Goal: Task Accomplishment & Management: Manage account settings

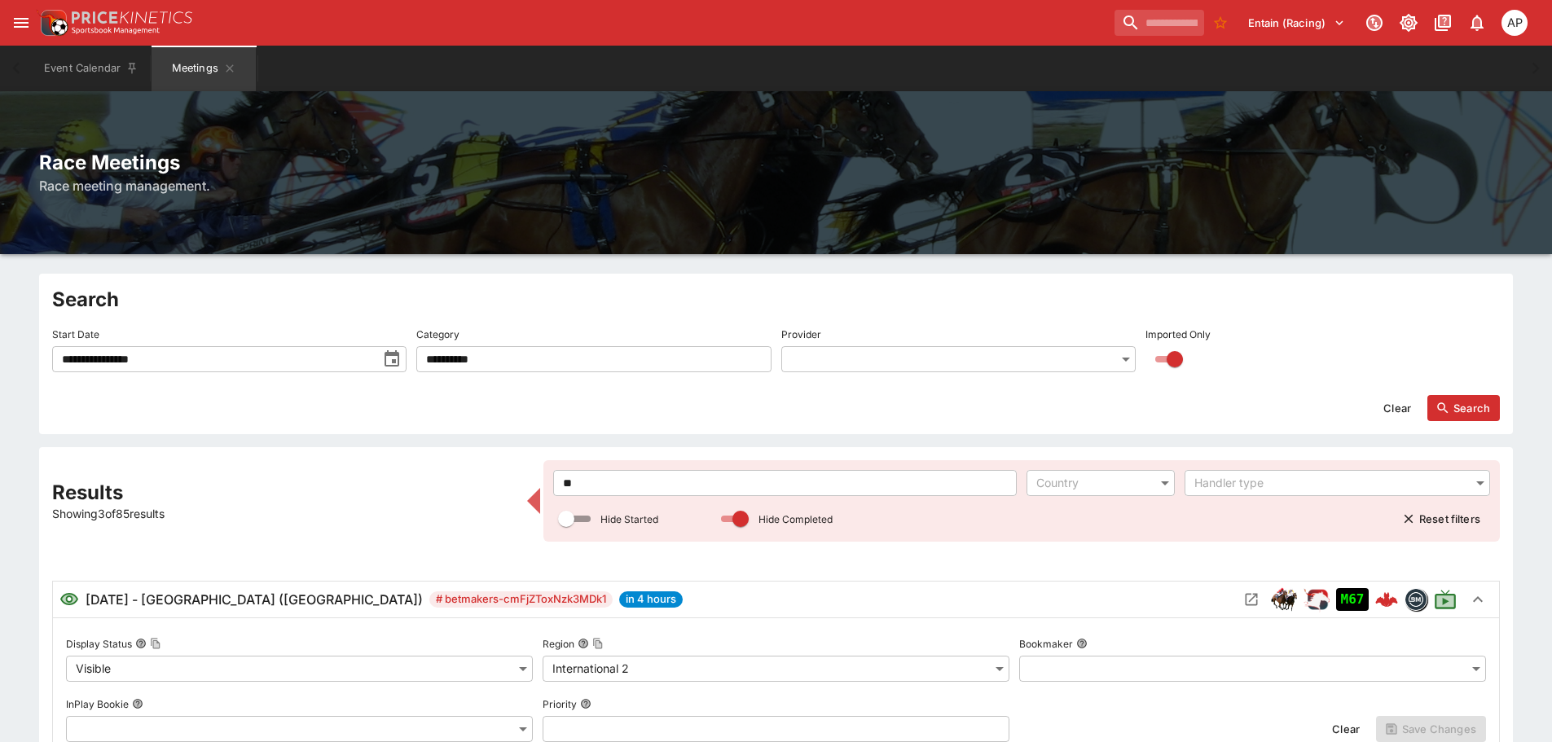
click at [554, 487] on input "**" at bounding box center [784, 483] width 463 height 26
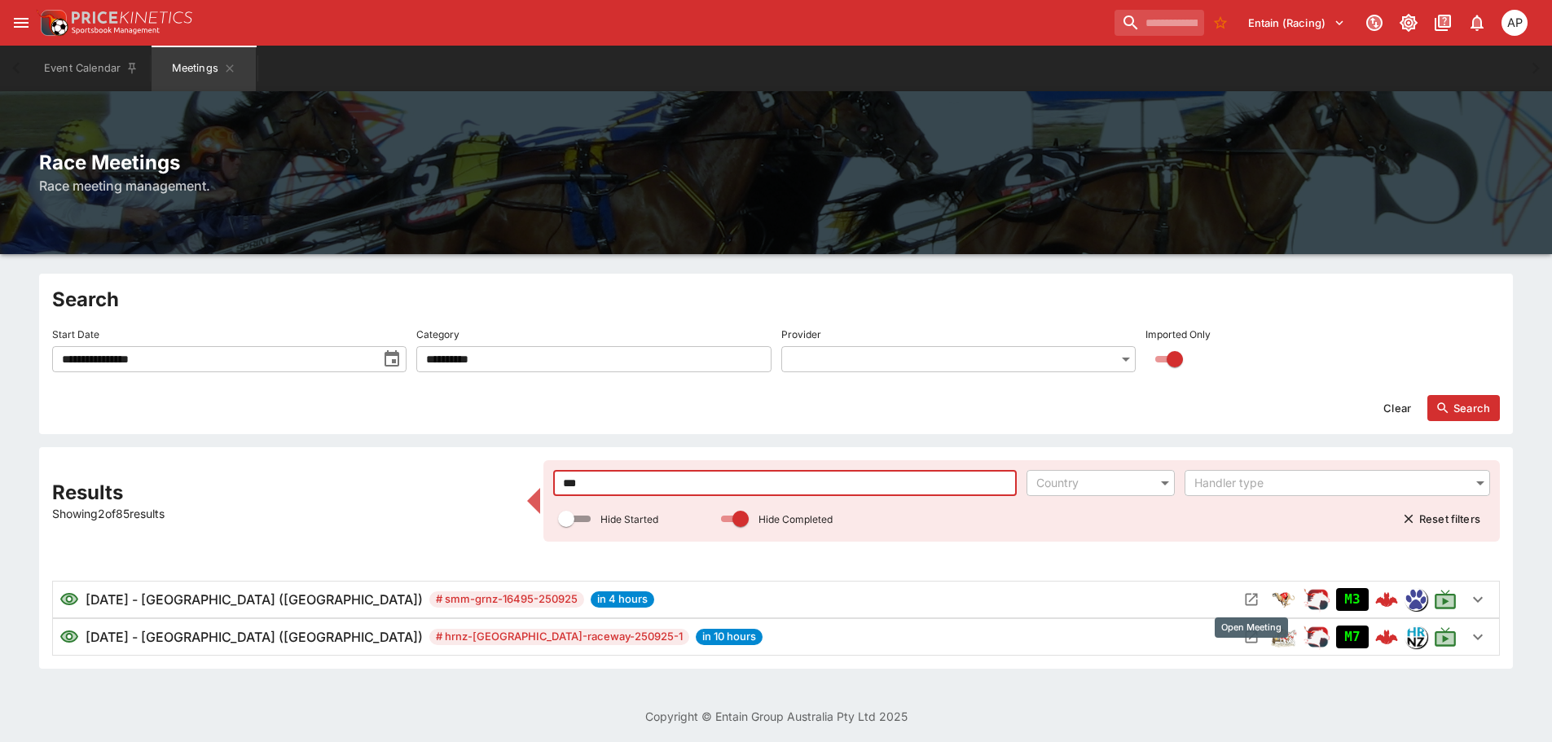
type input "***"
click at [1252, 595] on icon "Open Meeting" at bounding box center [1251, 599] width 16 height 16
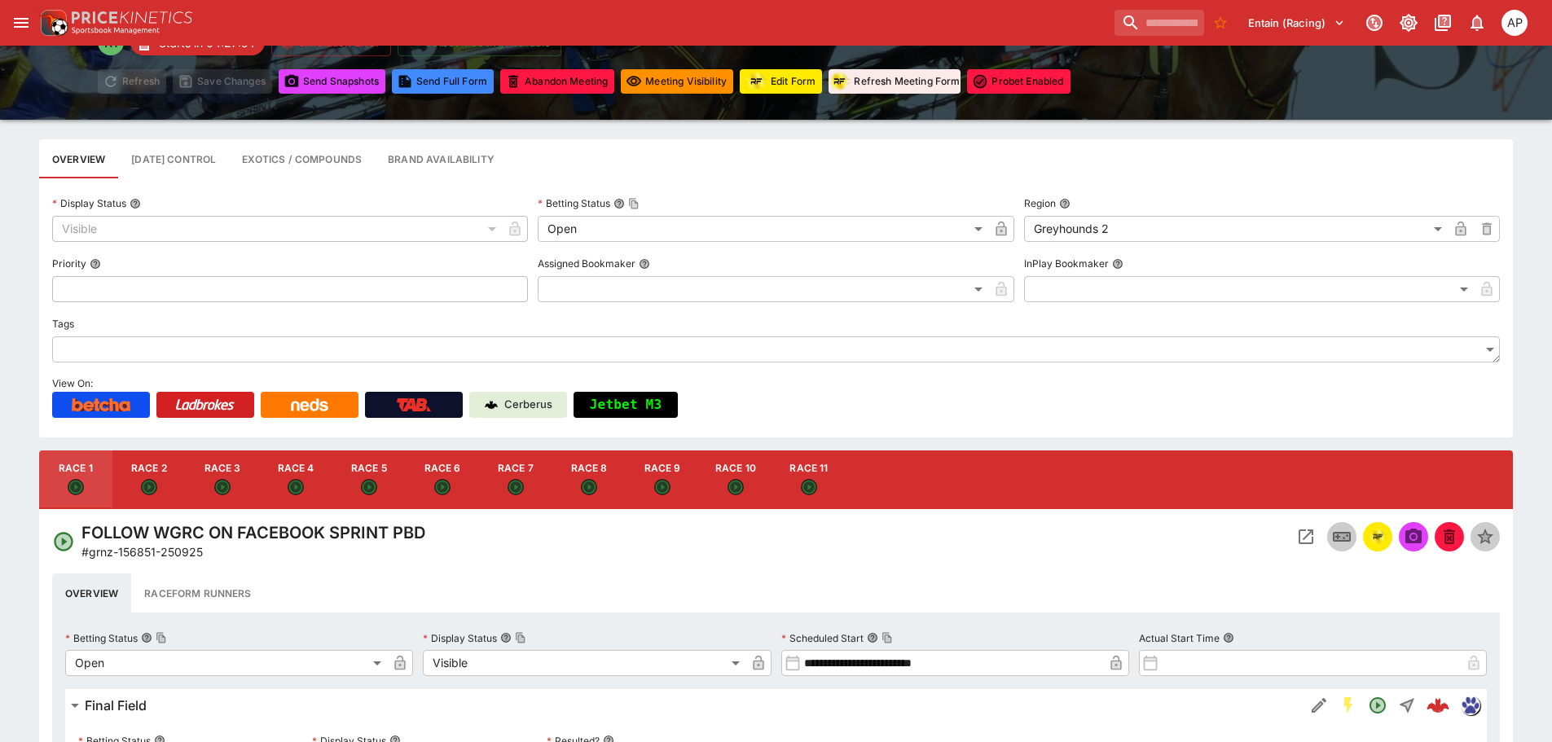
scroll to position [163, 0]
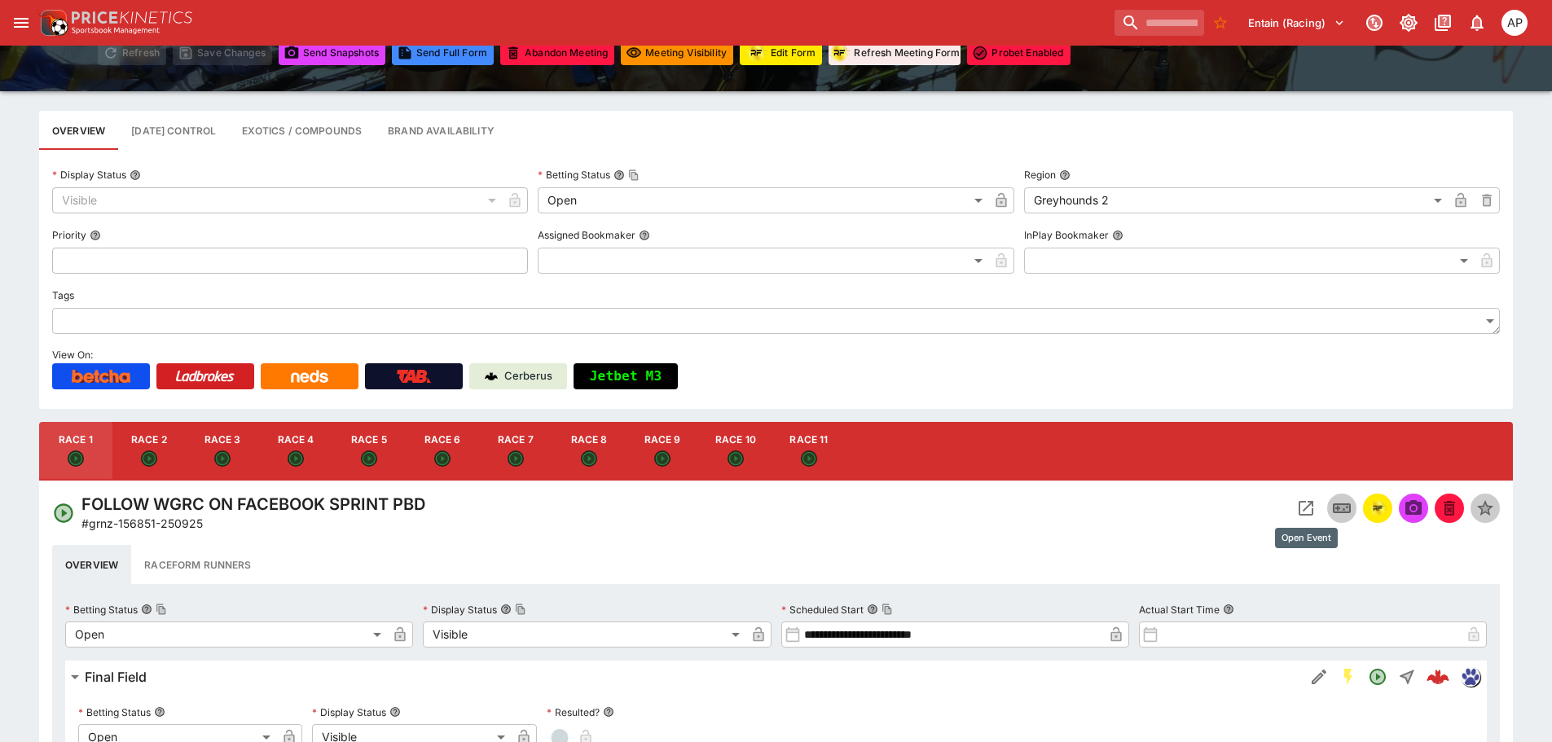
click at [1303, 505] on icon "Open Event" at bounding box center [1306, 508] width 20 height 20
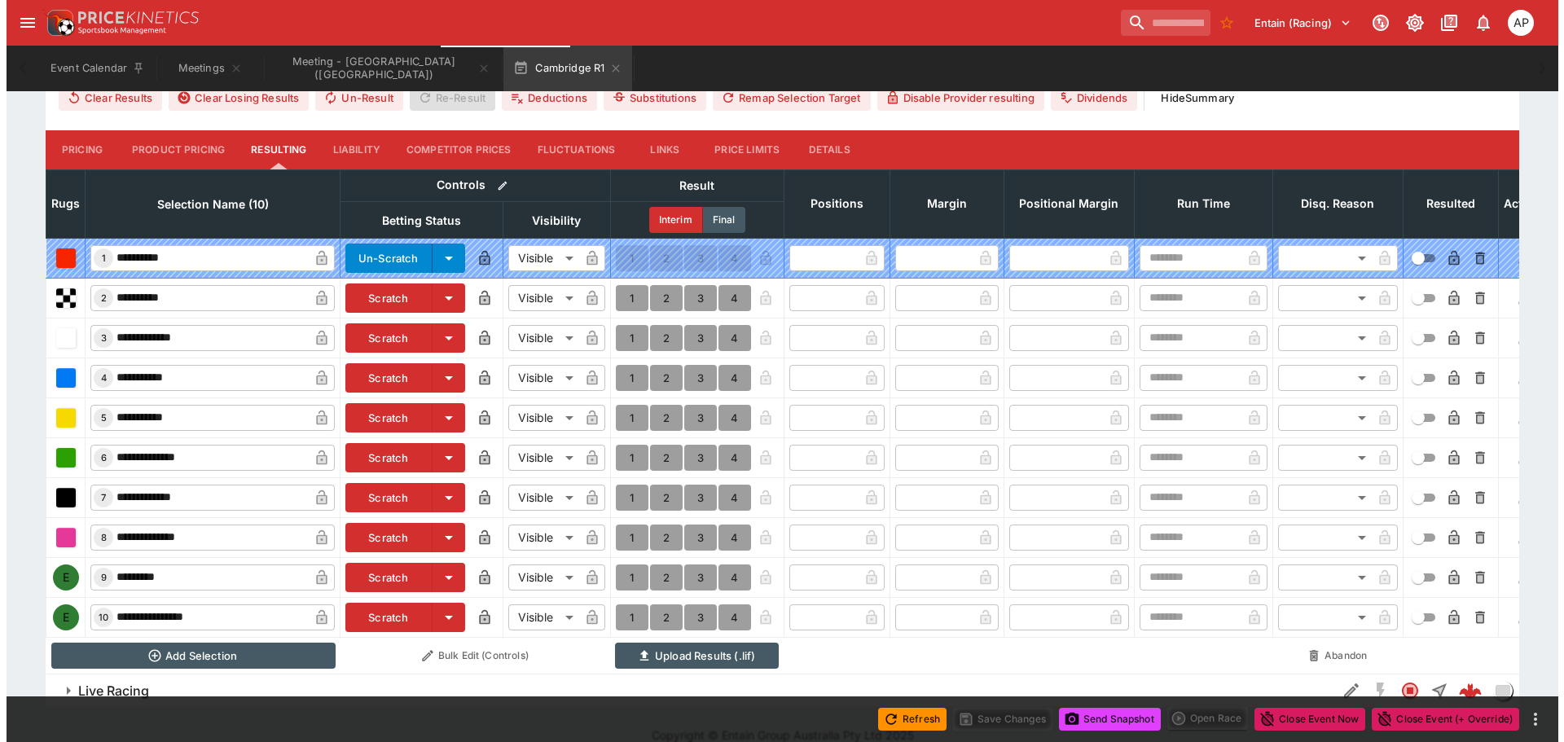
scroll to position [683, 0]
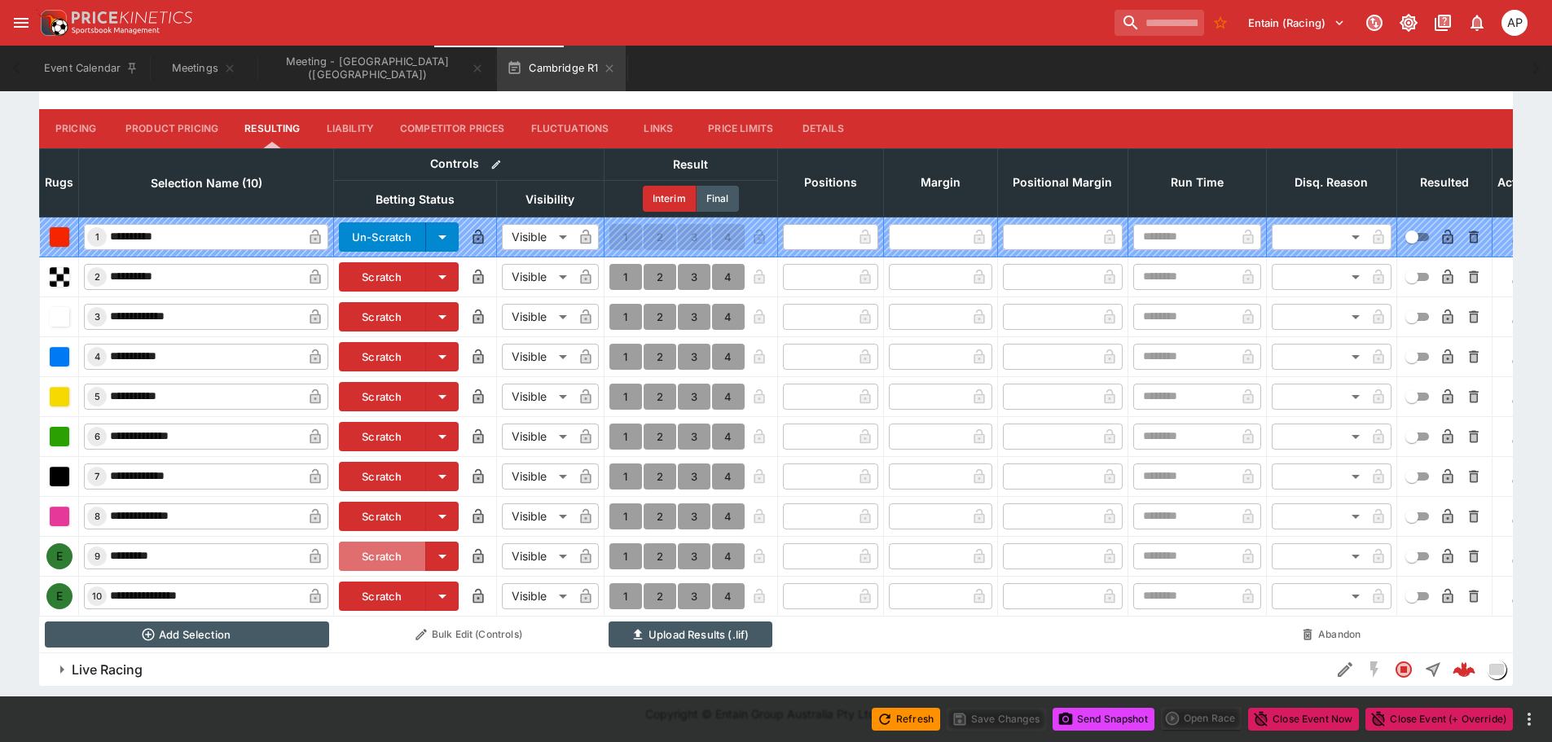
click at [359, 542] on button "Scratch" at bounding box center [382, 556] width 87 height 29
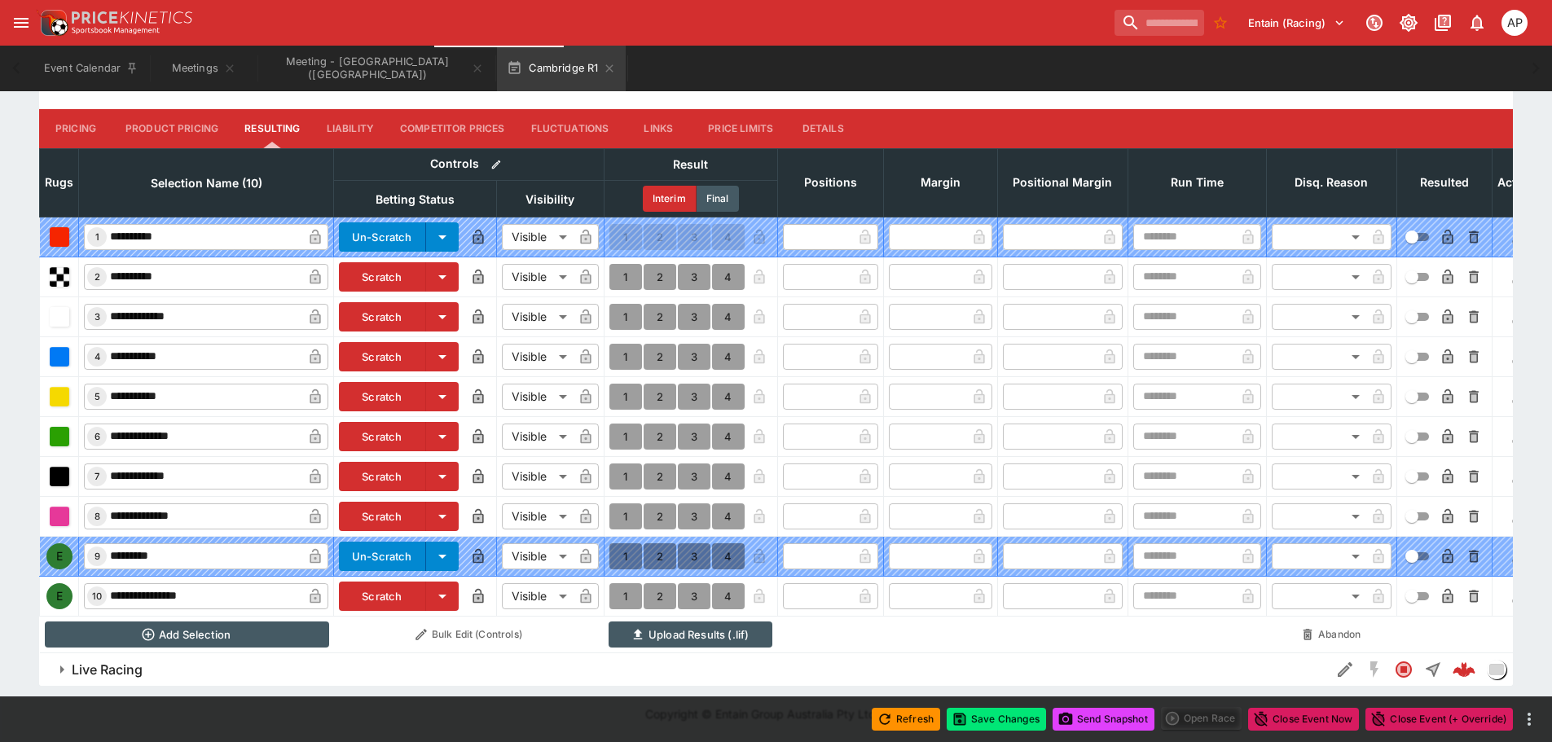
click at [374, 582] on button "Scratch" at bounding box center [382, 596] width 87 height 29
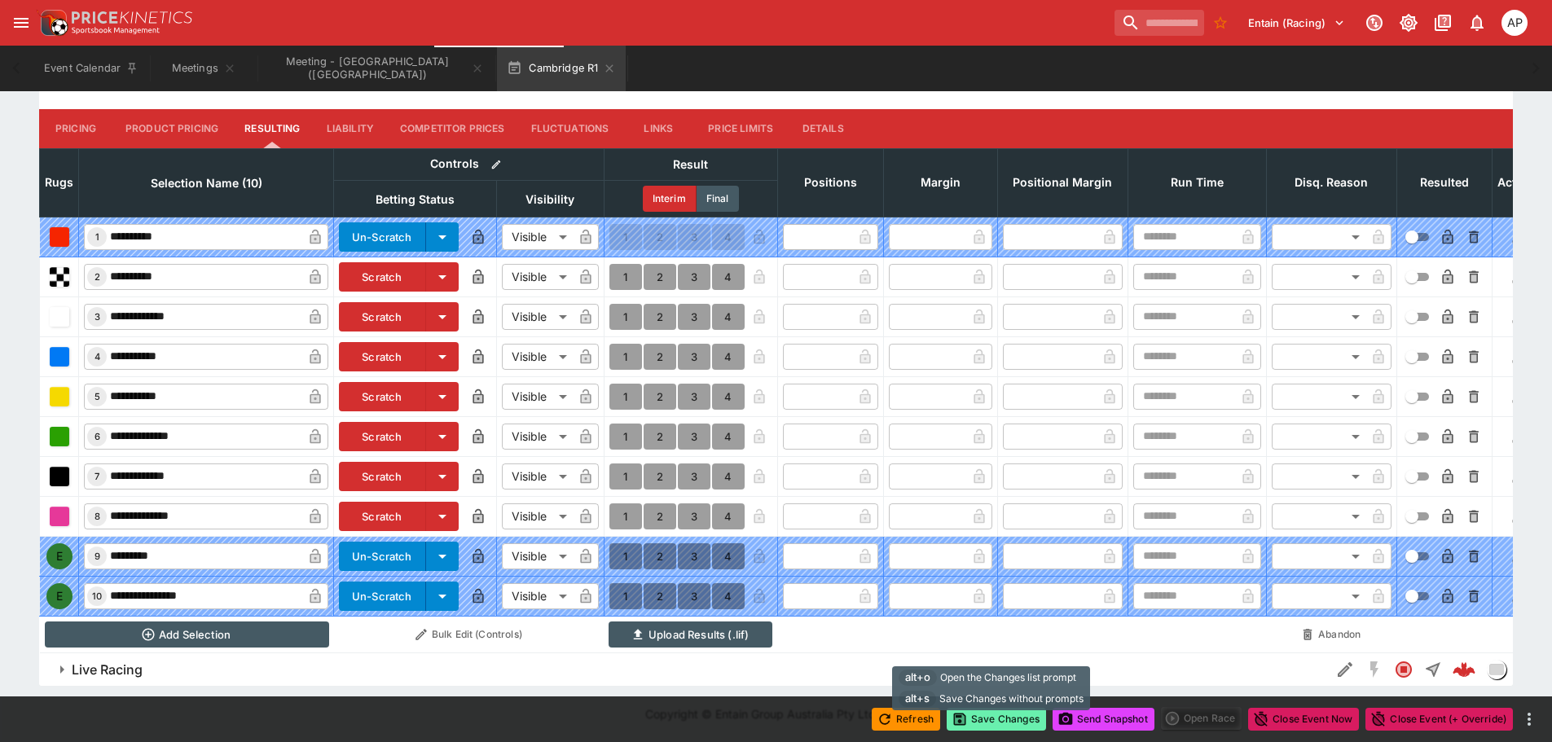
click at [1005, 718] on button "Save Changes" at bounding box center [995, 719] width 99 height 23
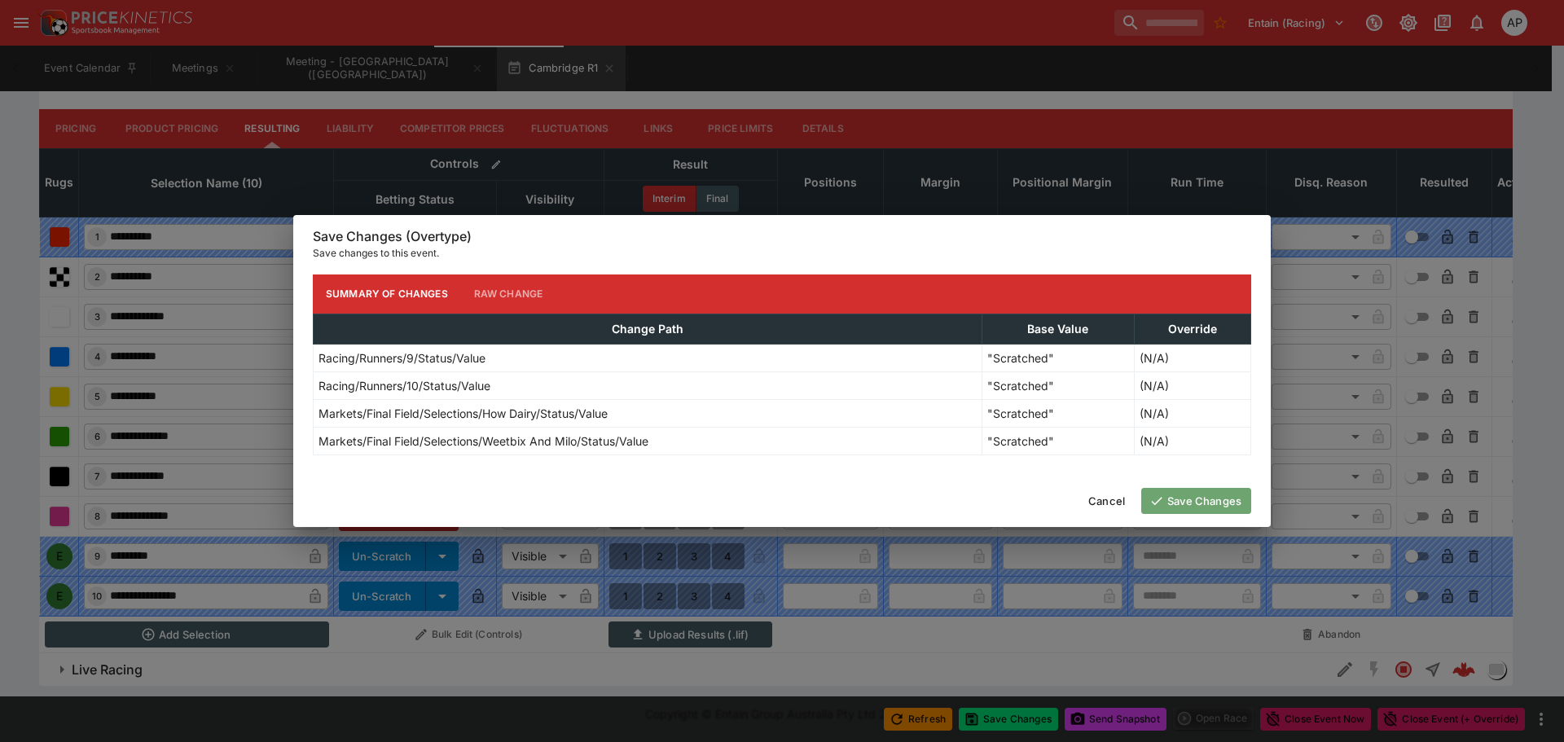
click at [1161, 496] on icon "button" at bounding box center [1156, 501] width 15 height 15
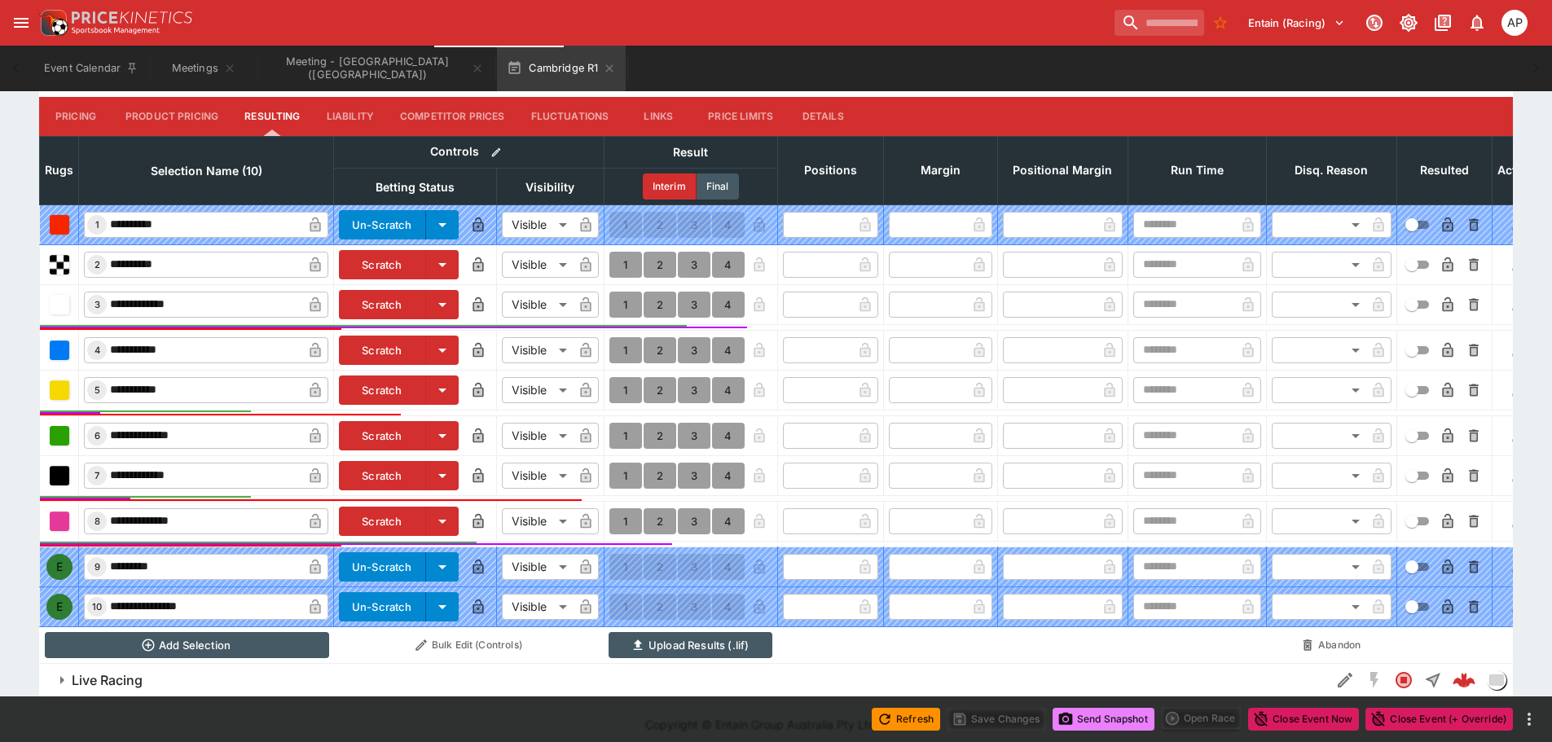
click at [1100, 717] on button "Send Snapshot" at bounding box center [1103, 719] width 102 height 23
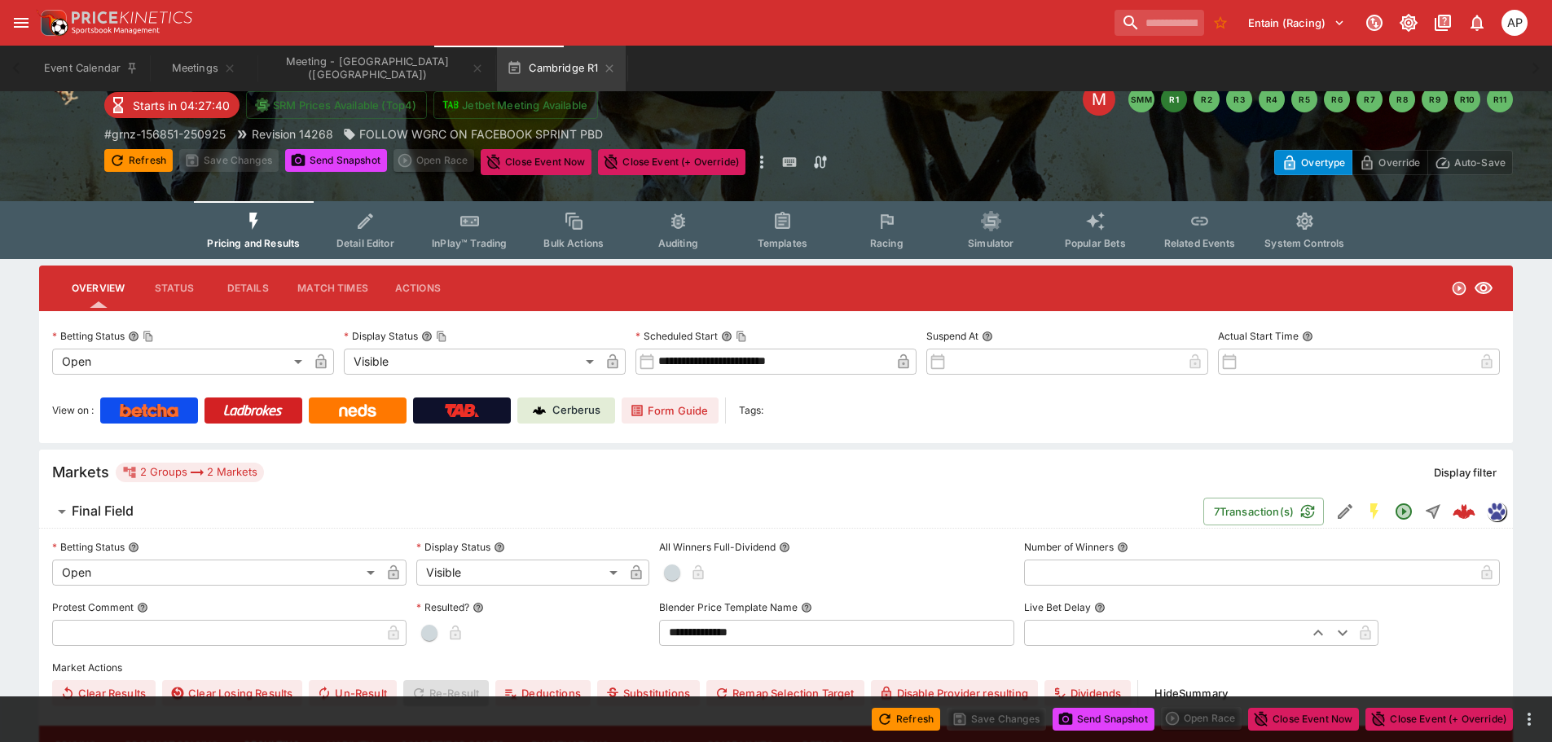
scroll to position [0, 0]
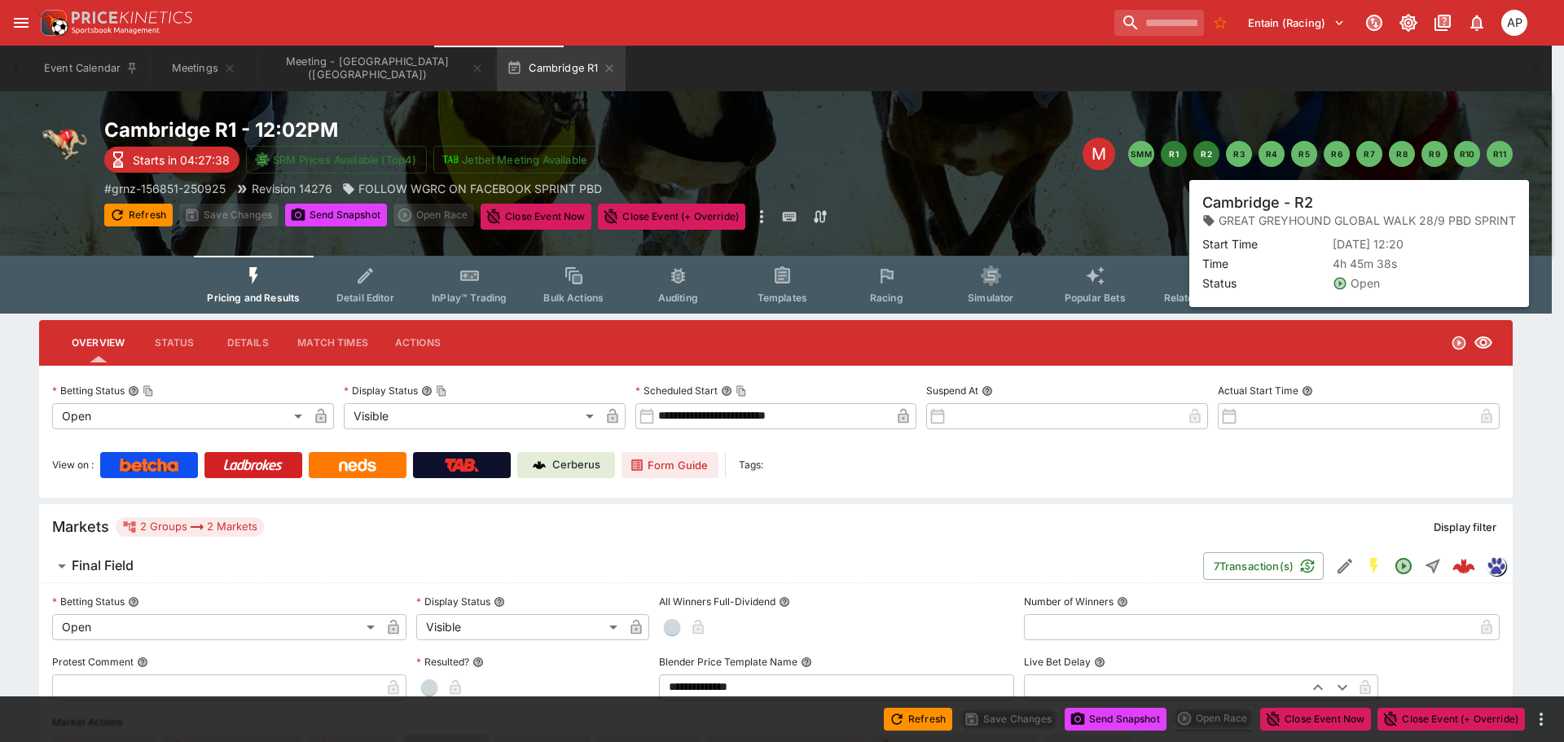
click at [1202, 155] on button "R2" at bounding box center [1206, 154] width 26 height 26
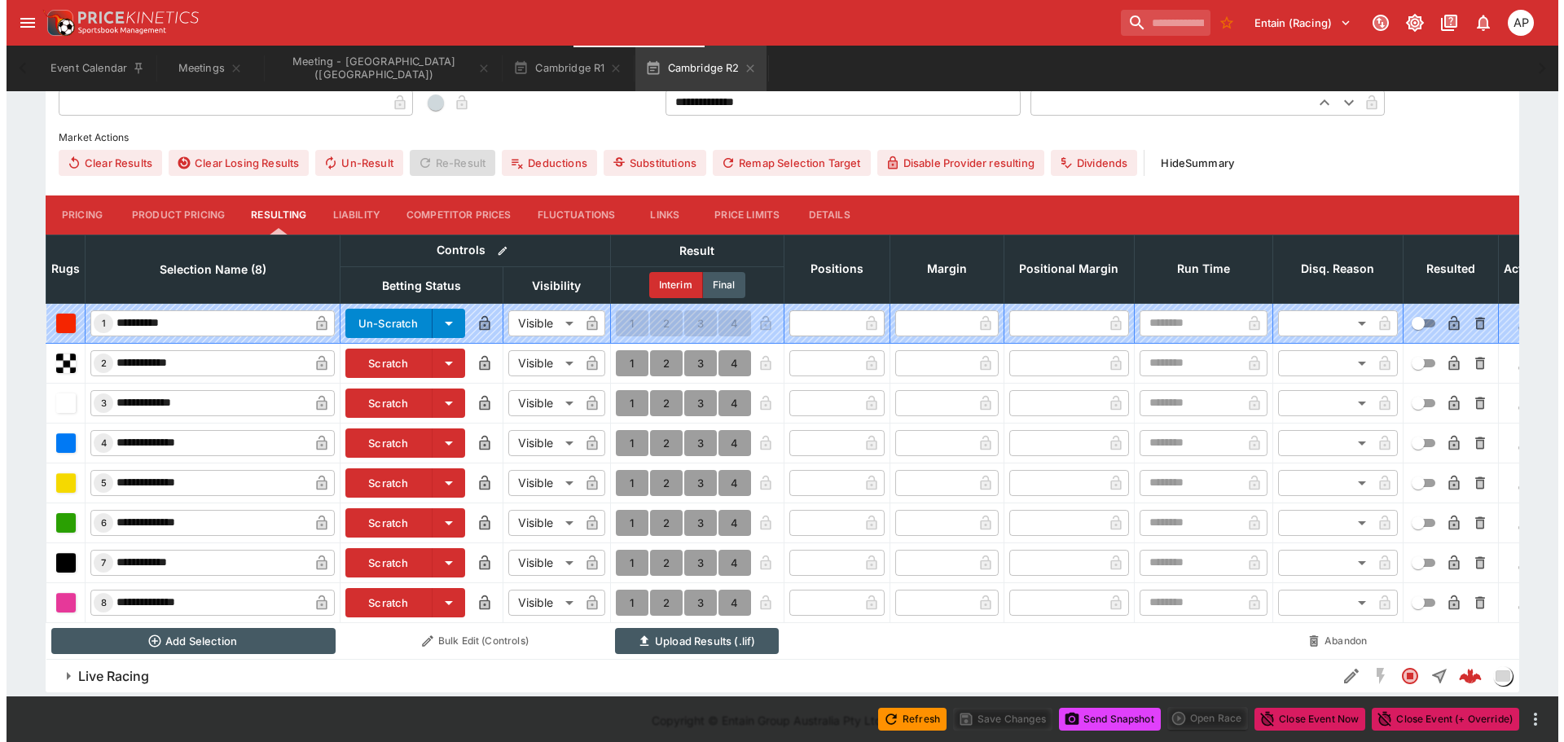
scroll to position [605, 0]
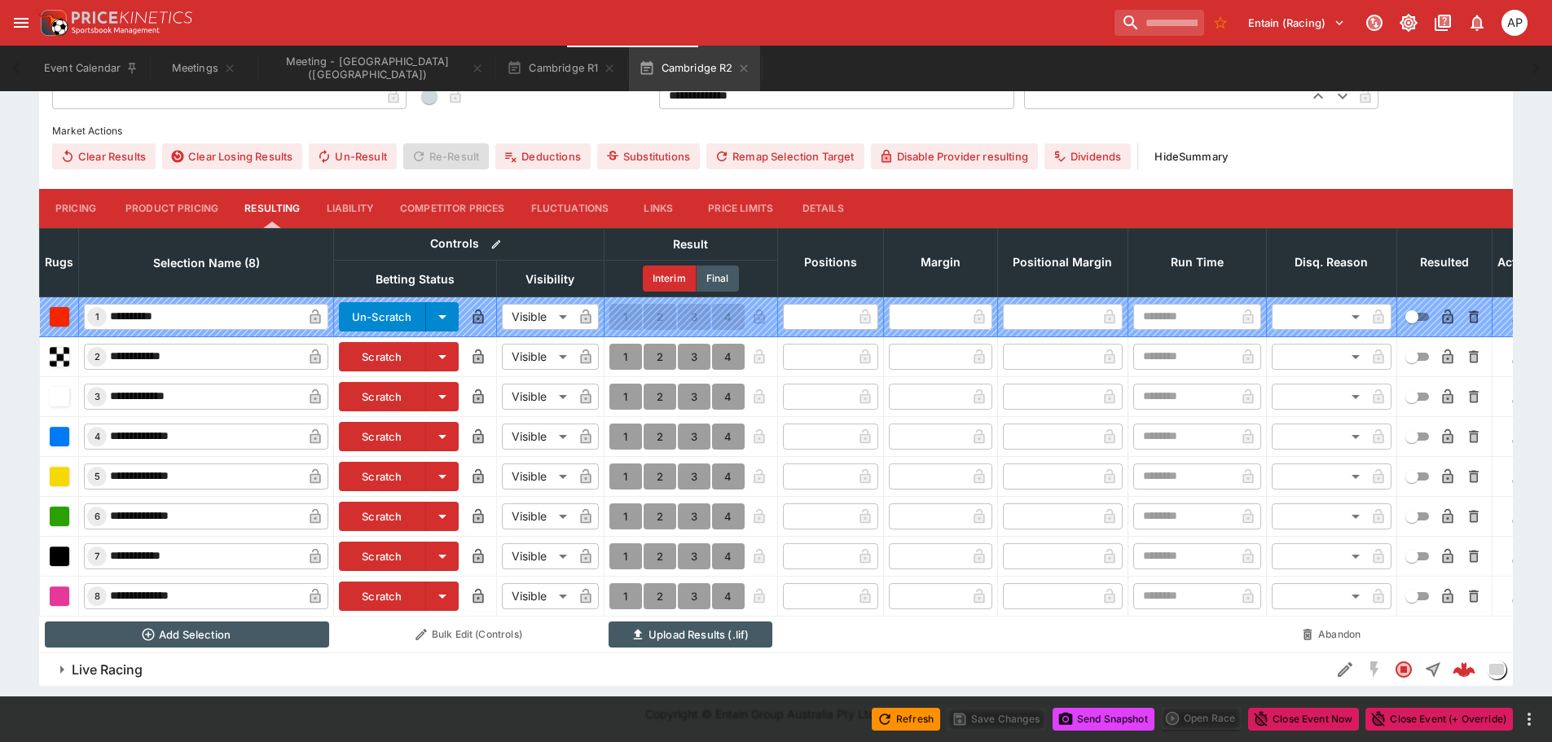
click at [384, 463] on button "Scratch" at bounding box center [382, 476] width 87 height 29
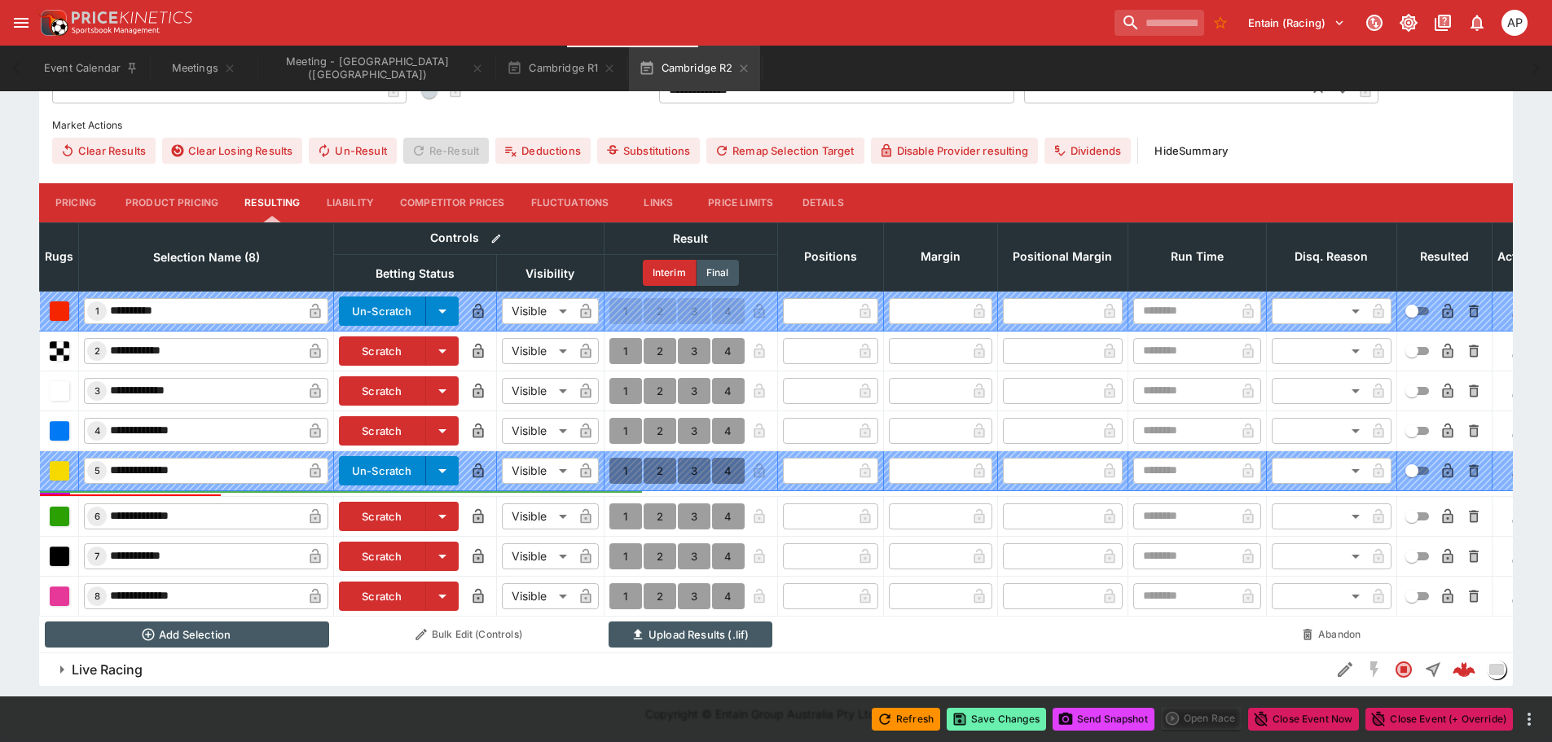
click at [1012, 716] on button "Save Changes" at bounding box center [995, 719] width 99 height 23
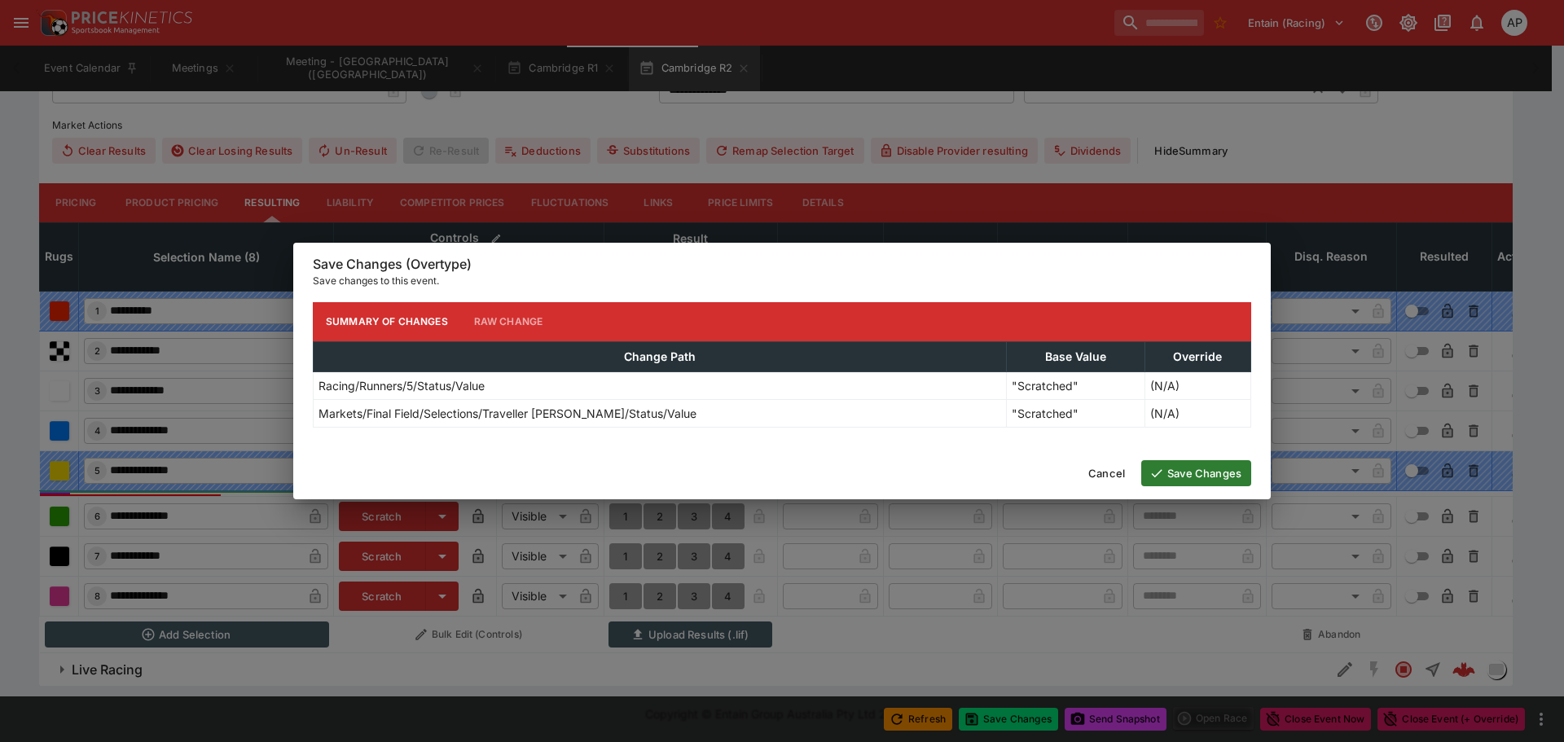
click at [1157, 483] on button "Save Changes" at bounding box center [1196, 473] width 110 height 26
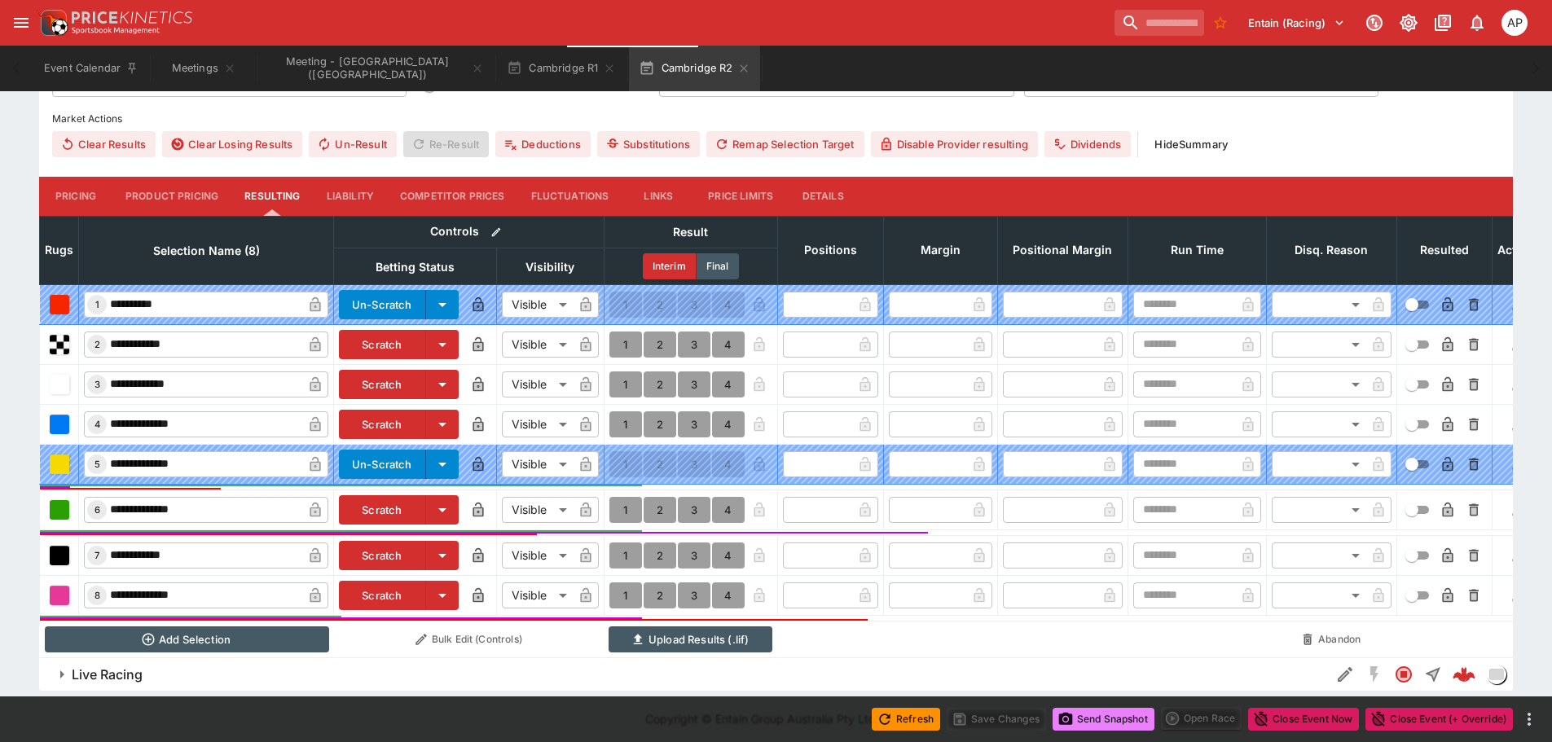
click at [1113, 720] on button "Send Snapshot" at bounding box center [1103, 719] width 102 height 23
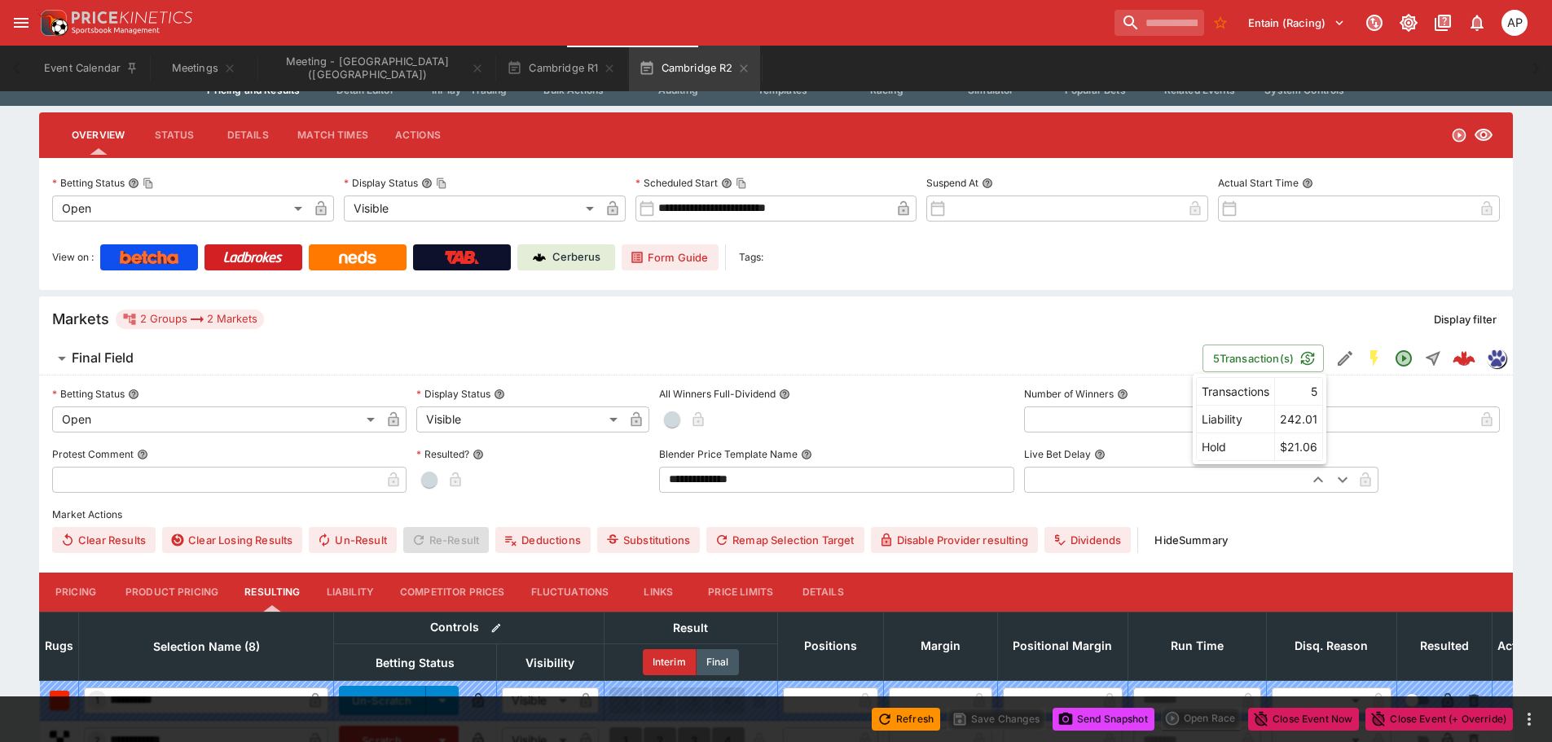
scroll to position [407, 0]
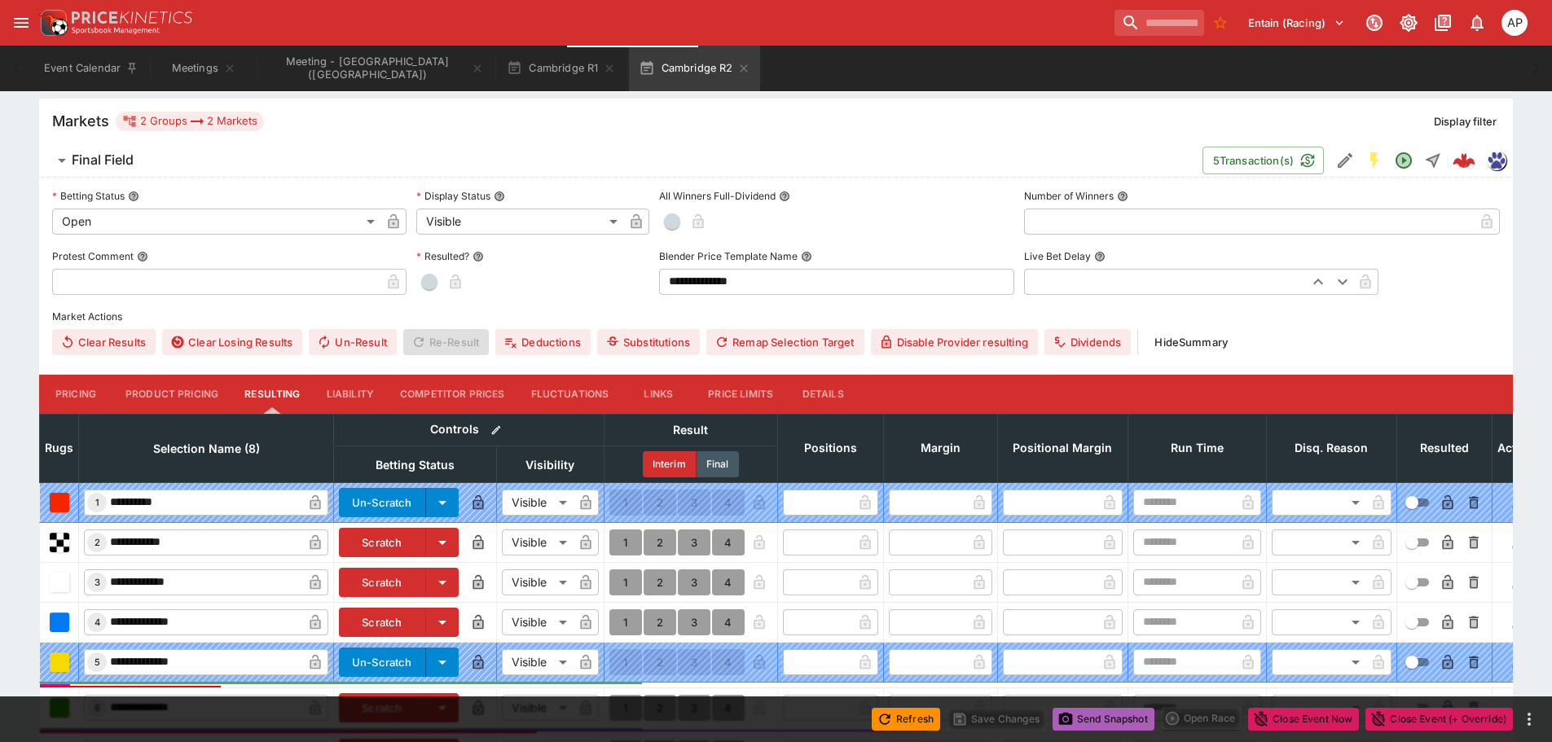
click at [1076, 718] on button "Send Snapshot" at bounding box center [1103, 719] width 102 height 23
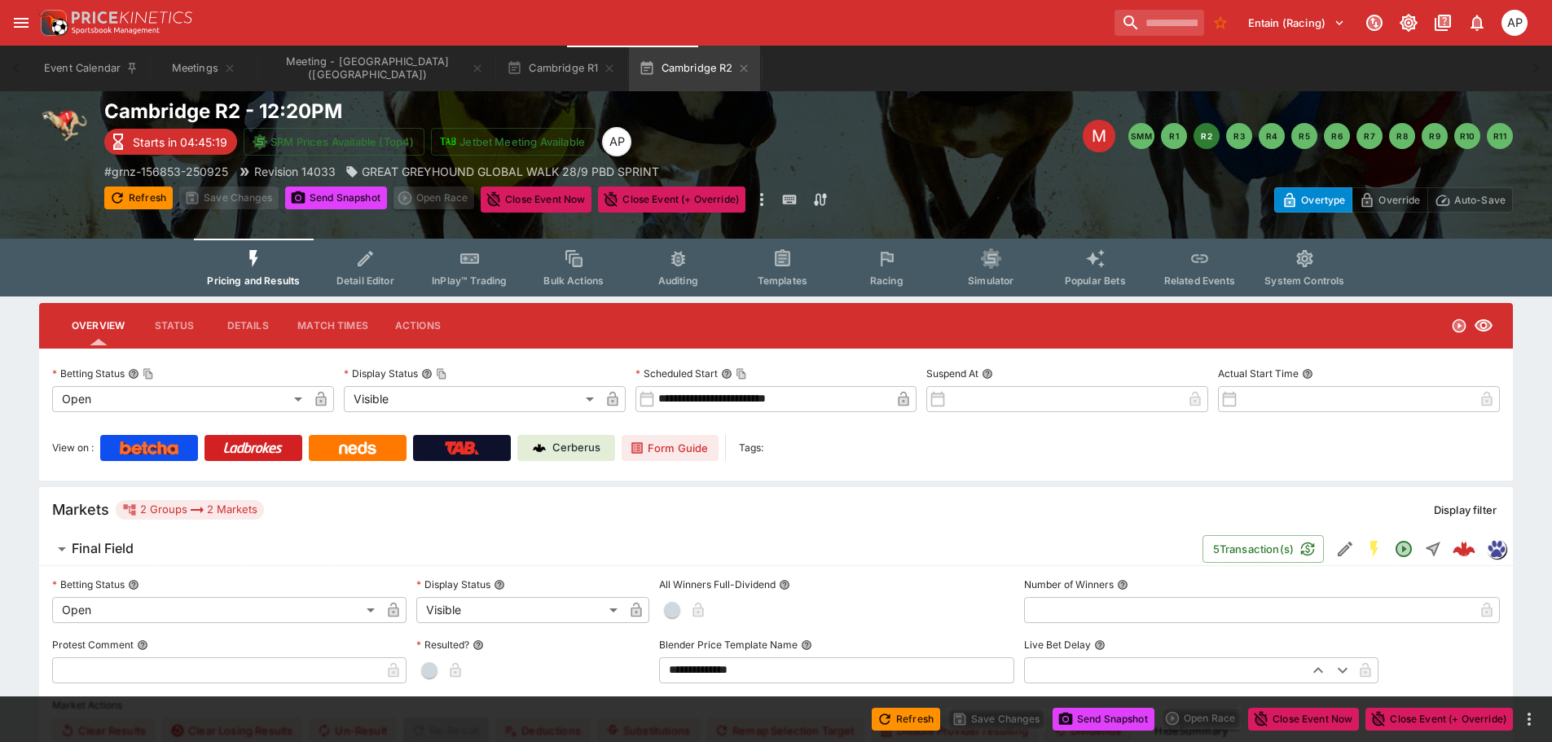
scroll to position [0, 0]
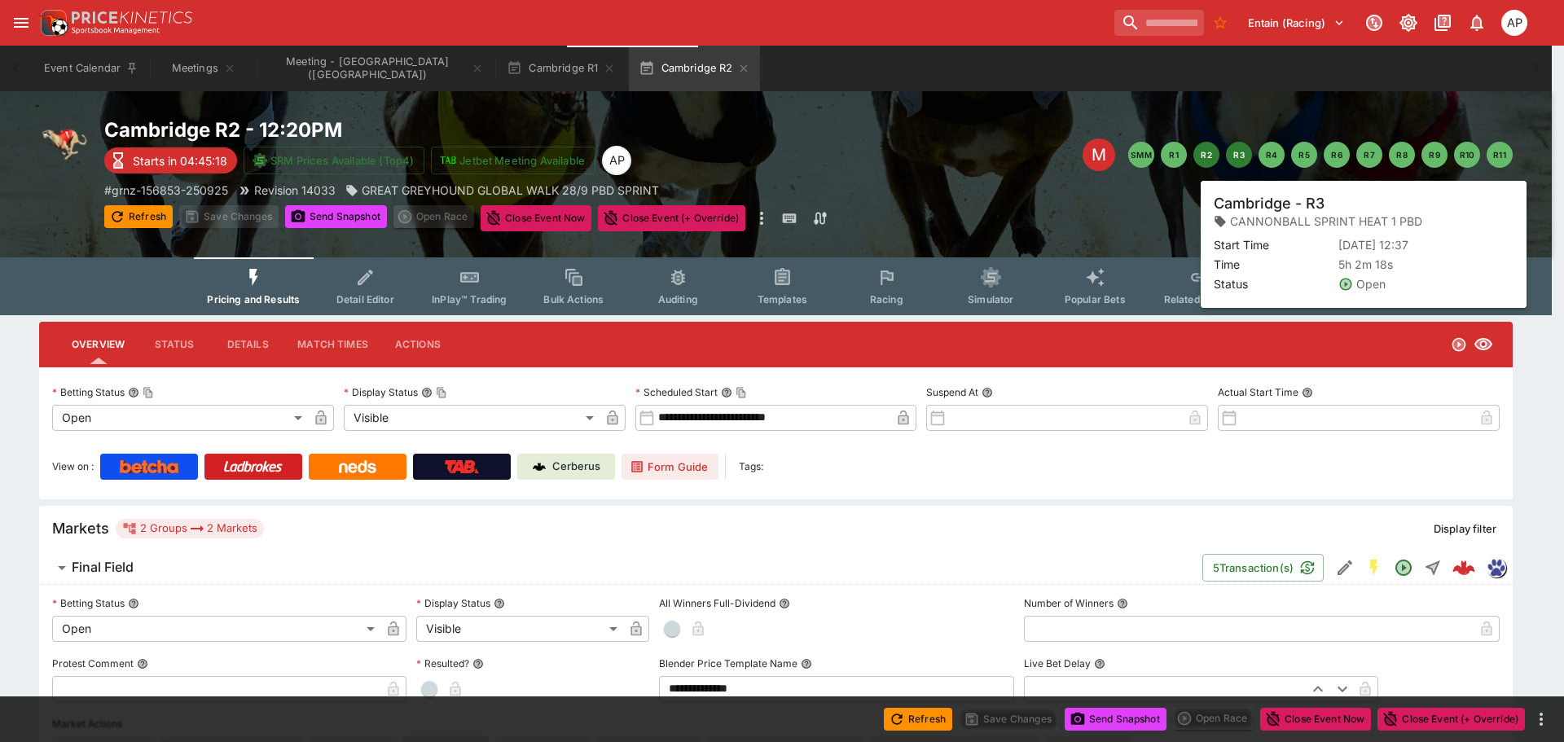
click at [1238, 149] on button "R3" at bounding box center [1239, 155] width 26 height 26
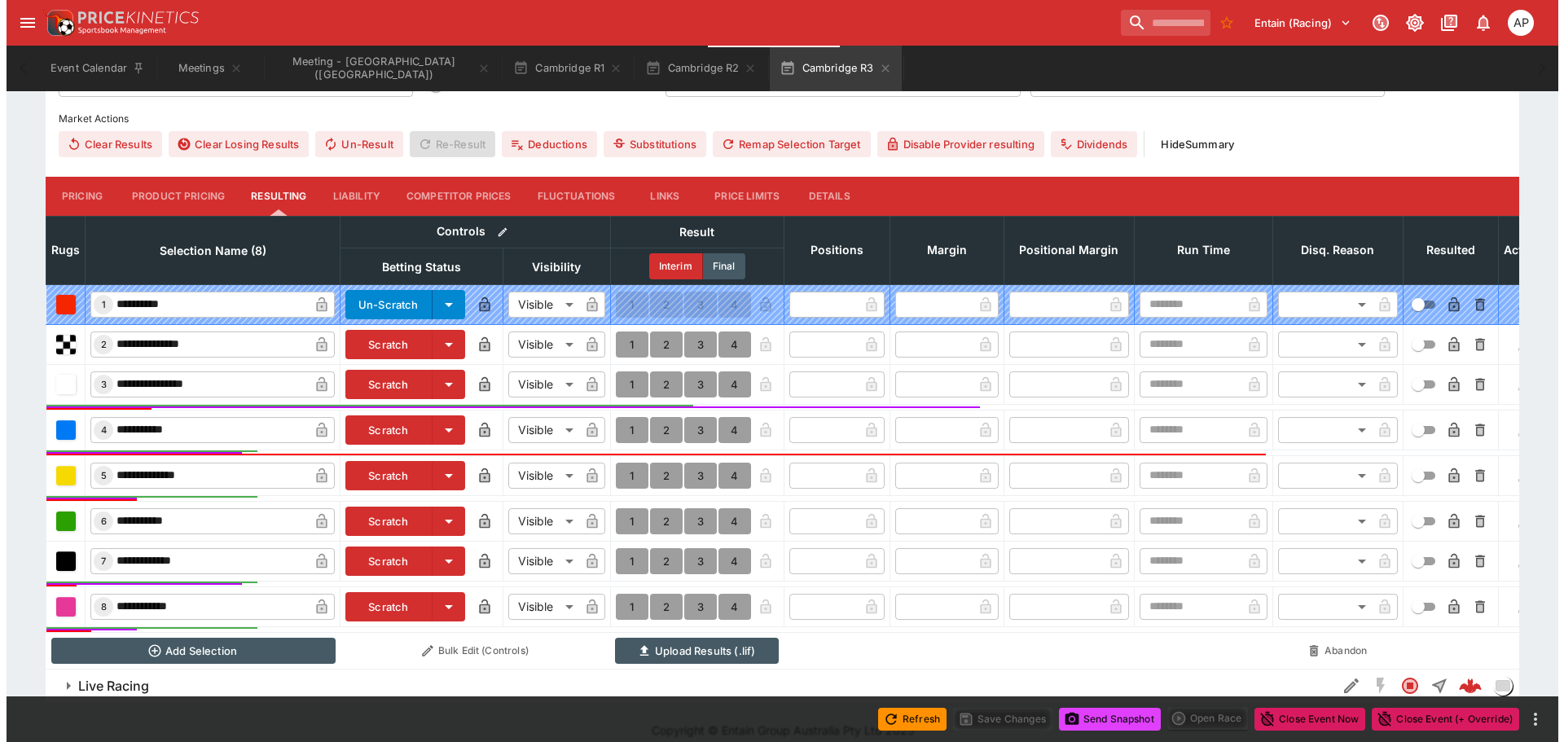
scroll to position [634, 0]
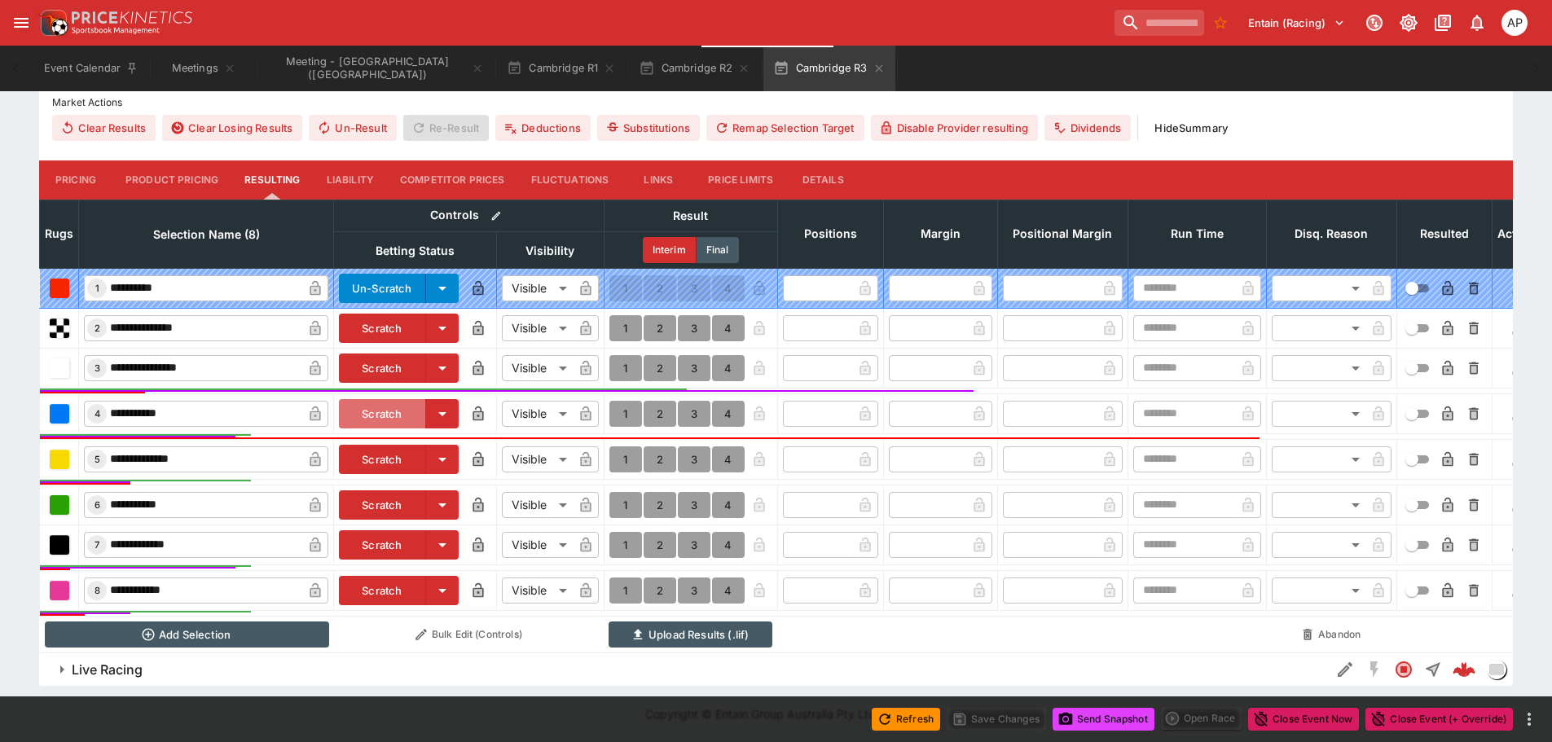
click at [385, 402] on button "Scratch" at bounding box center [382, 413] width 87 height 29
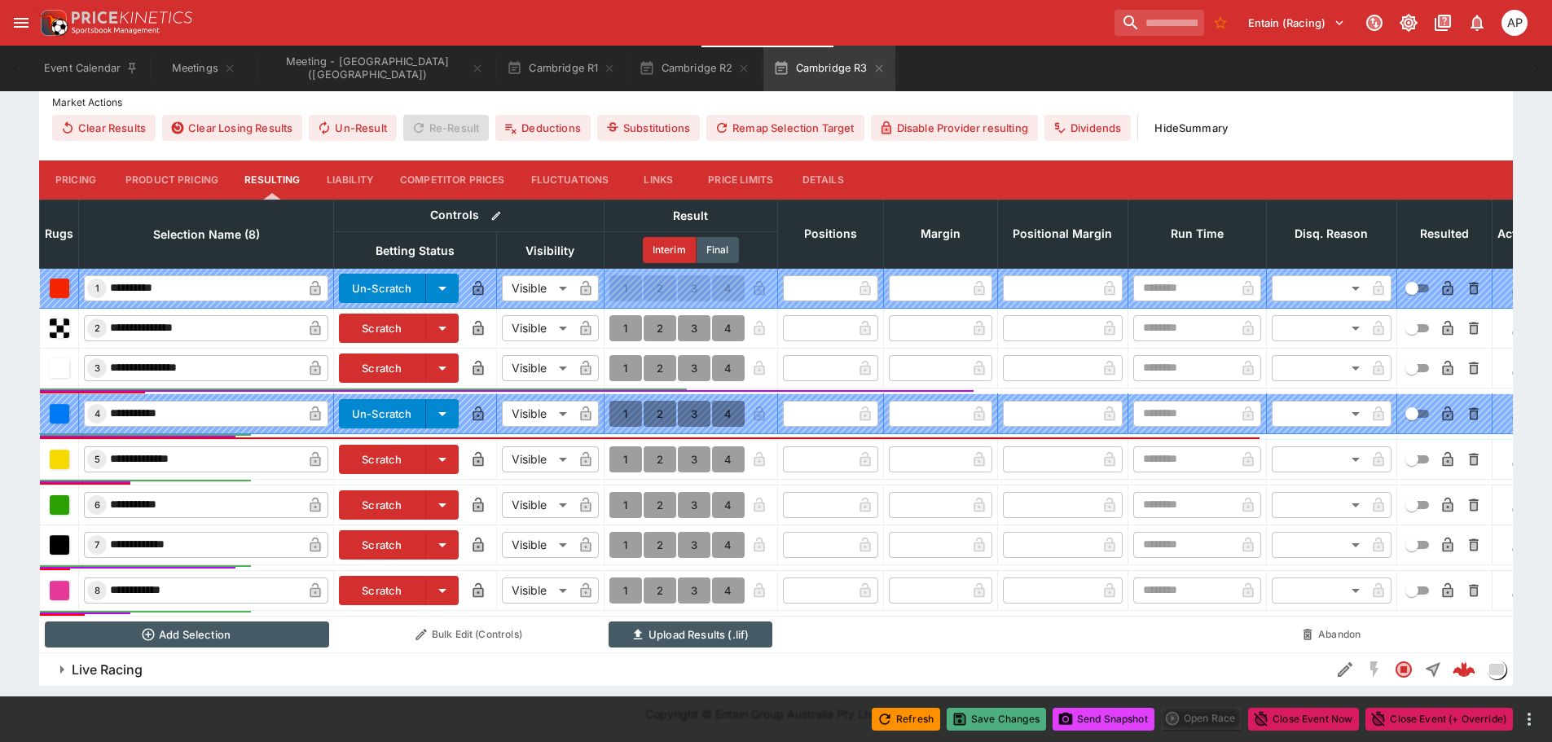
click at [1012, 724] on button "Save Changes" at bounding box center [995, 719] width 99 height 23
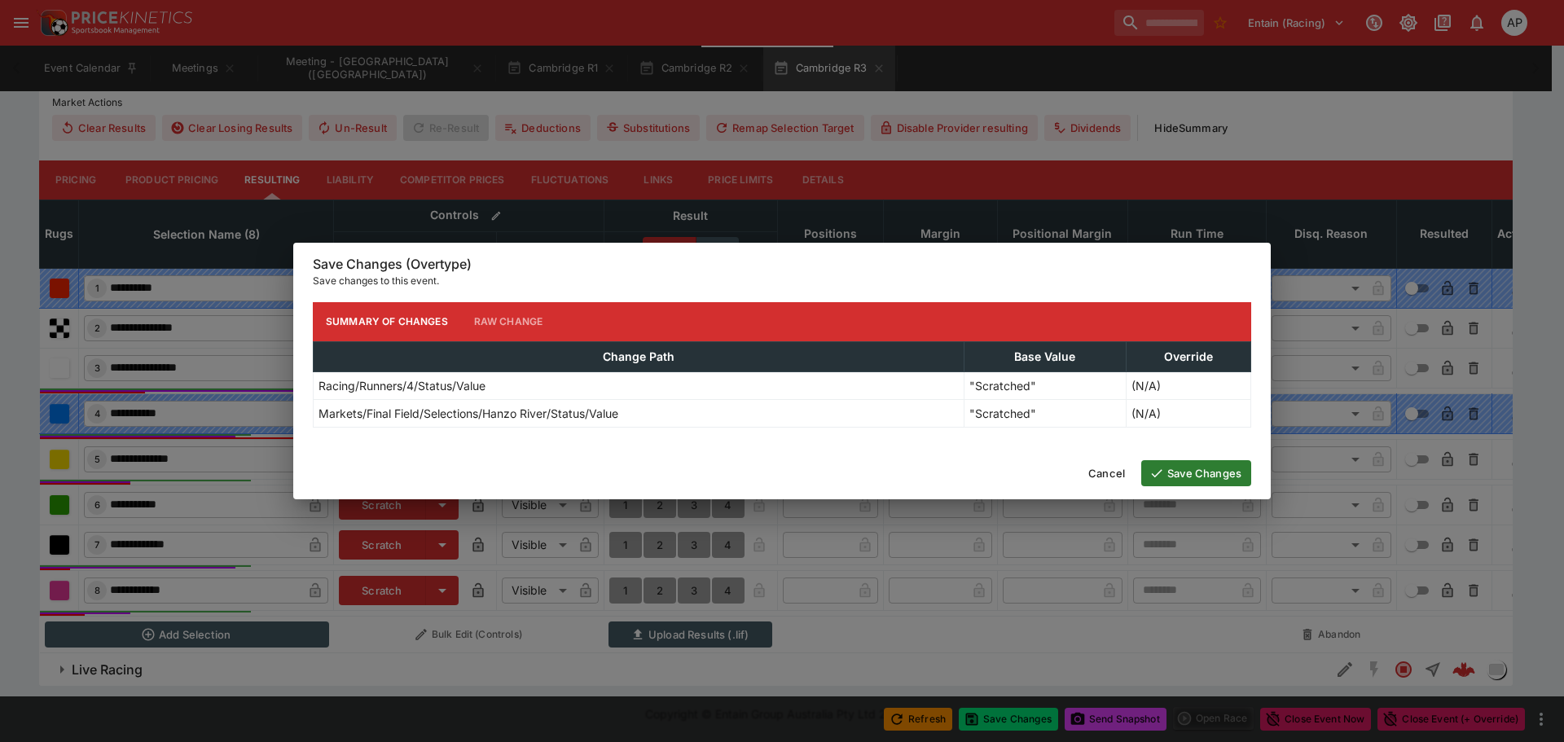
click at [1186, 470] on button "Save Changes" at bounding box center [1196, 473] width 110 height 26
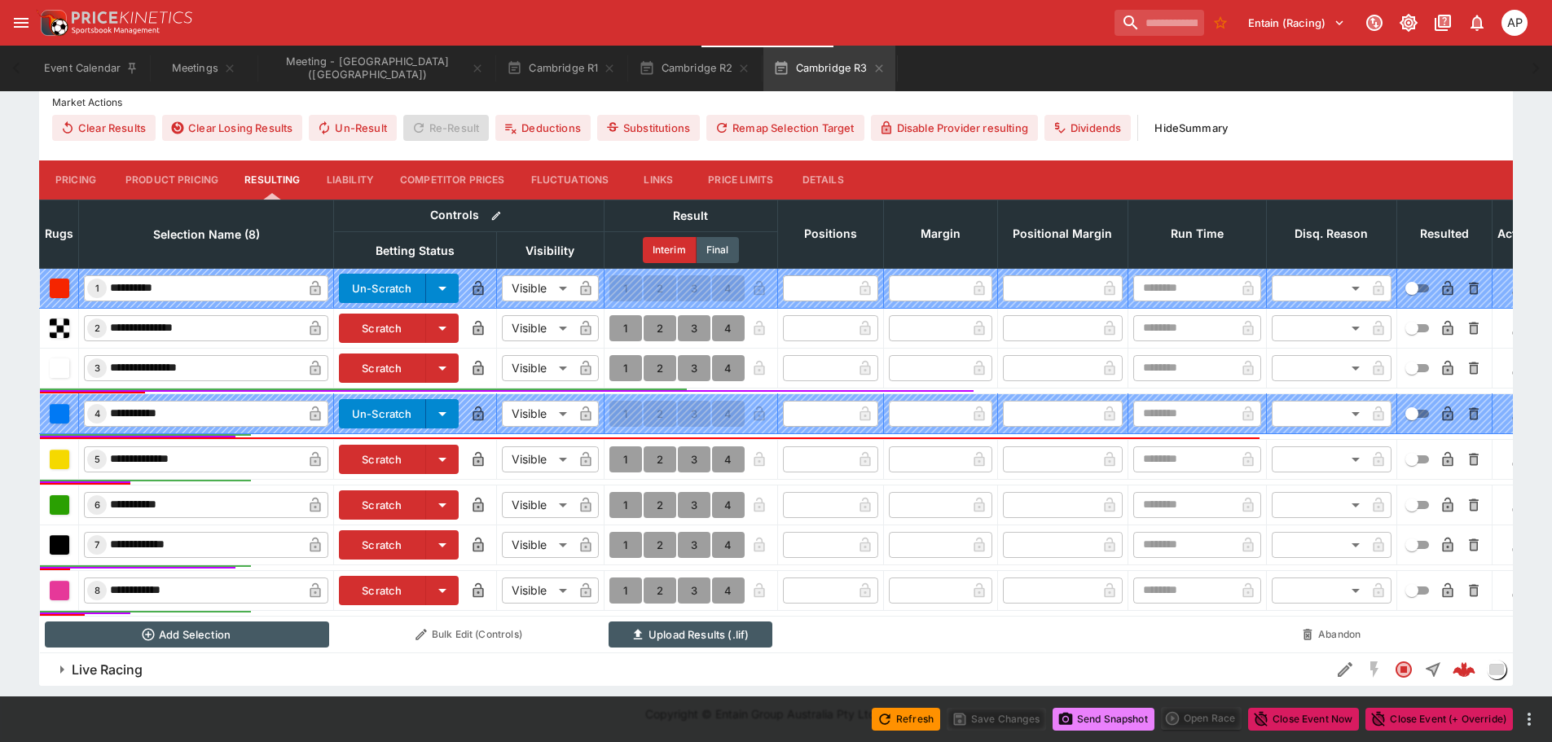
click at [1094, 727] on button "Send Snapshot" at bounding box center [1103, 719] width 102 height 23
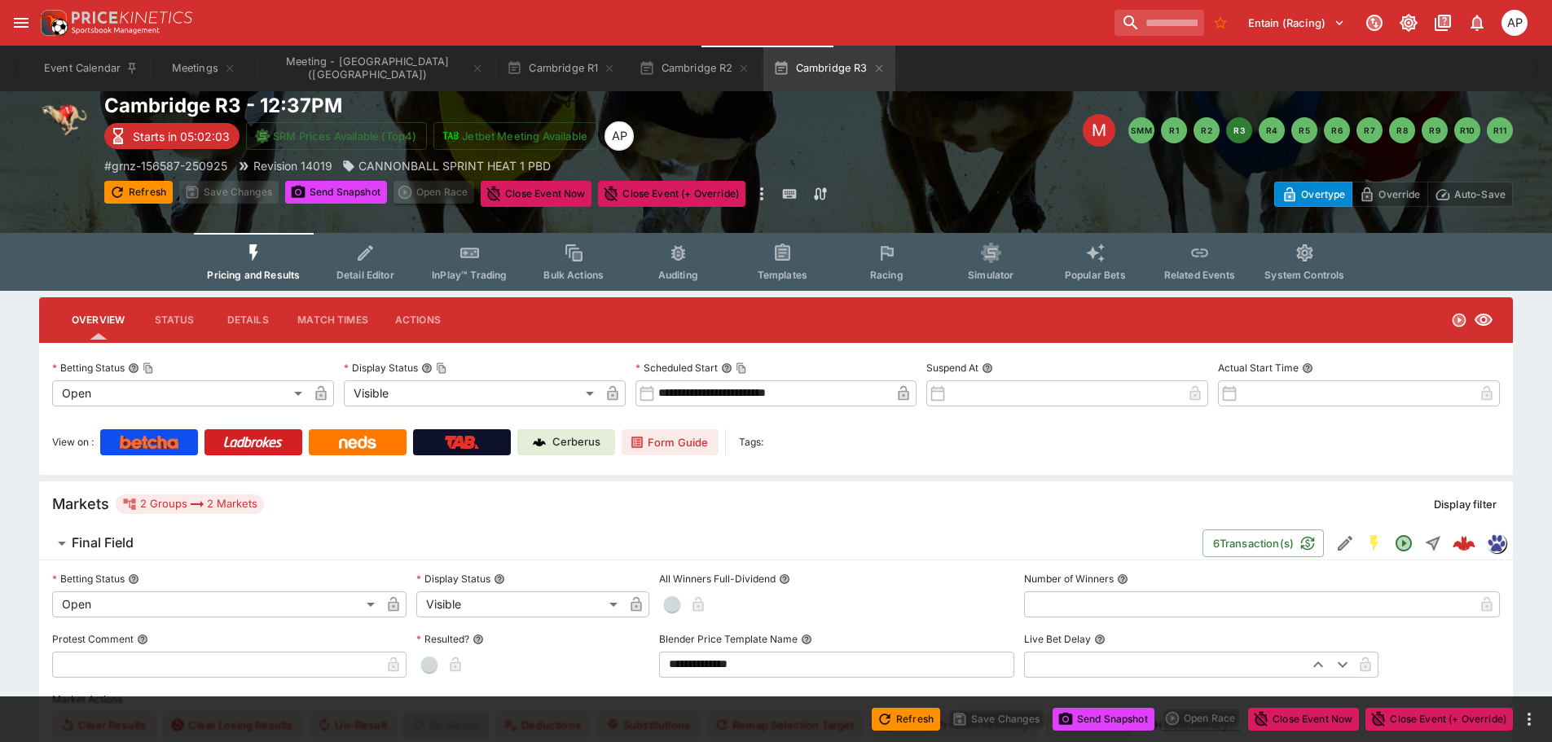
scroll to position [0, 0]
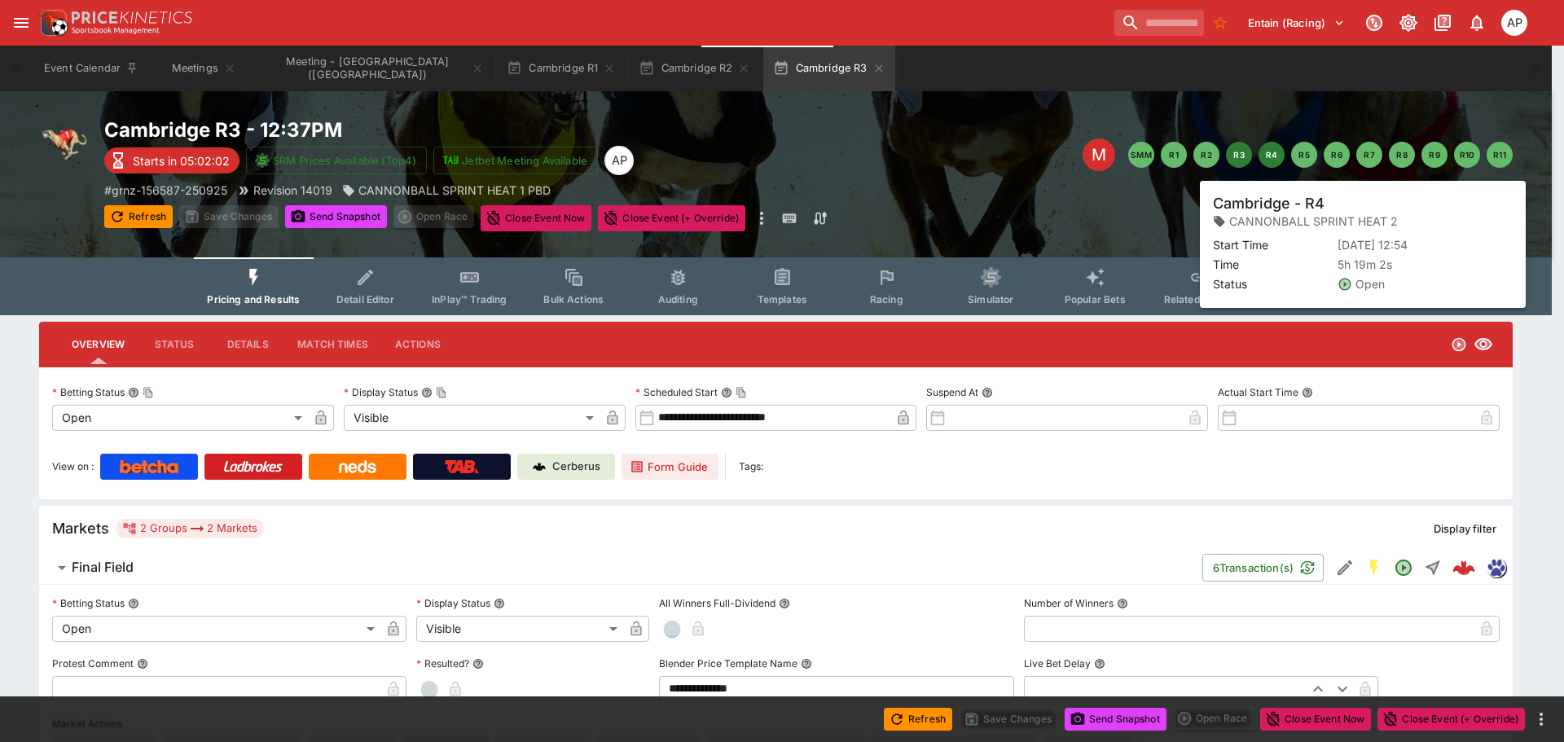
click at [1268, 156] on button "R4" at bounding box center [1271, 155] width 26 height 26
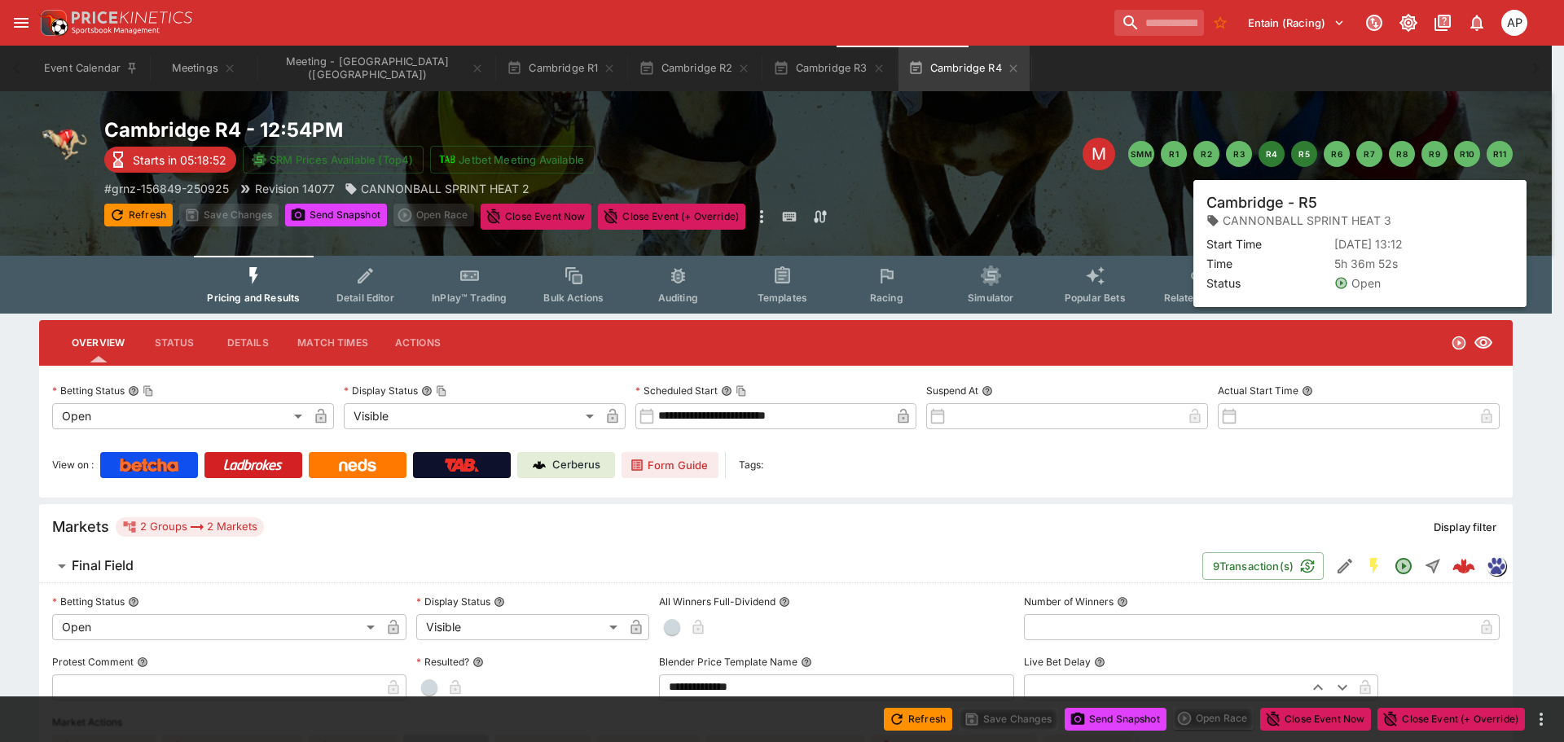
click at [1306, 155] on button "R5" at bounding box center [1304, 154] width 26 height 26
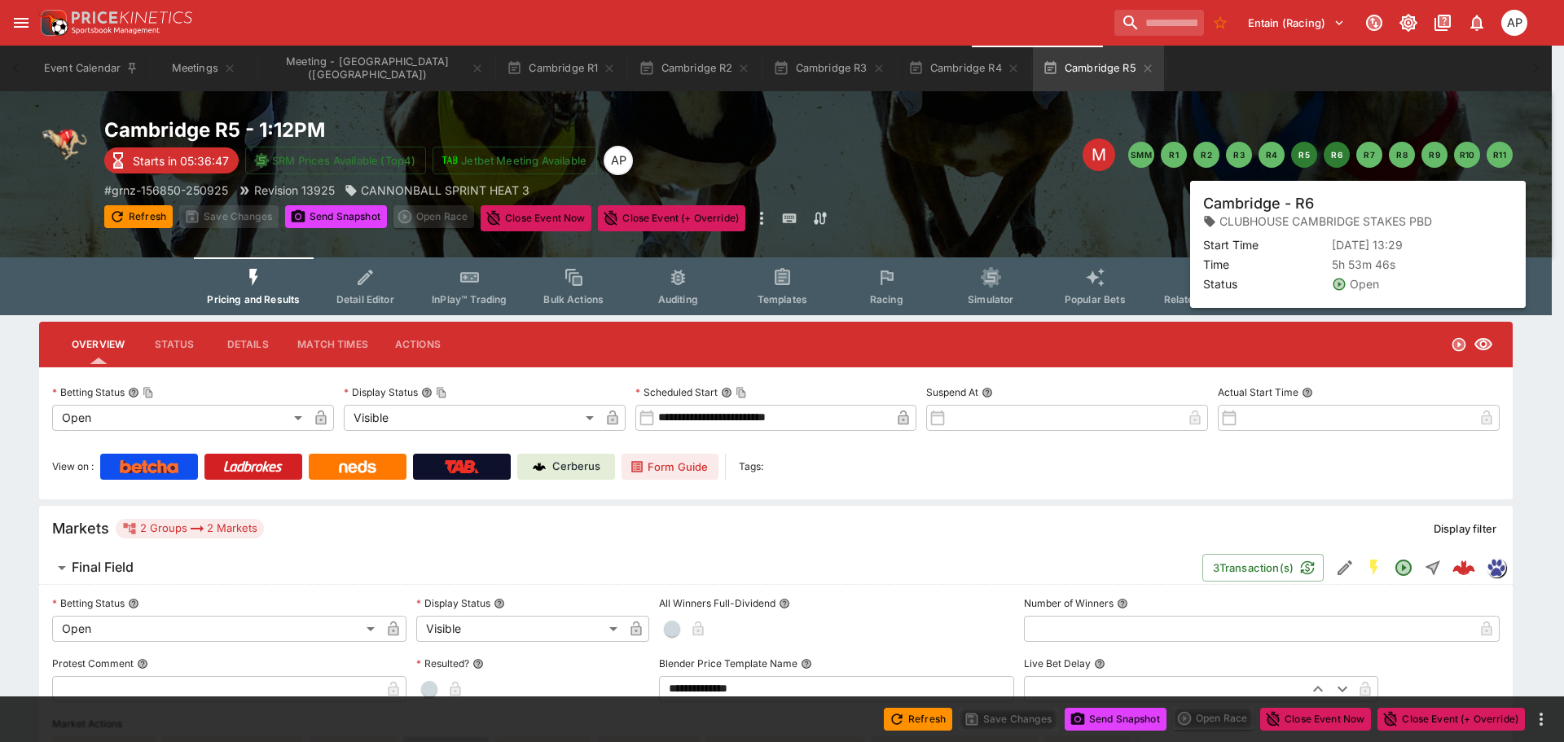
click at [1340, 161] on button "R6" at bounding box center [1337, 155] width 26 height 26
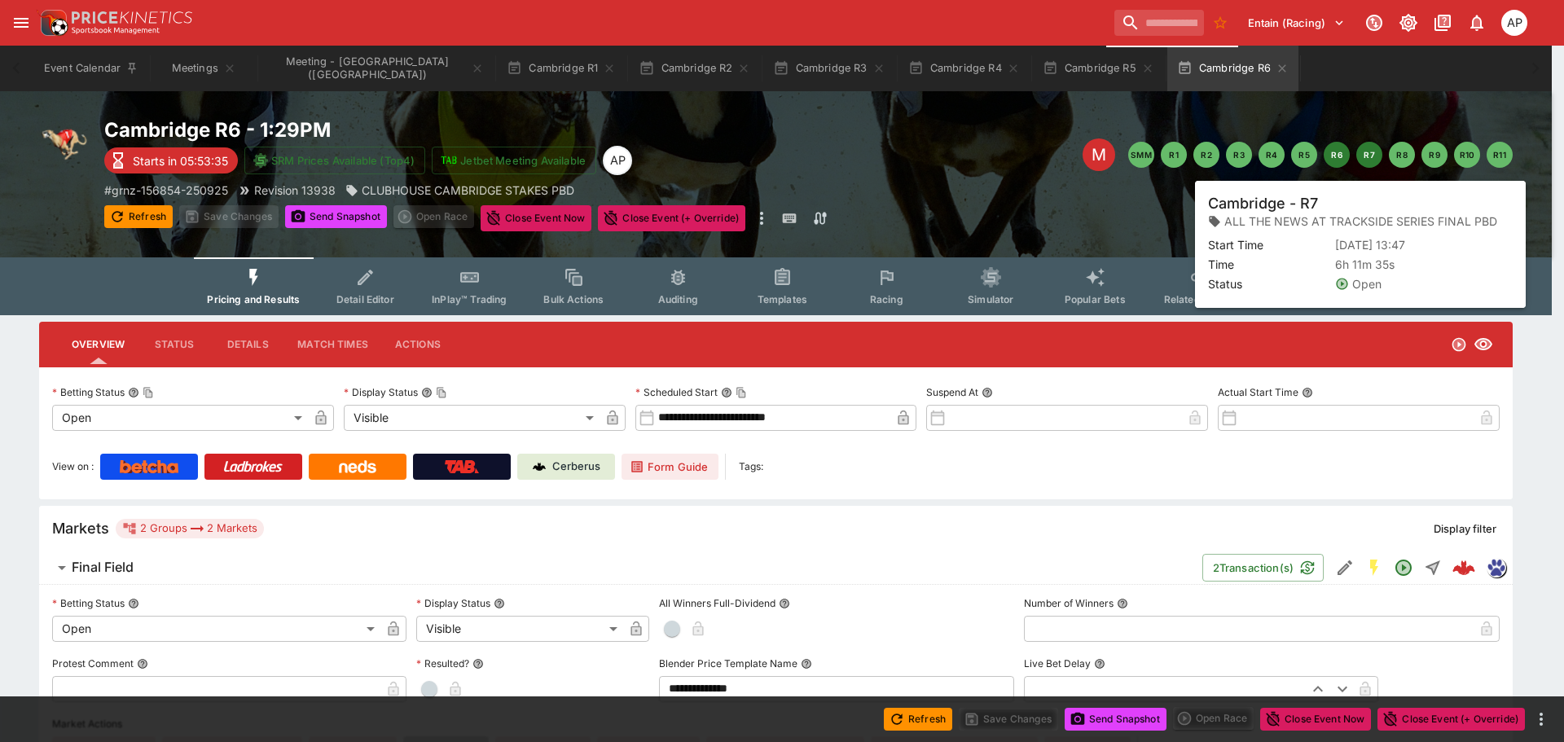
click at [1364, 159] on button "R7" at bounding box center [1369, 155] width 26 height 26
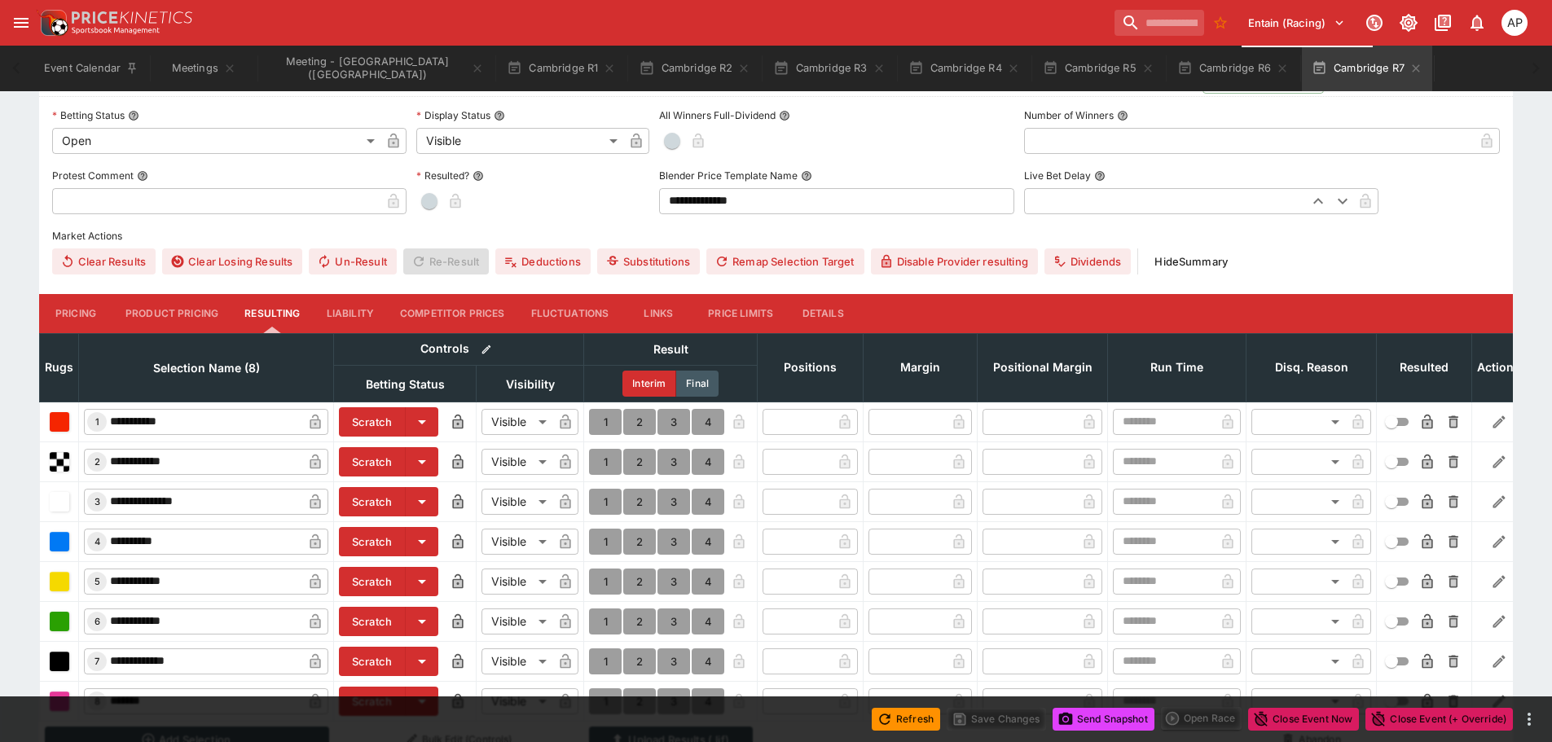
scroll to position [490, 0]
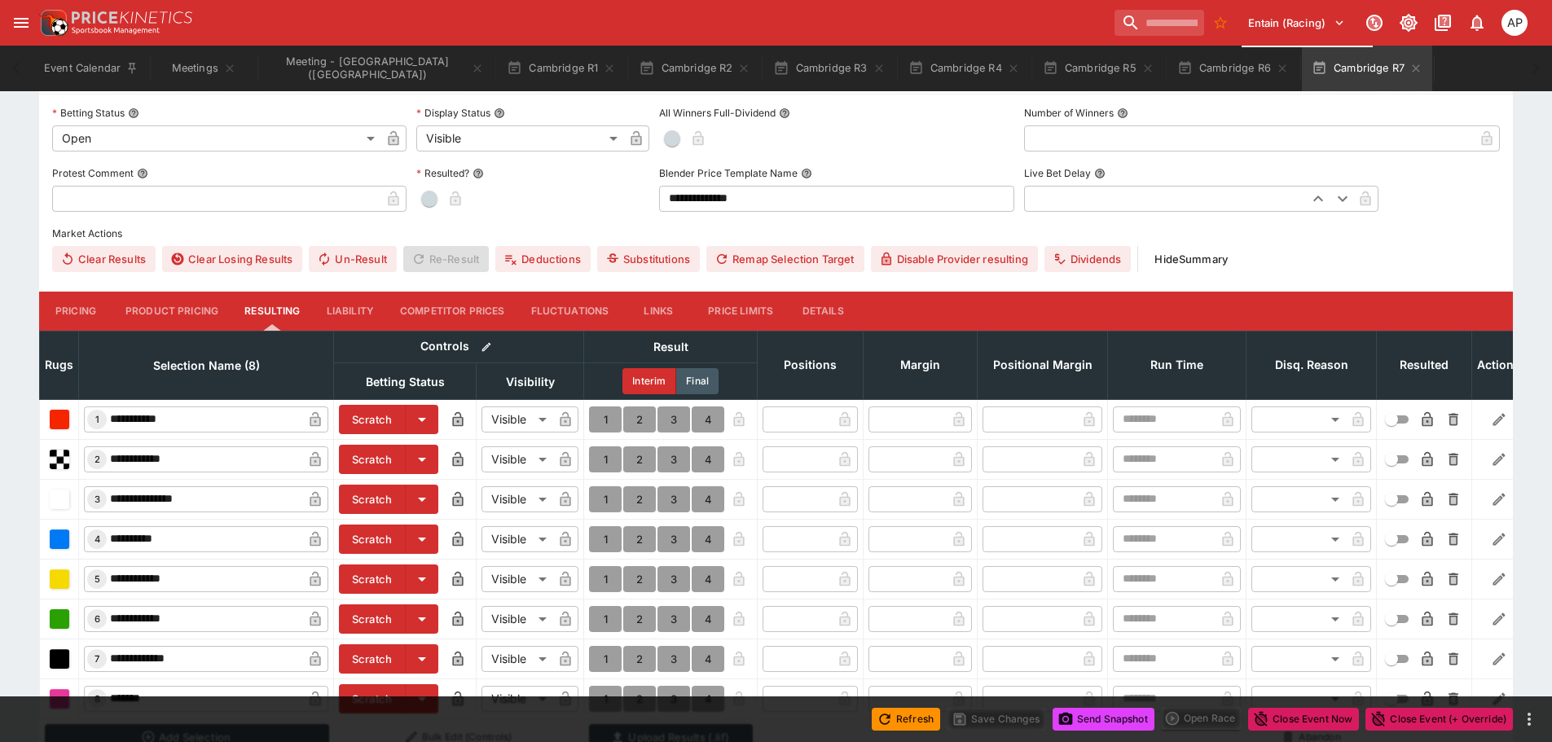
click at [377, 456] on button "Scratch" at bounding box center [372, 459] width 67 height 29
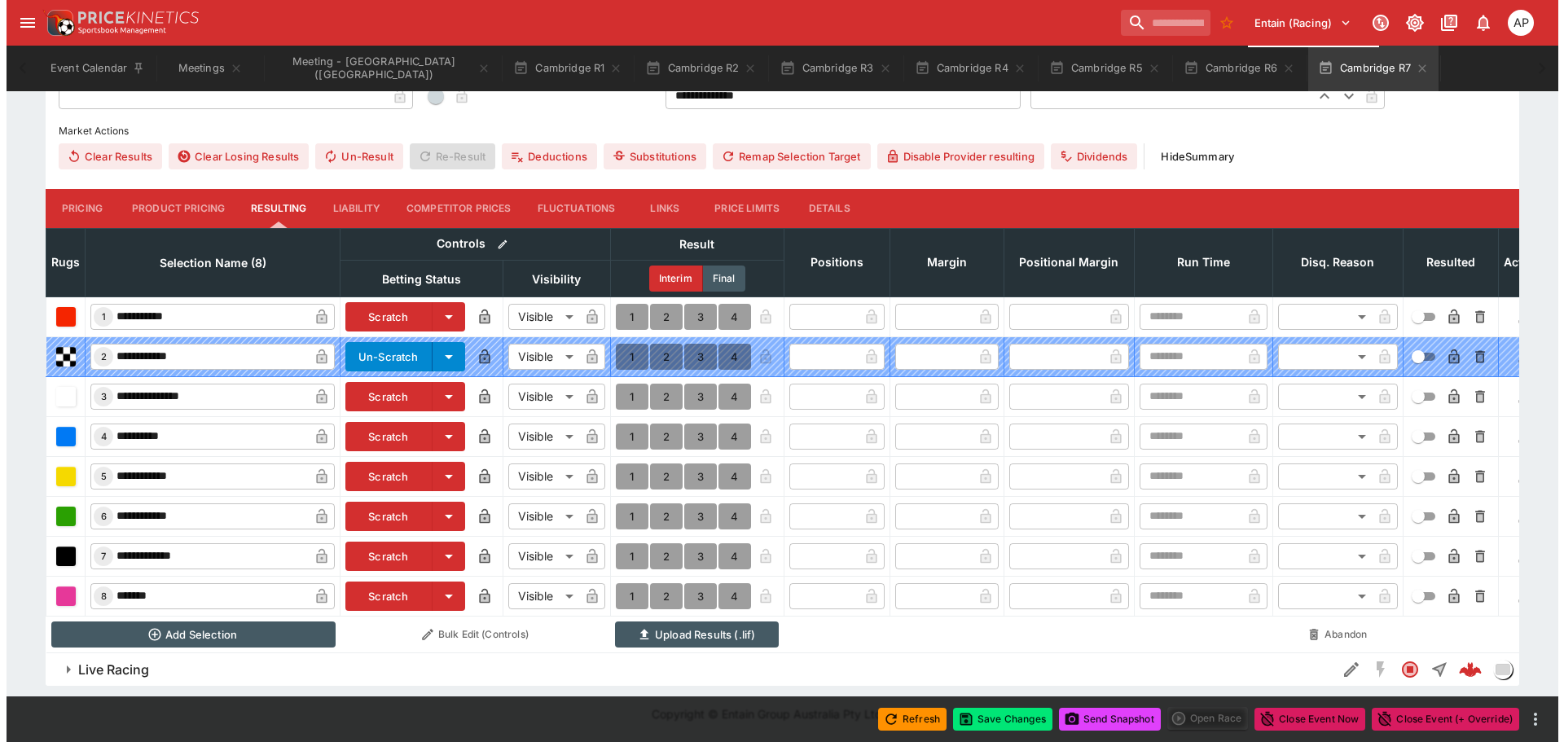
scroll to position [605, 0]
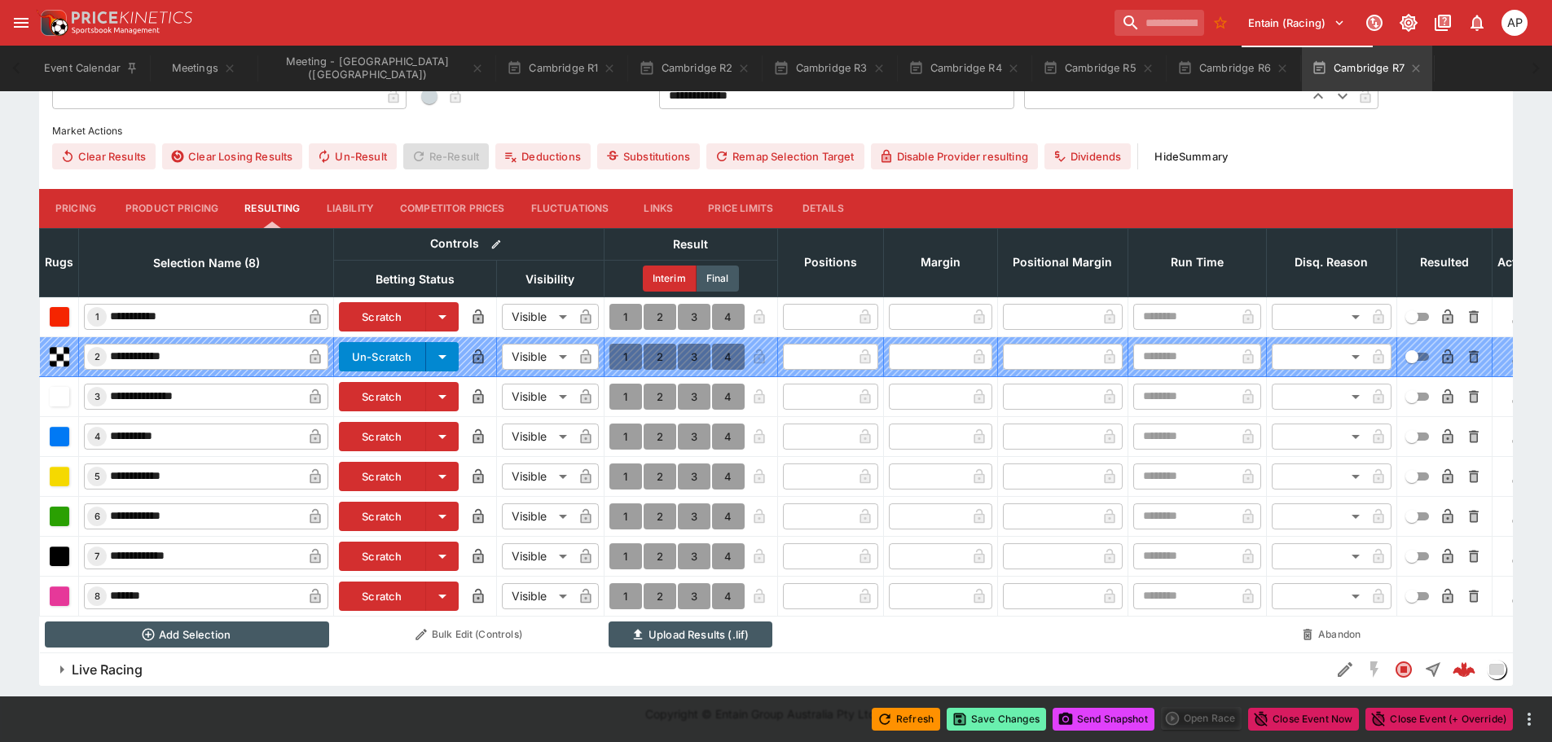
click at [1015, 726] on button "Save Changes" at bounding box center [995, 719] width 99 height 23
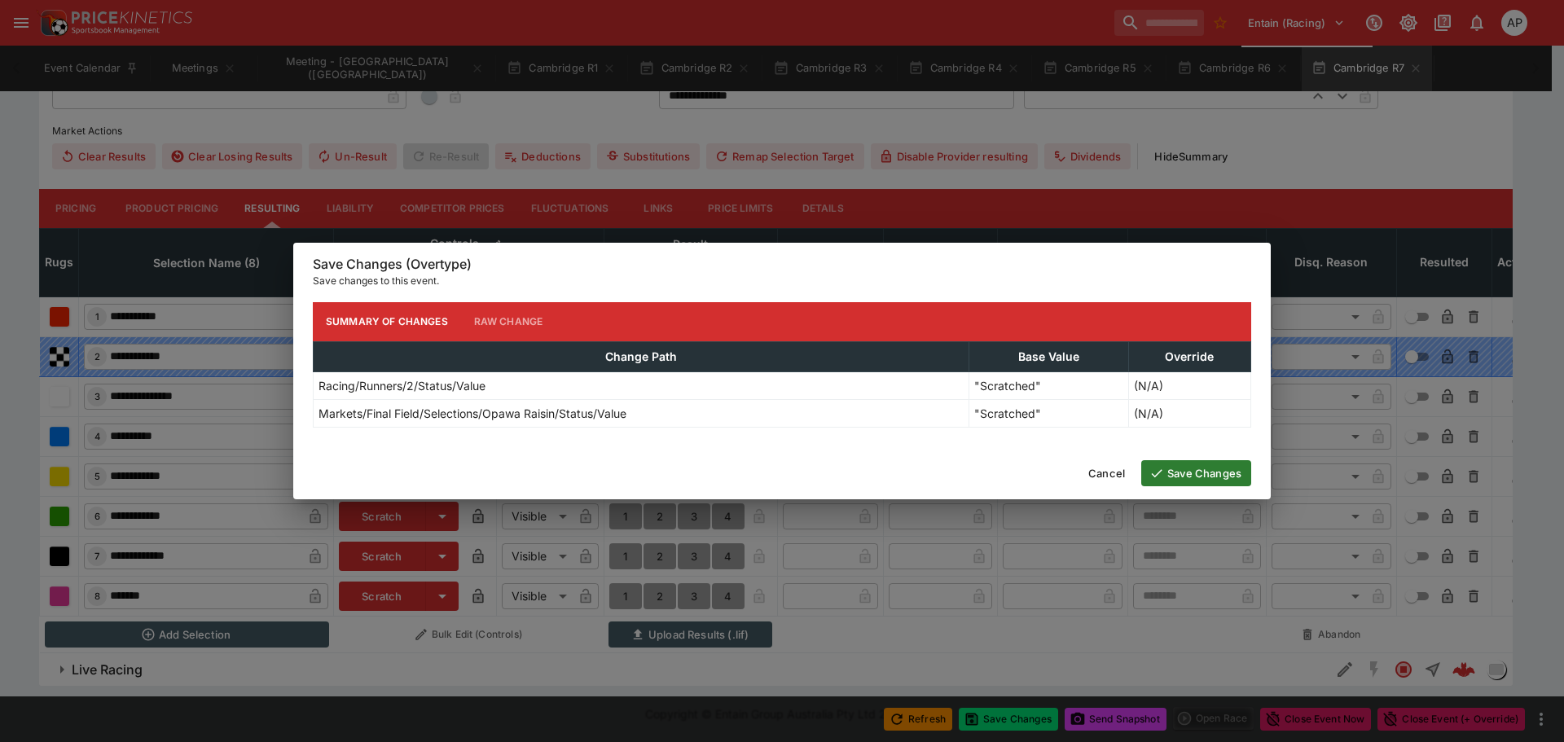
click at [1192, 472] on button "Save Changes" at bounding box center [1196, 473] width 110 height 26
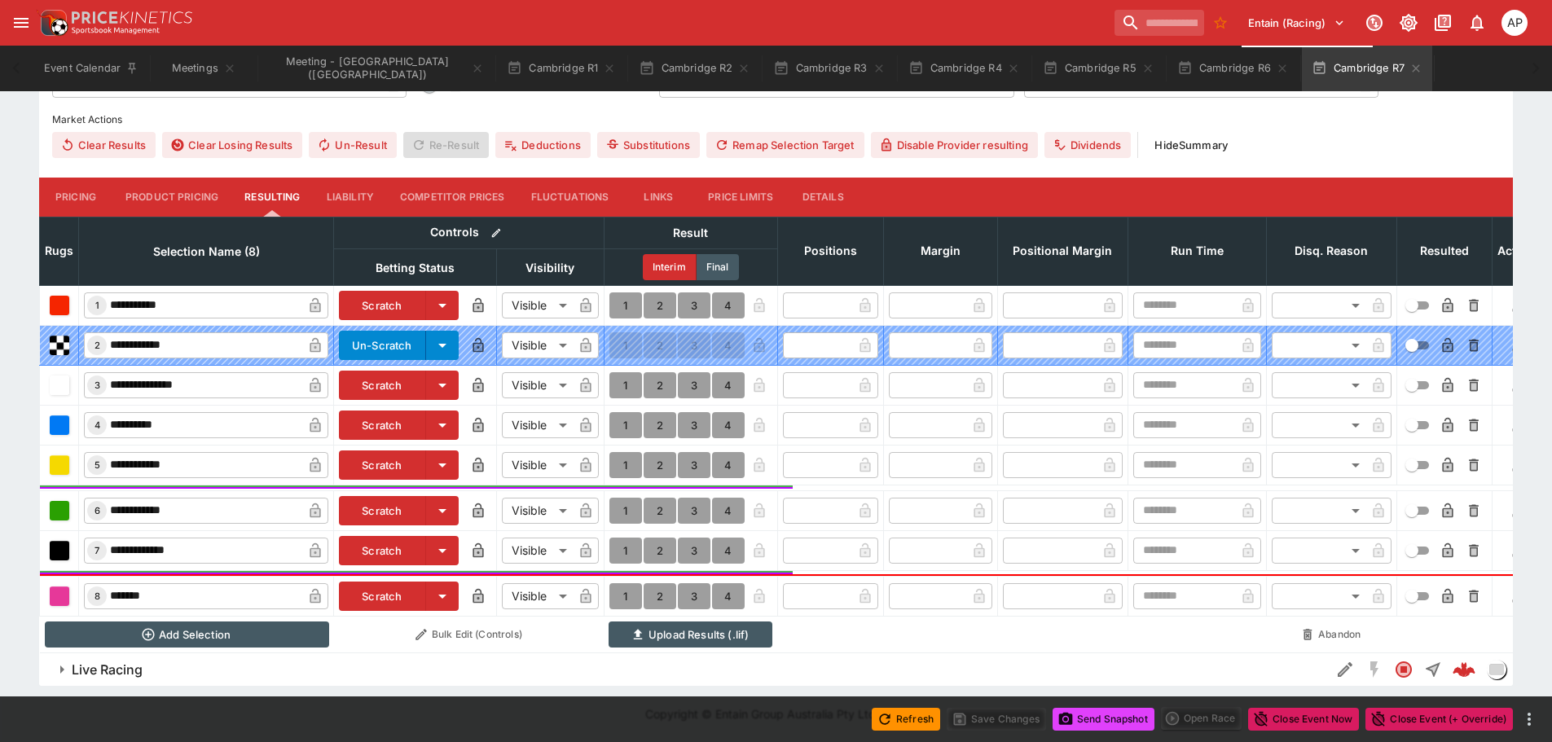
click at [1106, 720] on button "Send Snapshot" at bounding box center [1103, 719] width 102 height 23
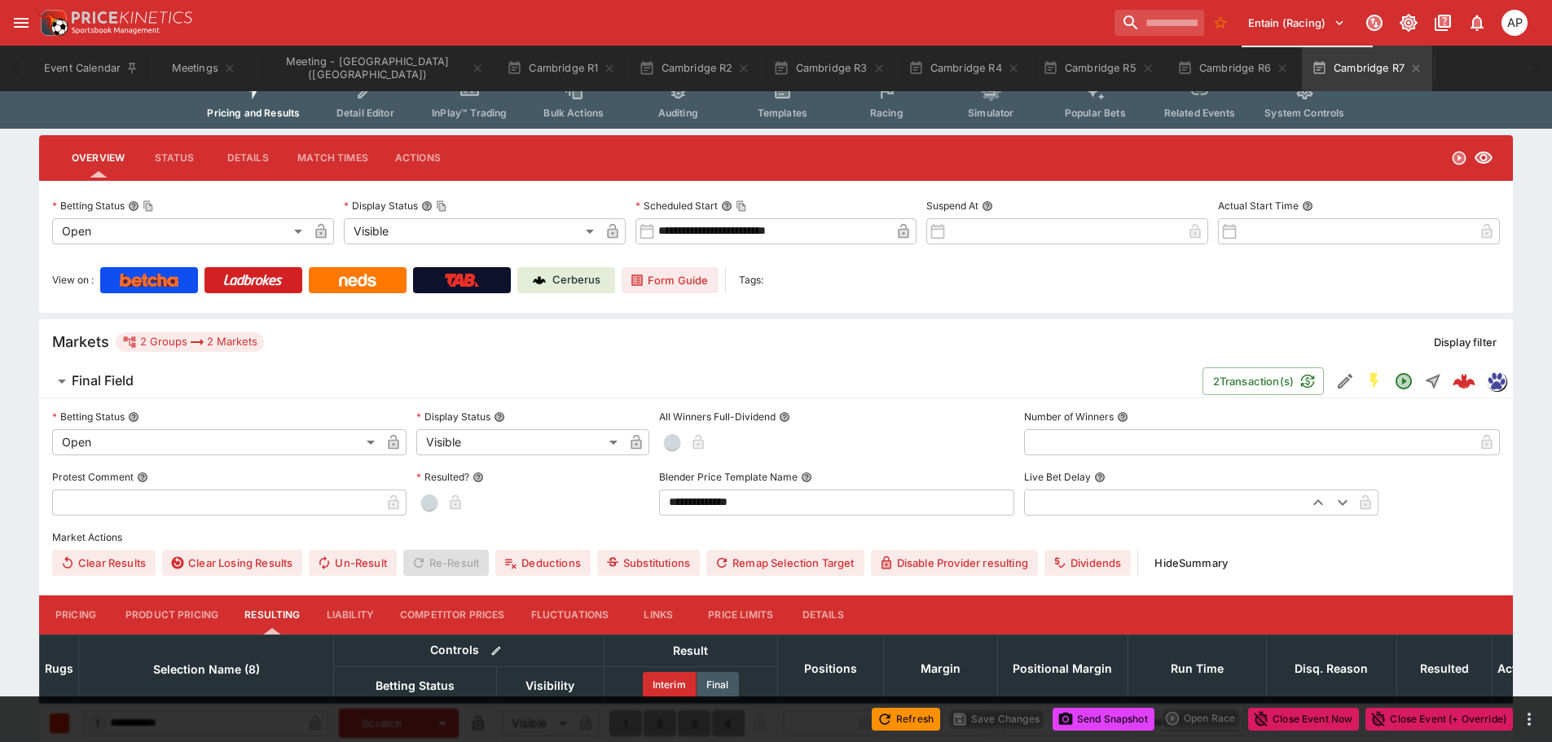
scroll to position [0, 0]
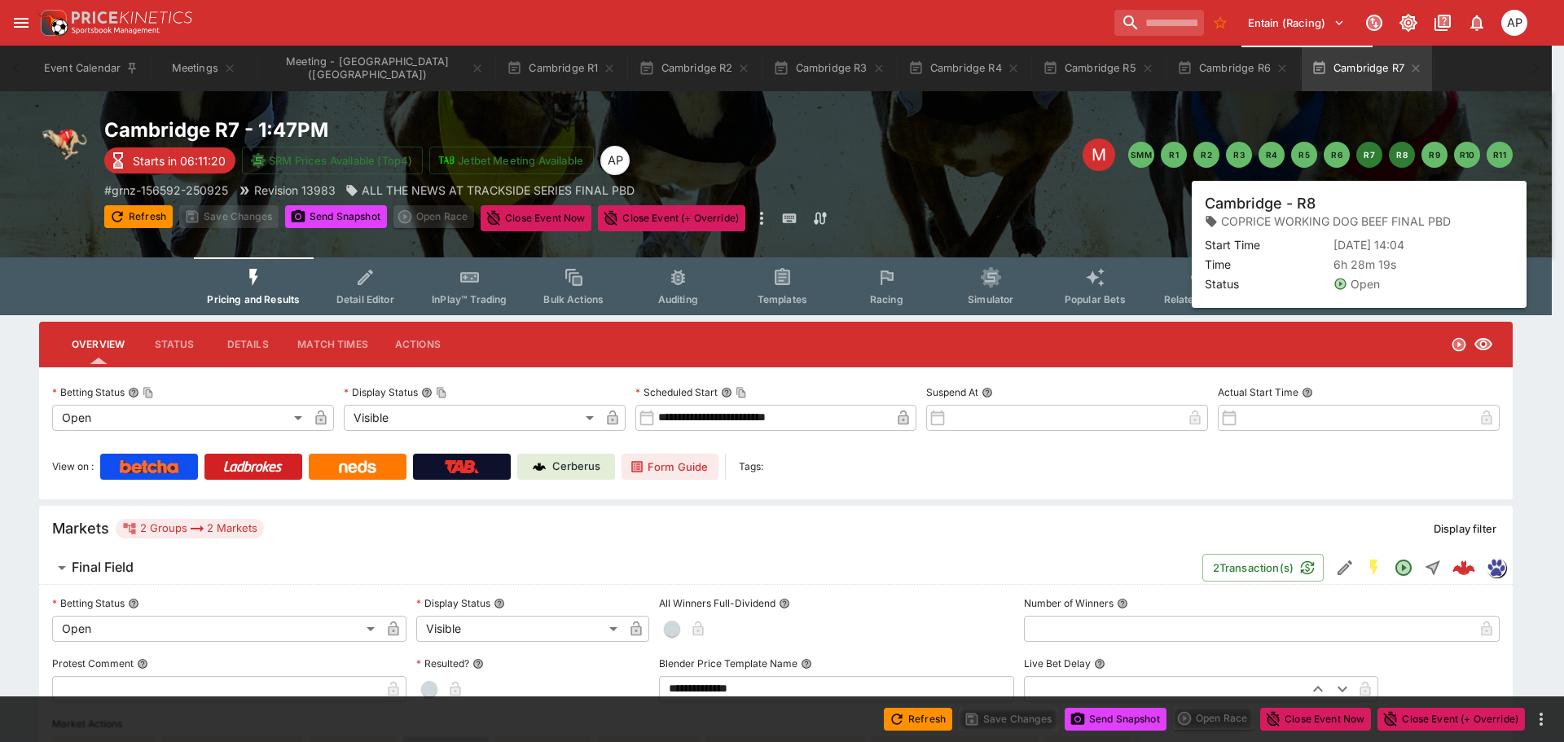
click at [1396, 161] on button "R8" at bounding box center [1402, 155] width 26 height 26
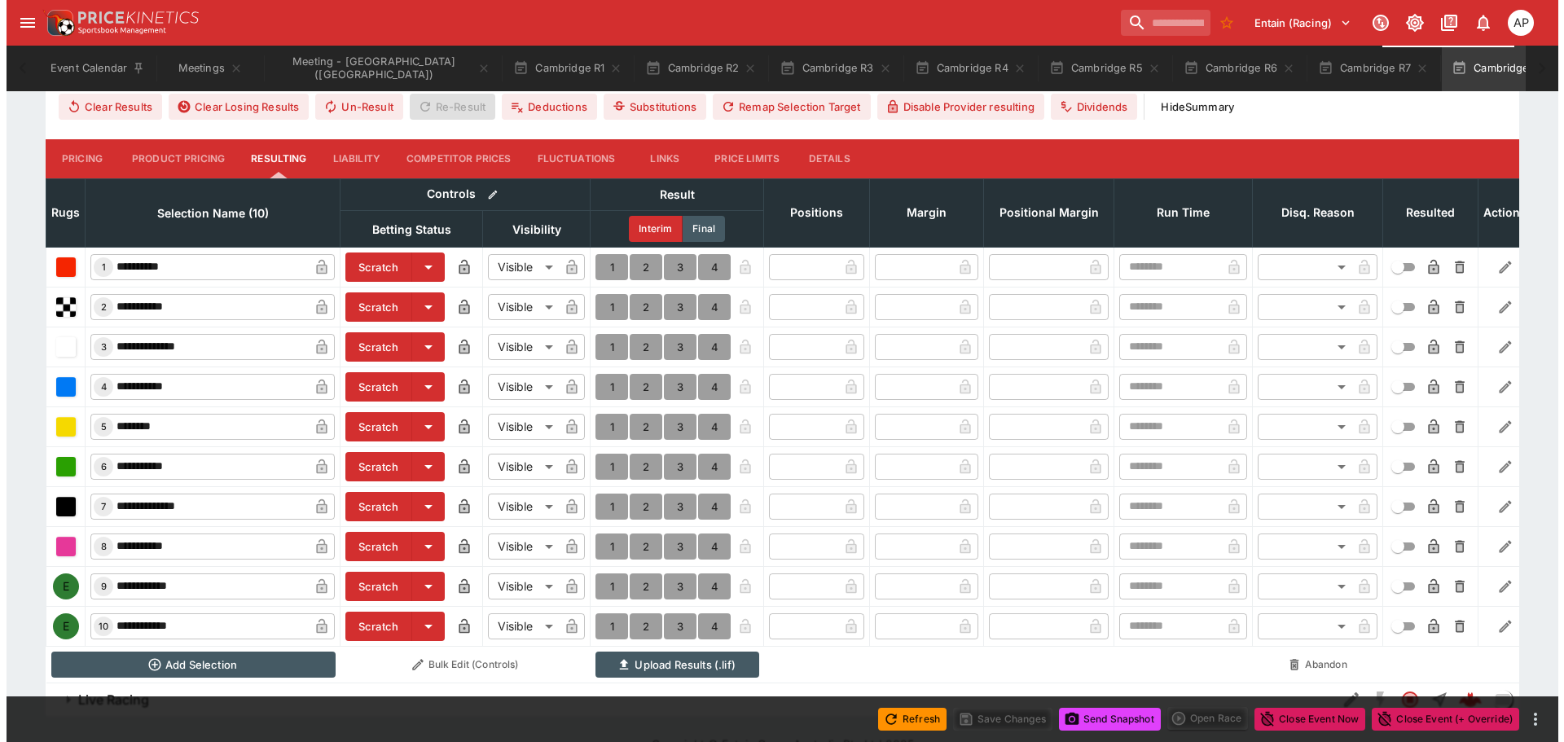
scroll to position [685, 0]
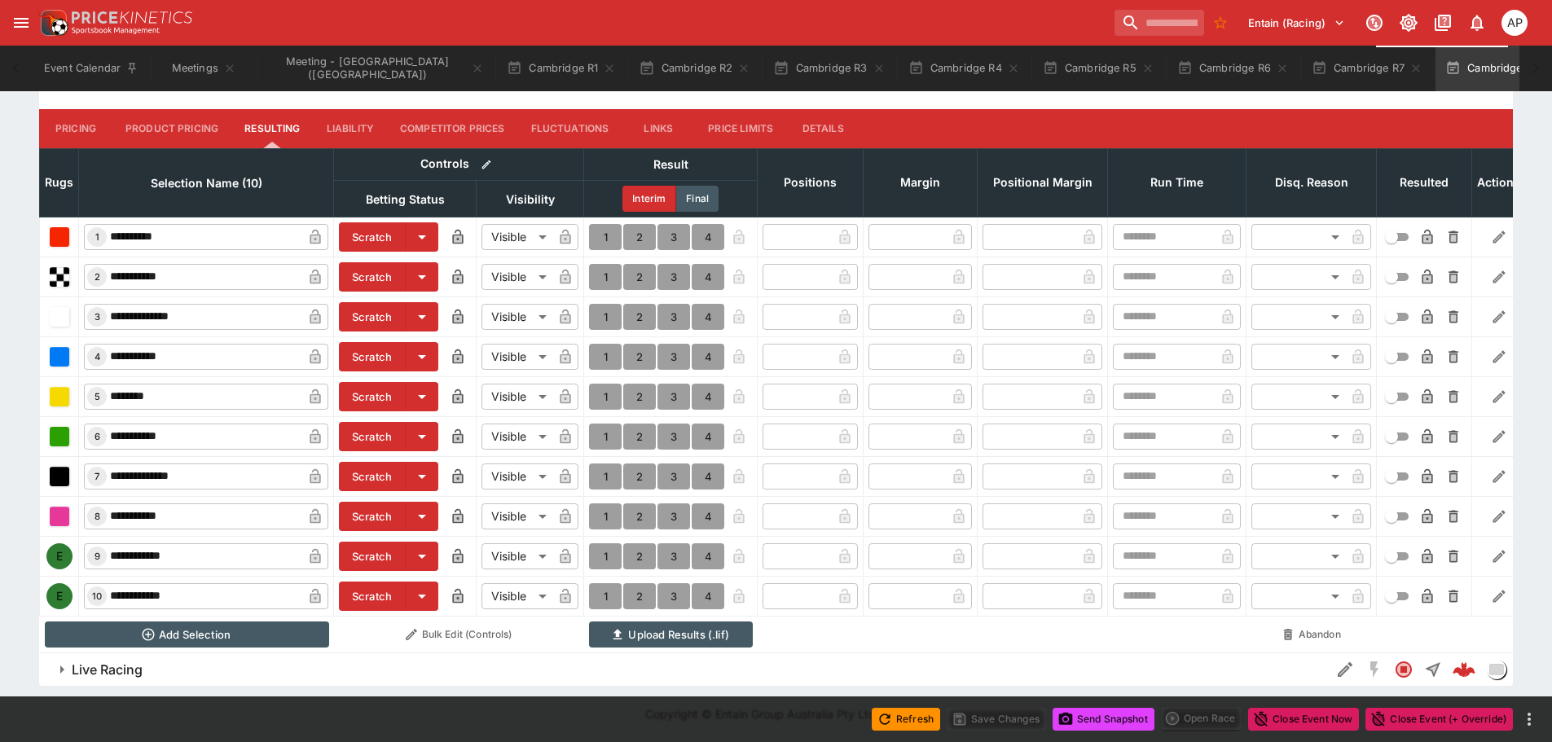
click at [353, 546] on button "Scratch" at bounding box center [372, 556] width 67 height 29
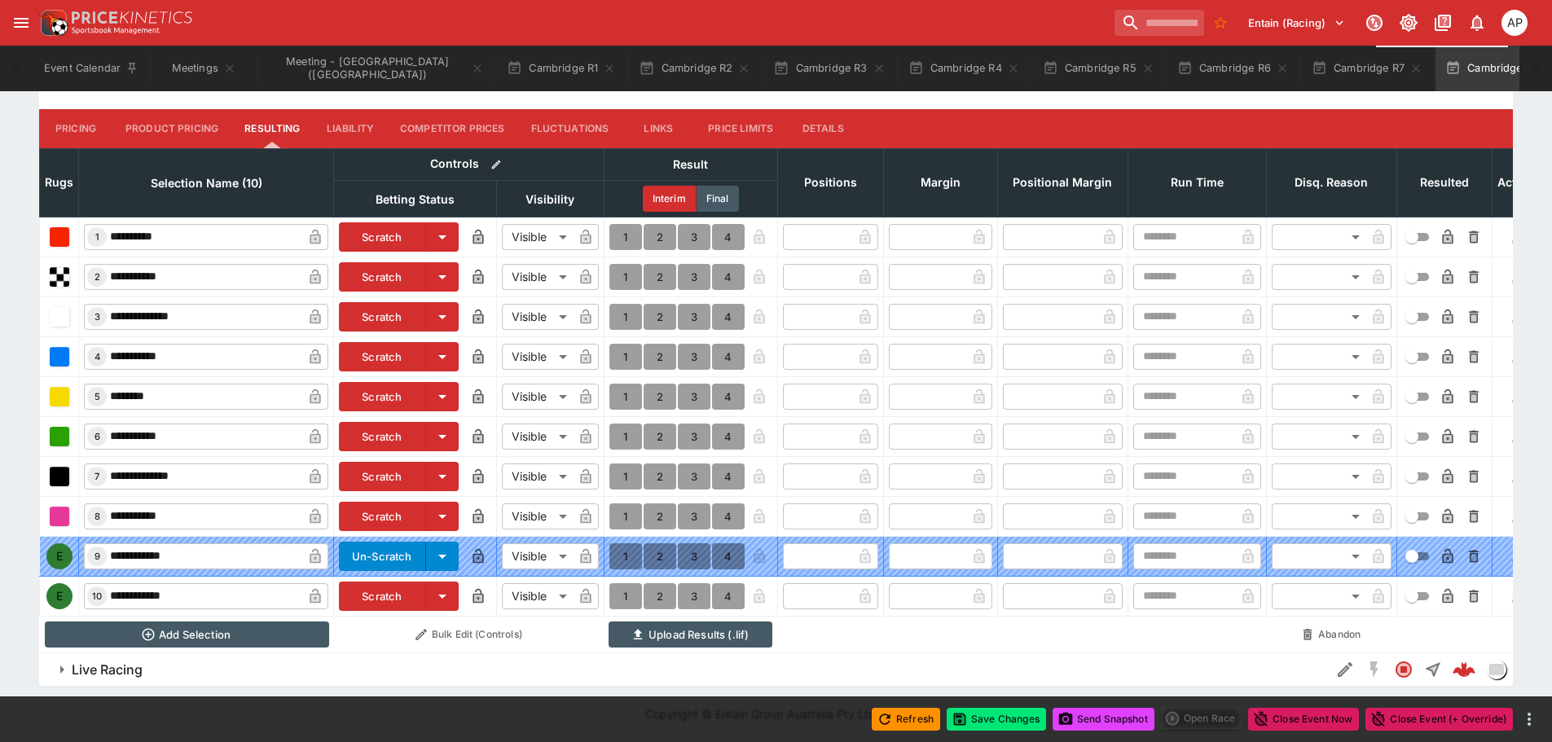
click at [362, 582] on button "Scratch" at bounding box center [382, 596] width 87 height 29
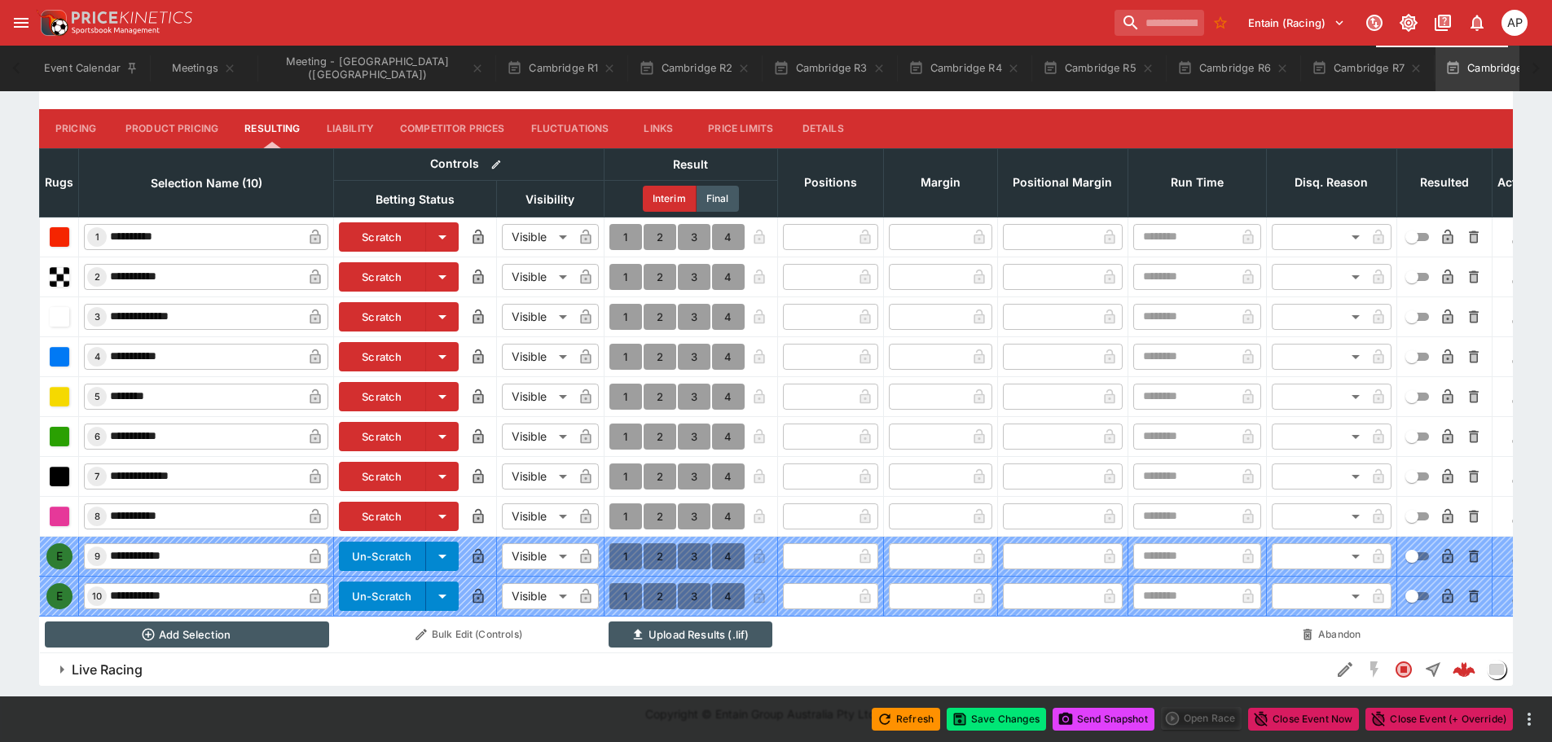
click at [993, 731] on div "Refresh Save Changes Send Snapshot Open Race Close Event Now Close Event (+ Ove…" at bounding box center [776, 719] width 1552 height 46
click at [994, 722] on button "Save Changes" at bounding box center [995, 719] width 99 height 23
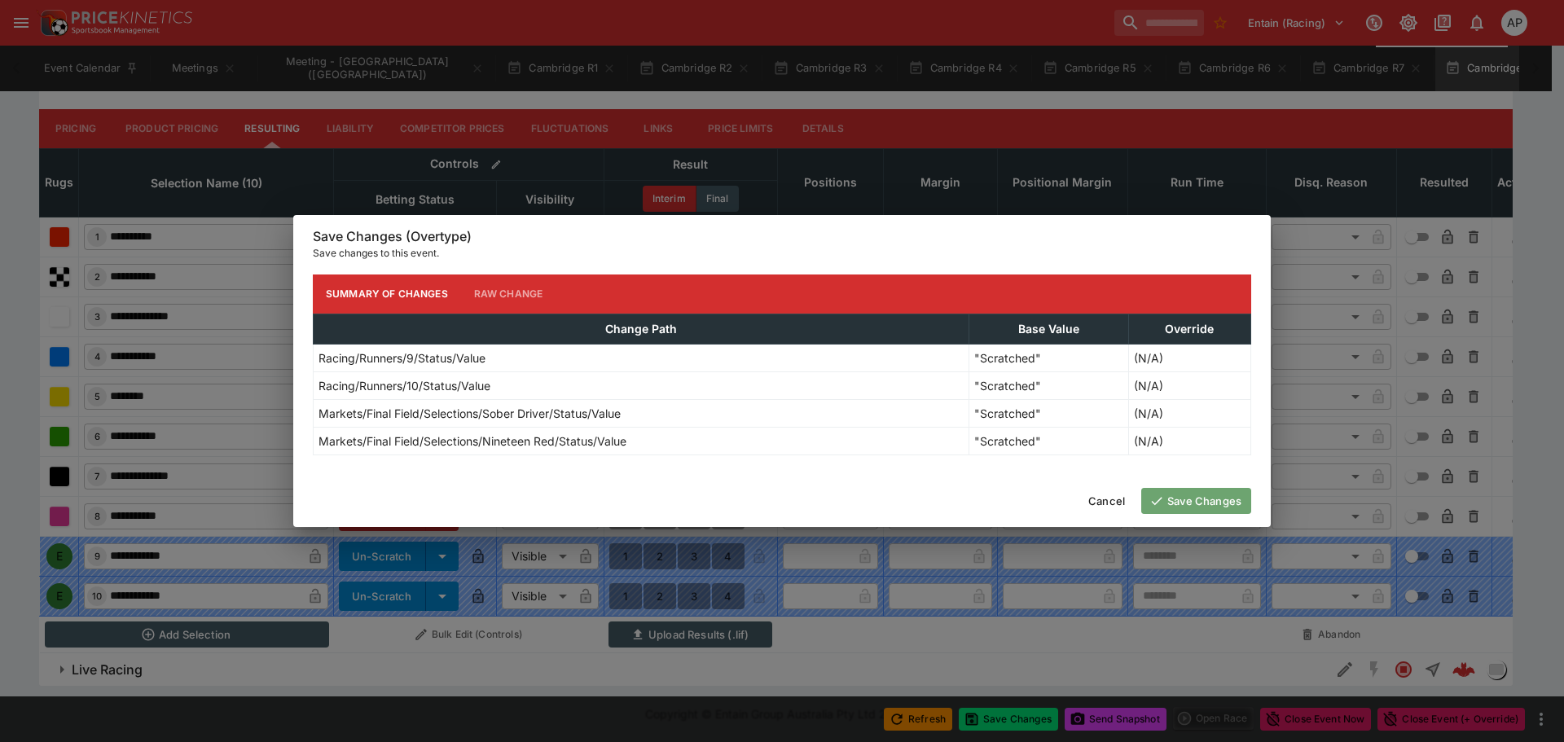
click at [1205, 504] on button "Save Changes" at bounding box center [1196, 501] width 110 height 26
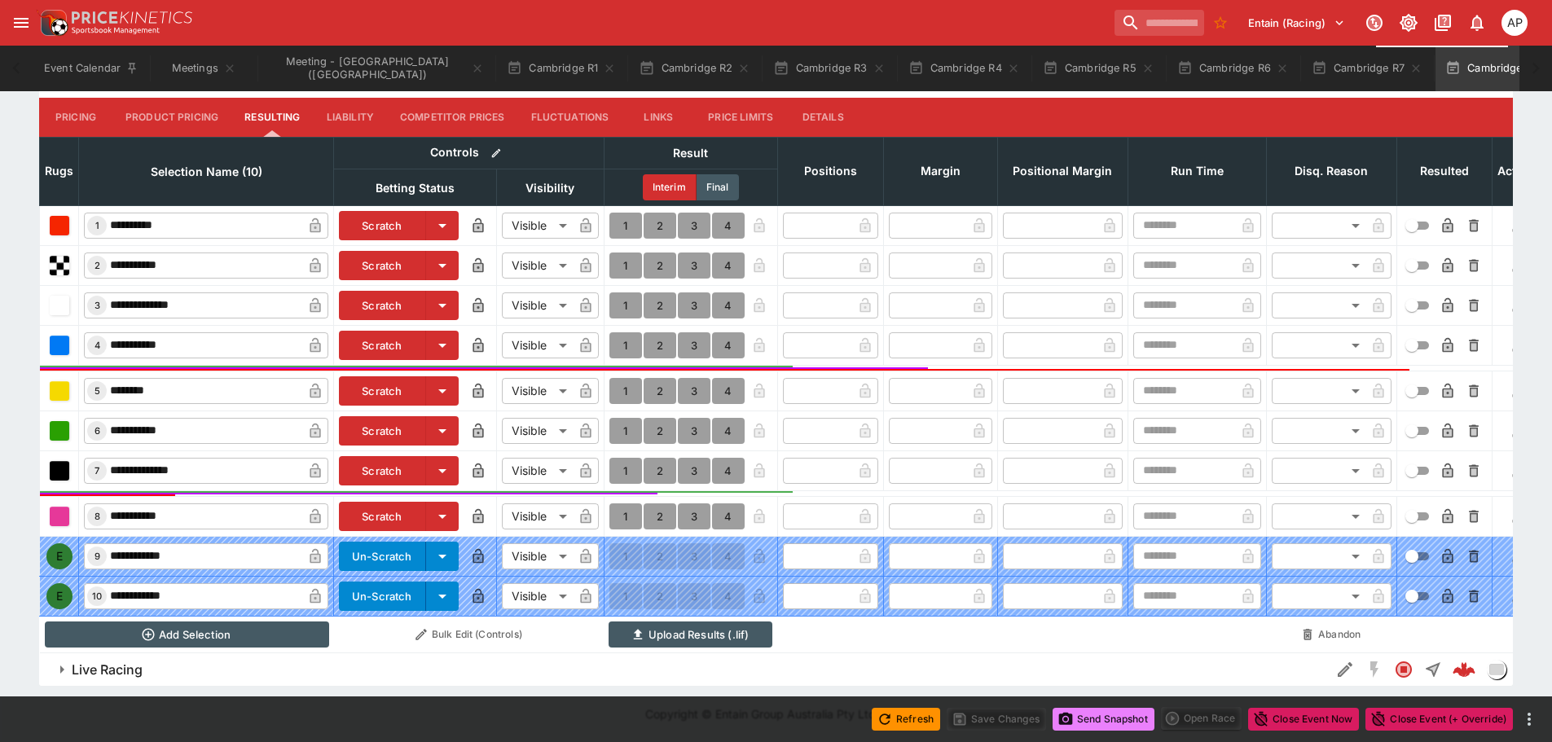
click at [1096, 726] on button "Send Snapshot" at bounding box center [1103, 719] width 102 height 23
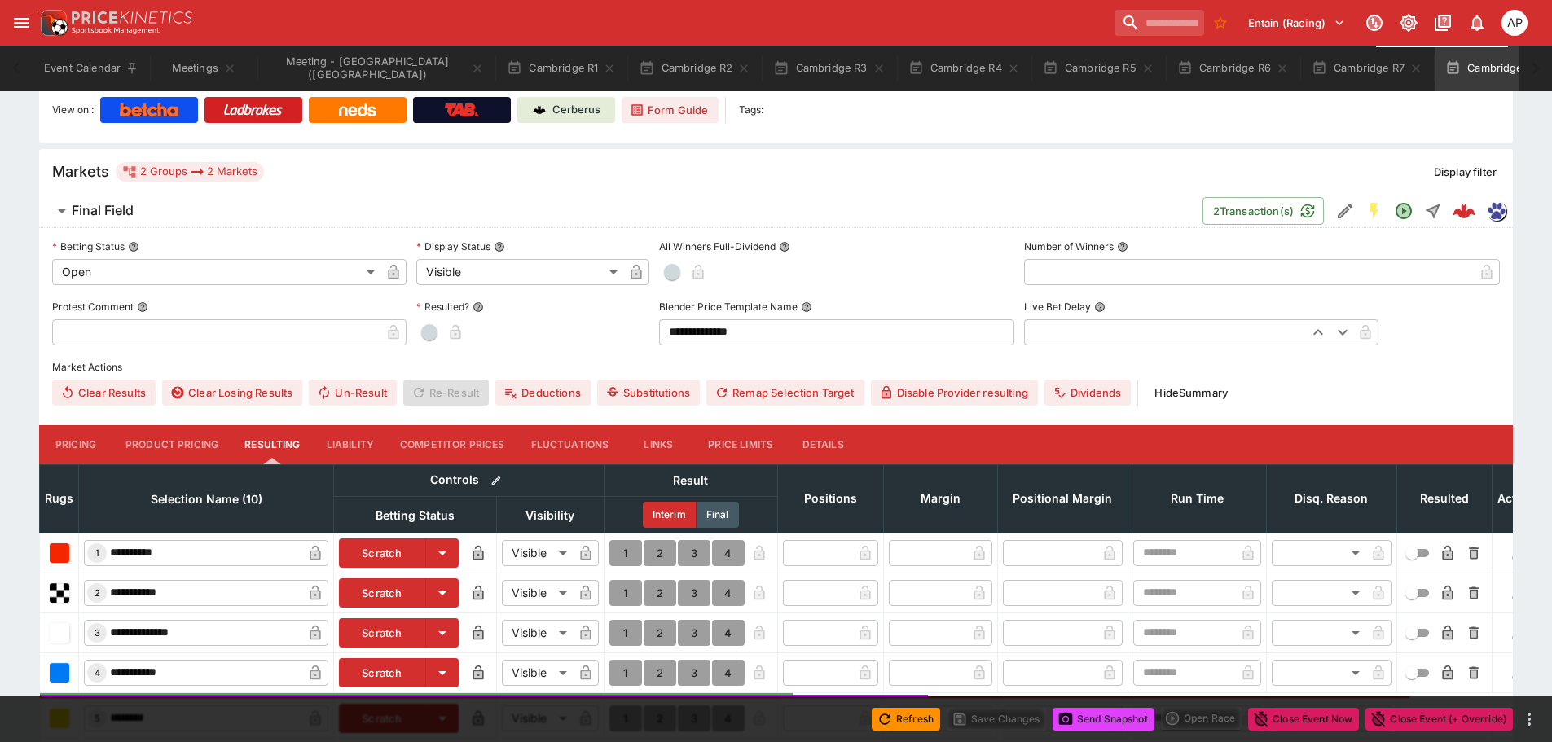
scroll to position [278, 0]
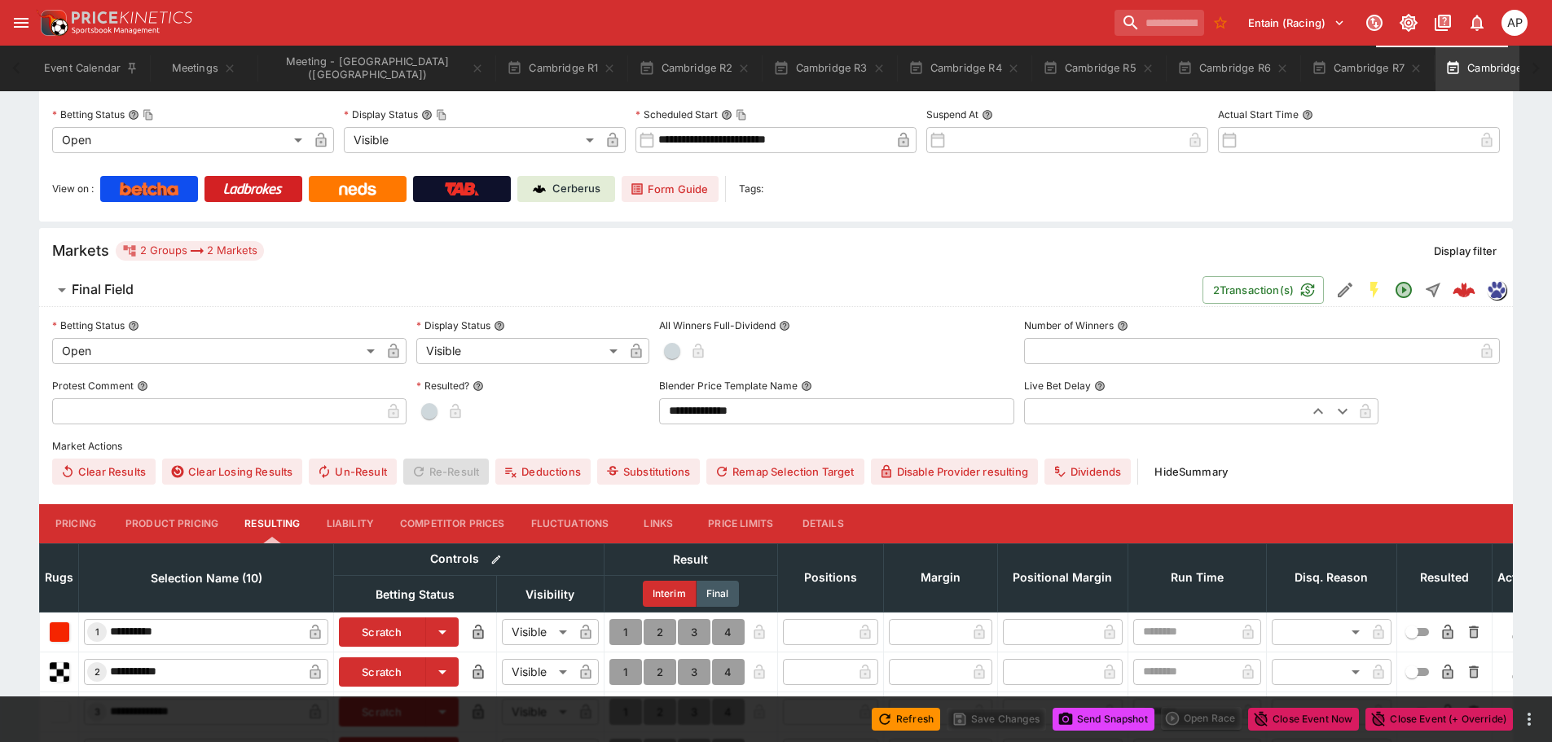
click at [1543, 72] on icon "button" at bounding box center [1549, 68] width 13 height 13
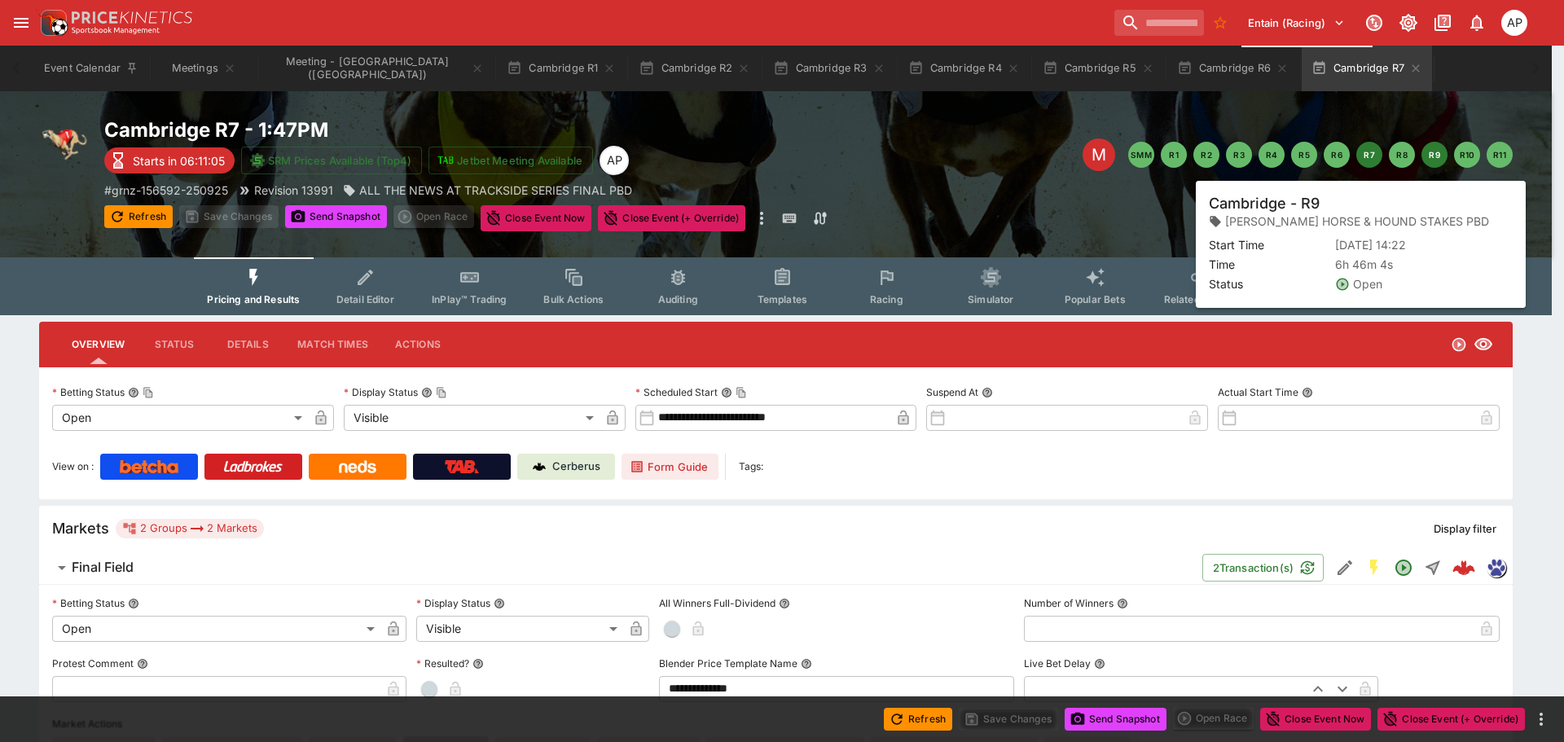
click at [1441, 155] on button "R9" at bounding box center [1434, 155] width 26 height 26
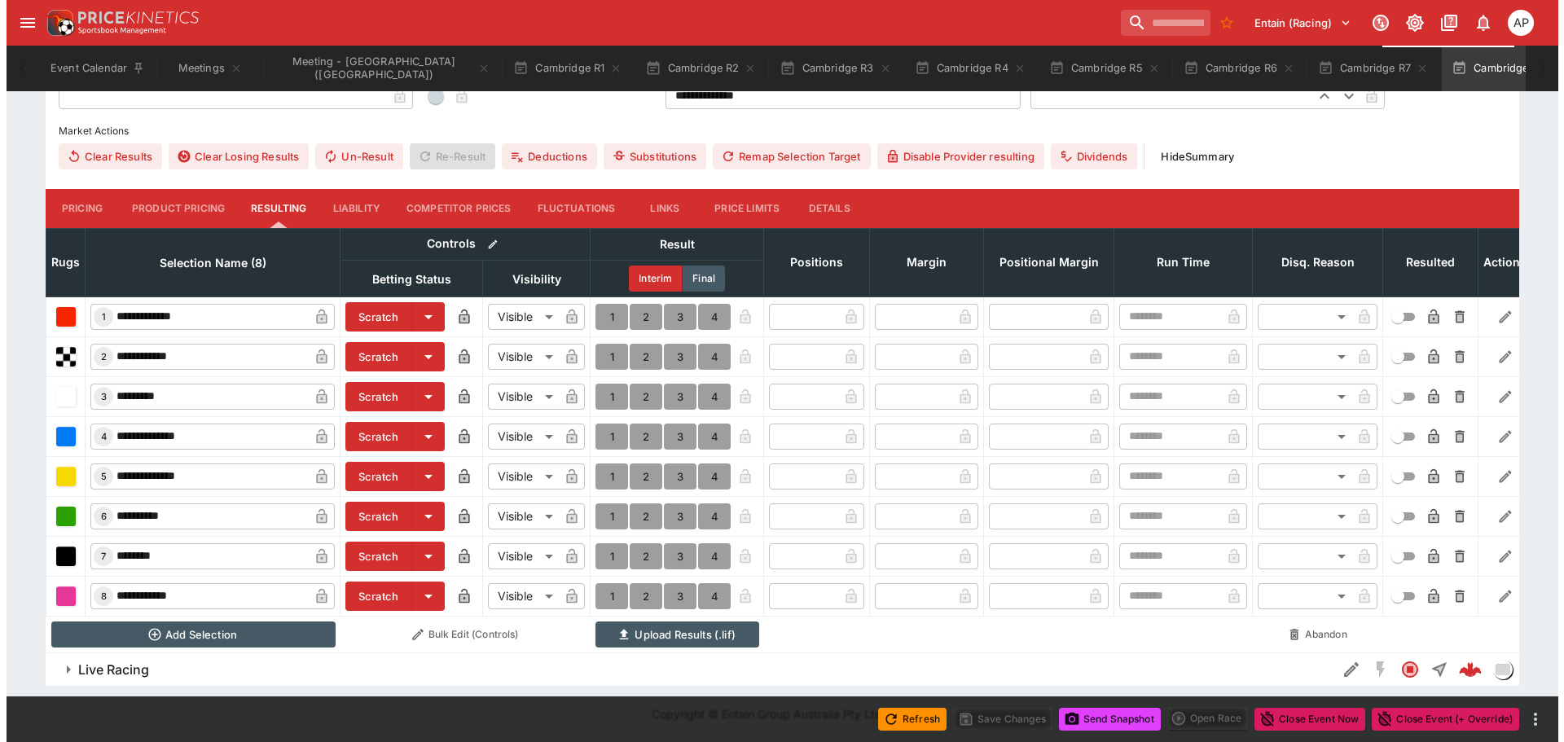
scroll to position [605, 0]
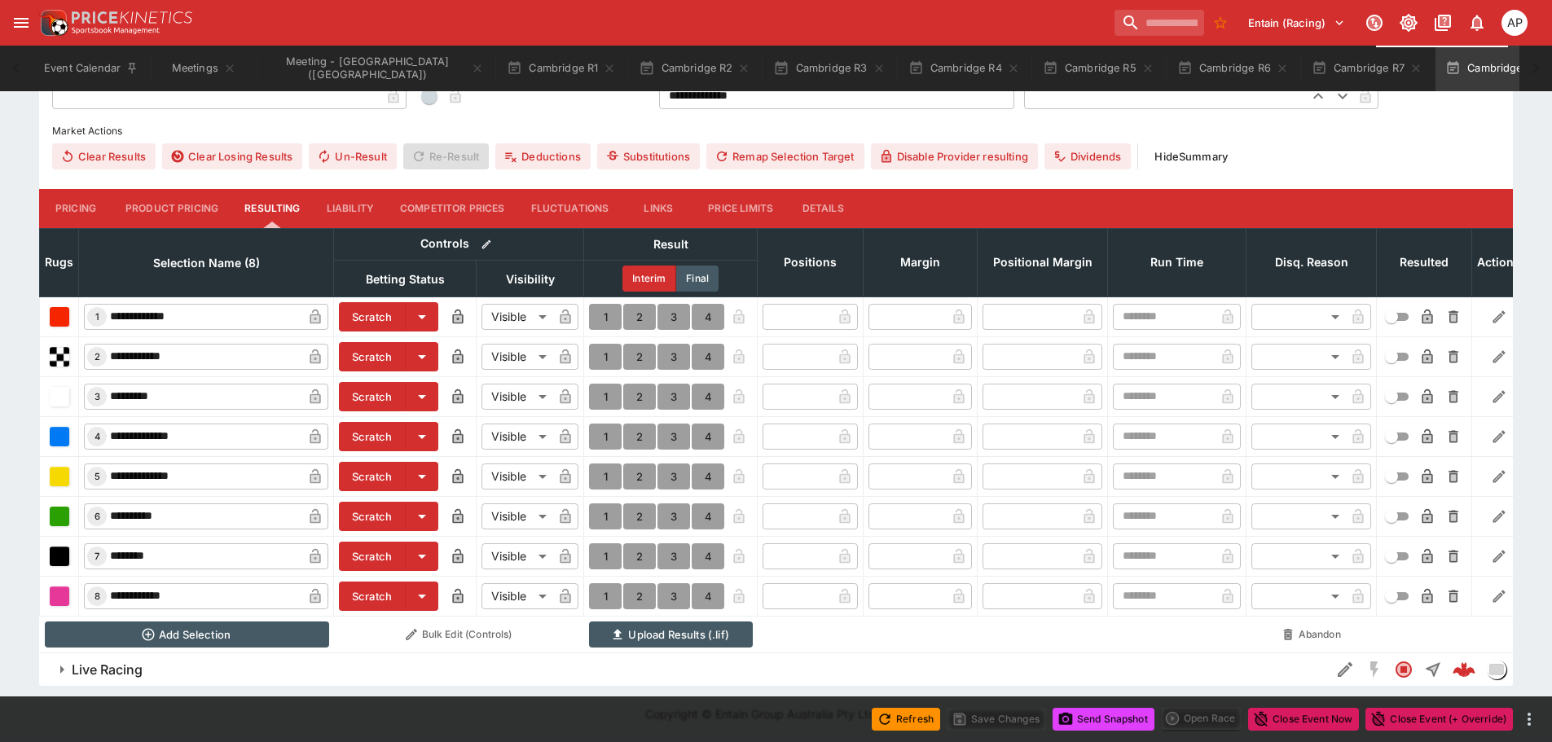
click at [380, 542] on button "Scratch" at bounding box center [372, 556] width 67 height 29
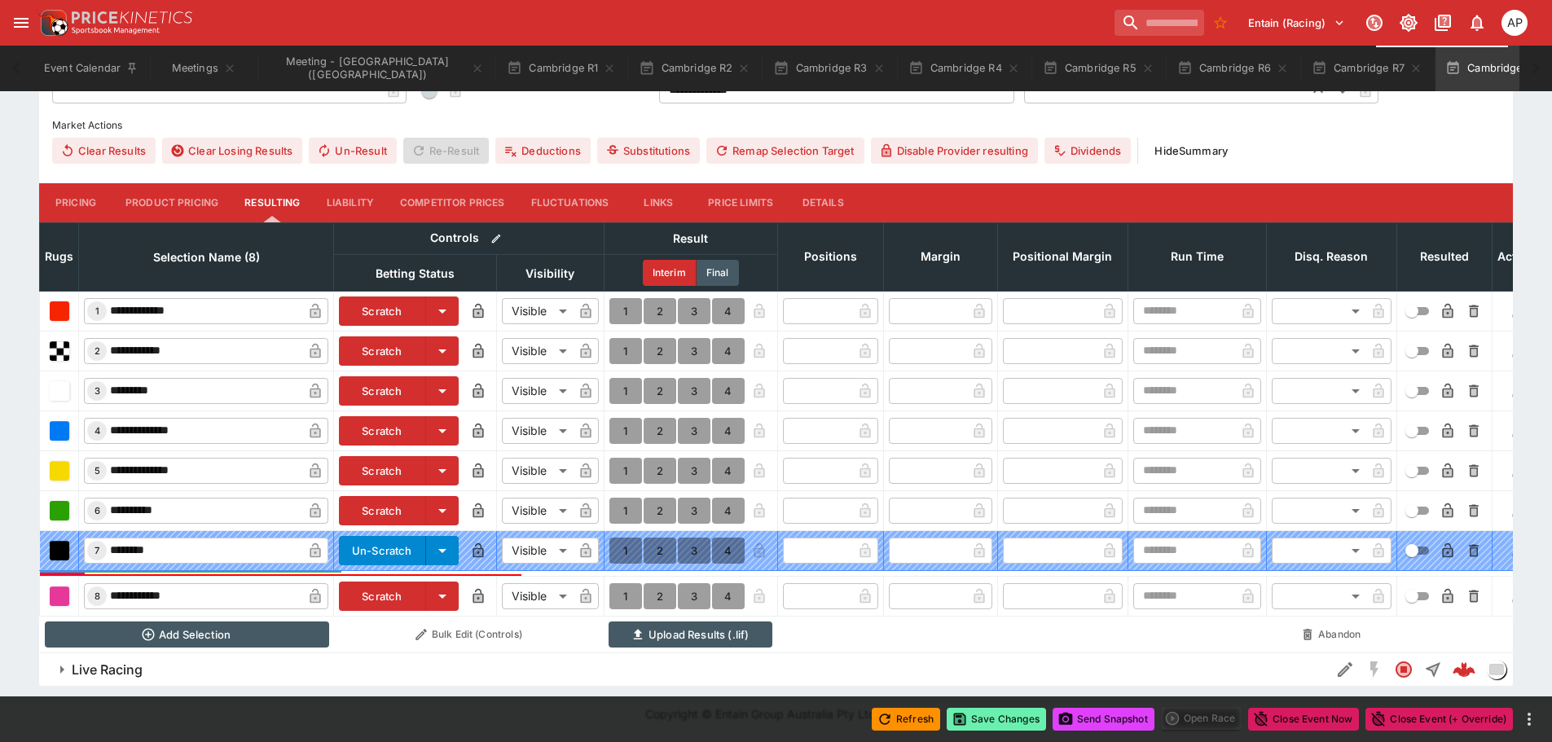
click at [1002, 715] on button "Save Changes" at bounding box center [995, 719] width 99 height 23
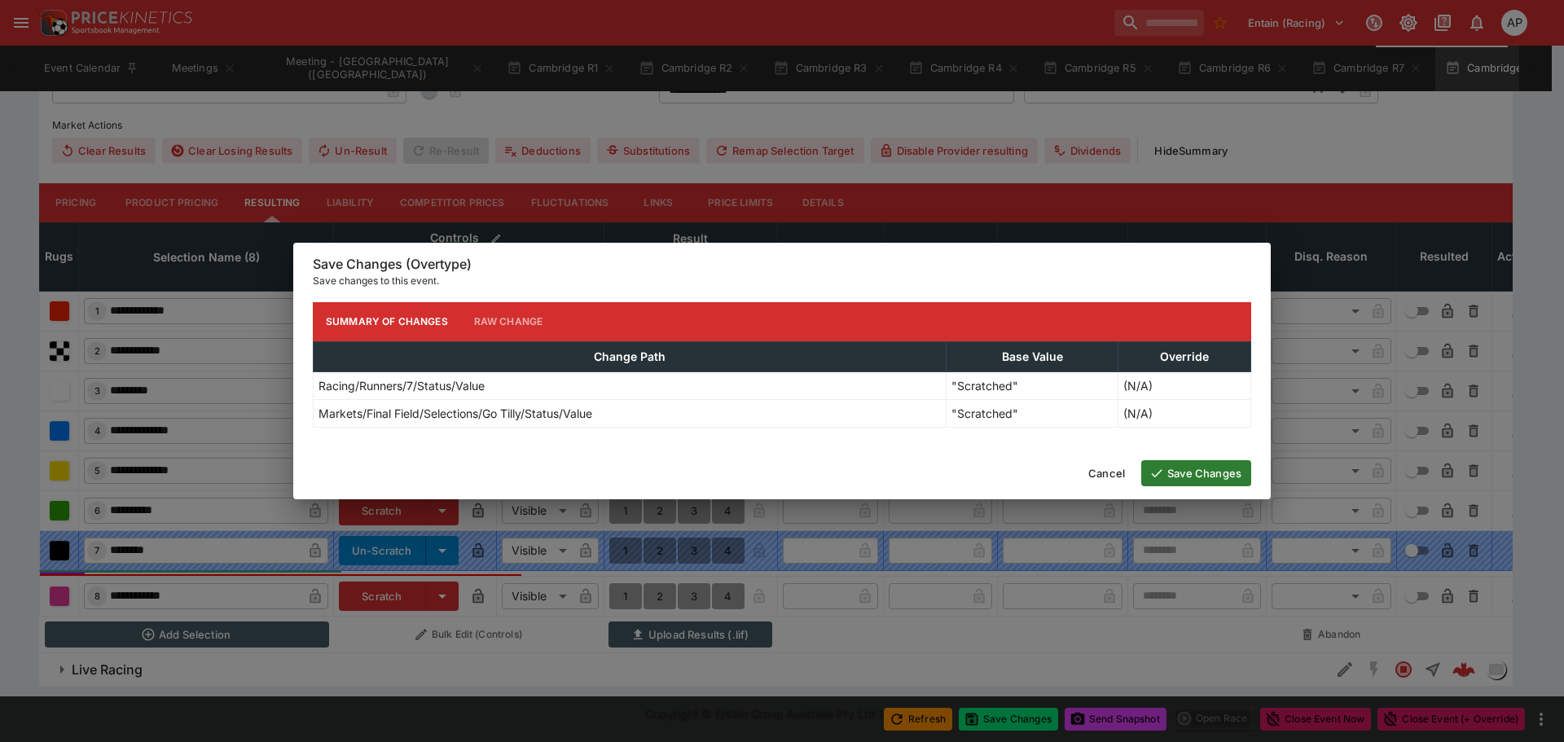
click at [1183, 468] on button "Save Changes" at bounding box center [1196, 473] width 110 height 26
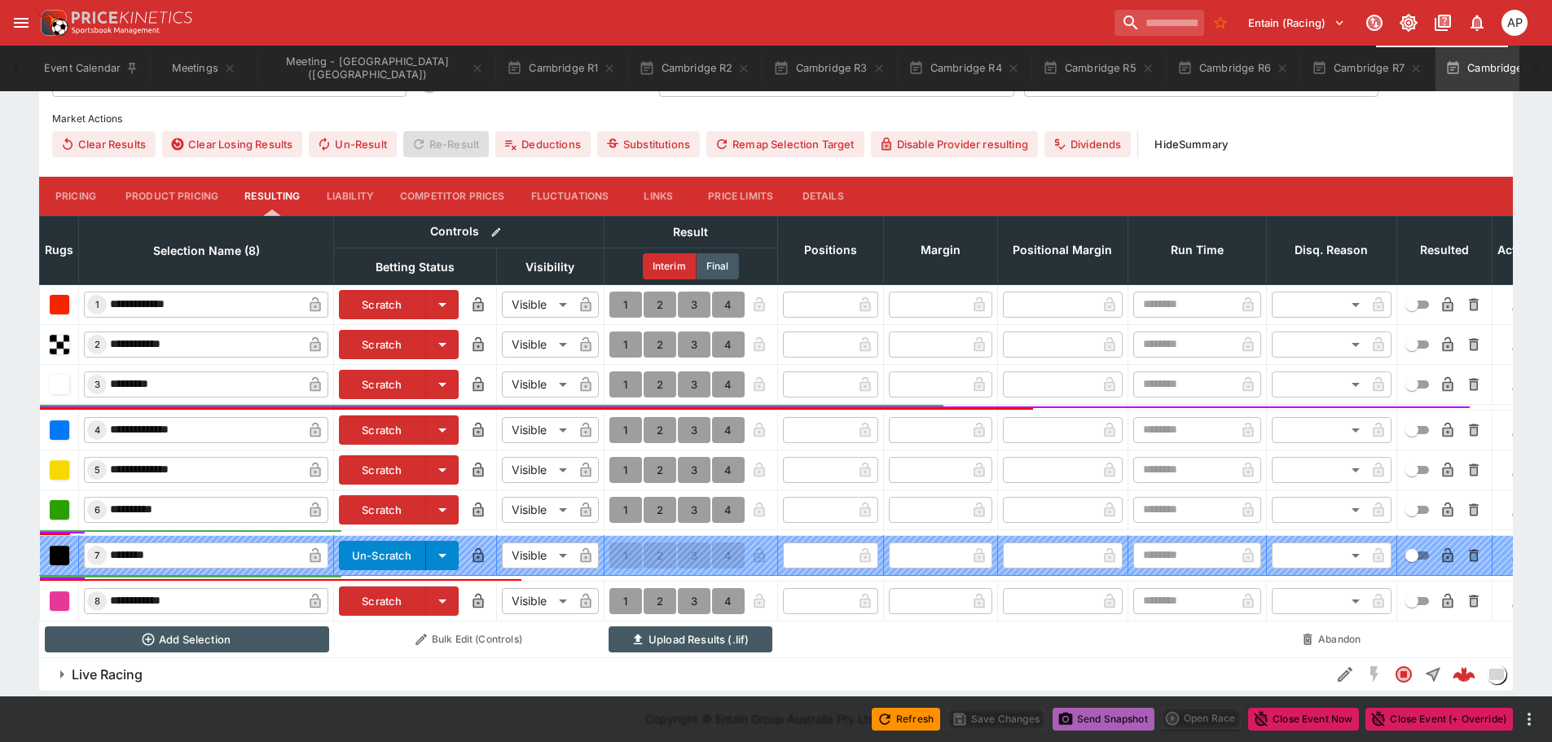
click at [1112, 713] on button "Send Snapshot" at bounding box center [1103, 719] width 102 height 23
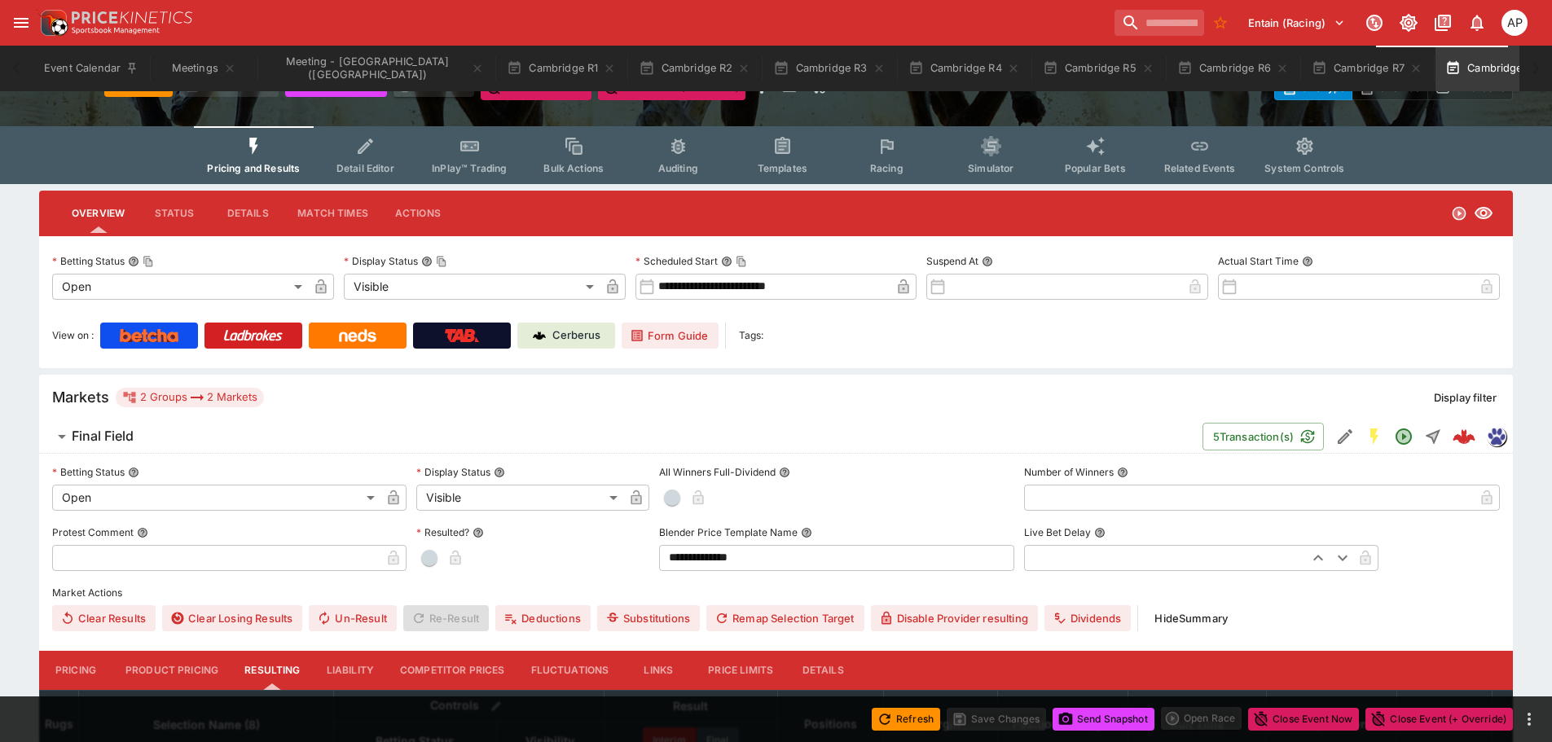
scroll to position [116, 0]
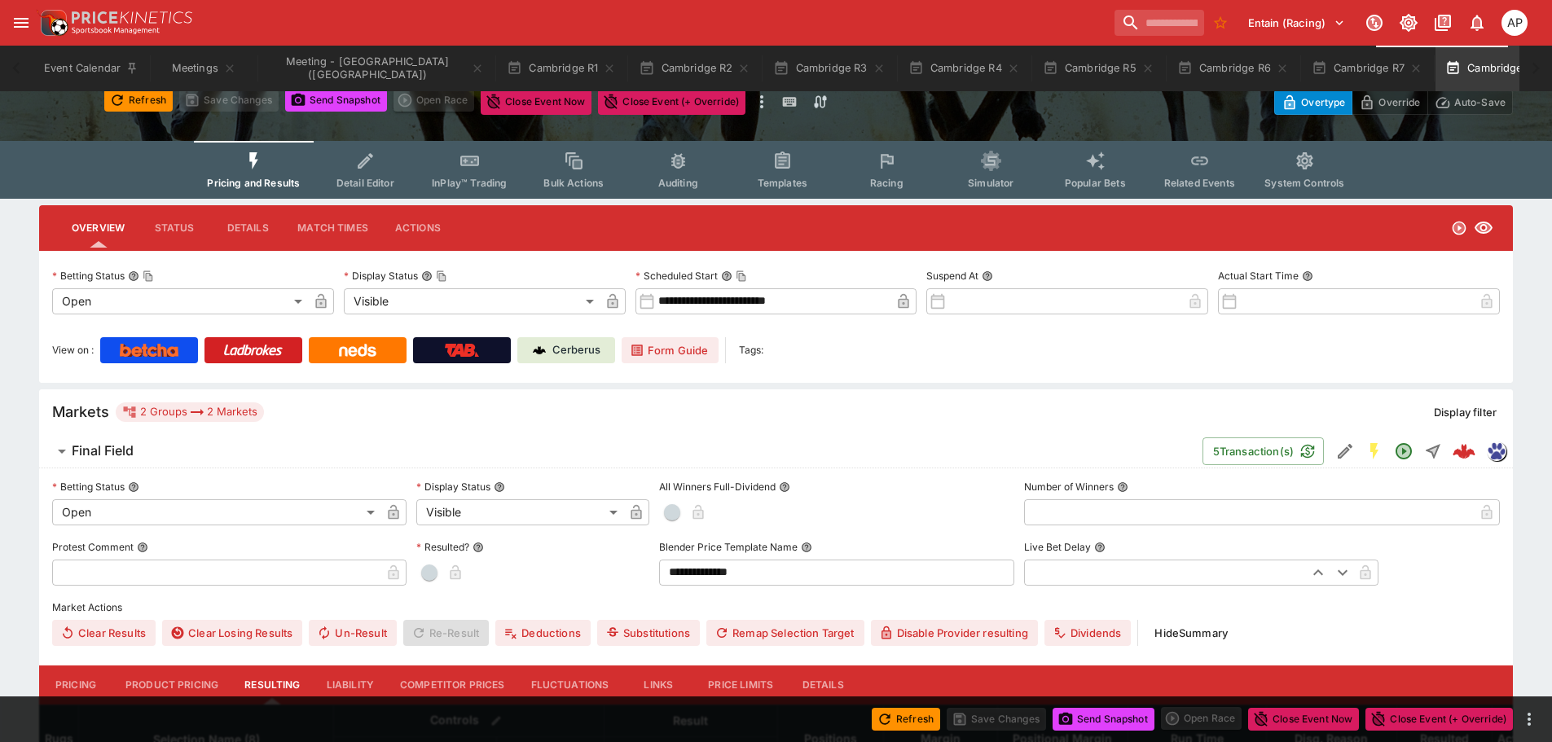
click at [1543, 72] on icon "button" at bounding box center [1549, 68] width 13 height 13
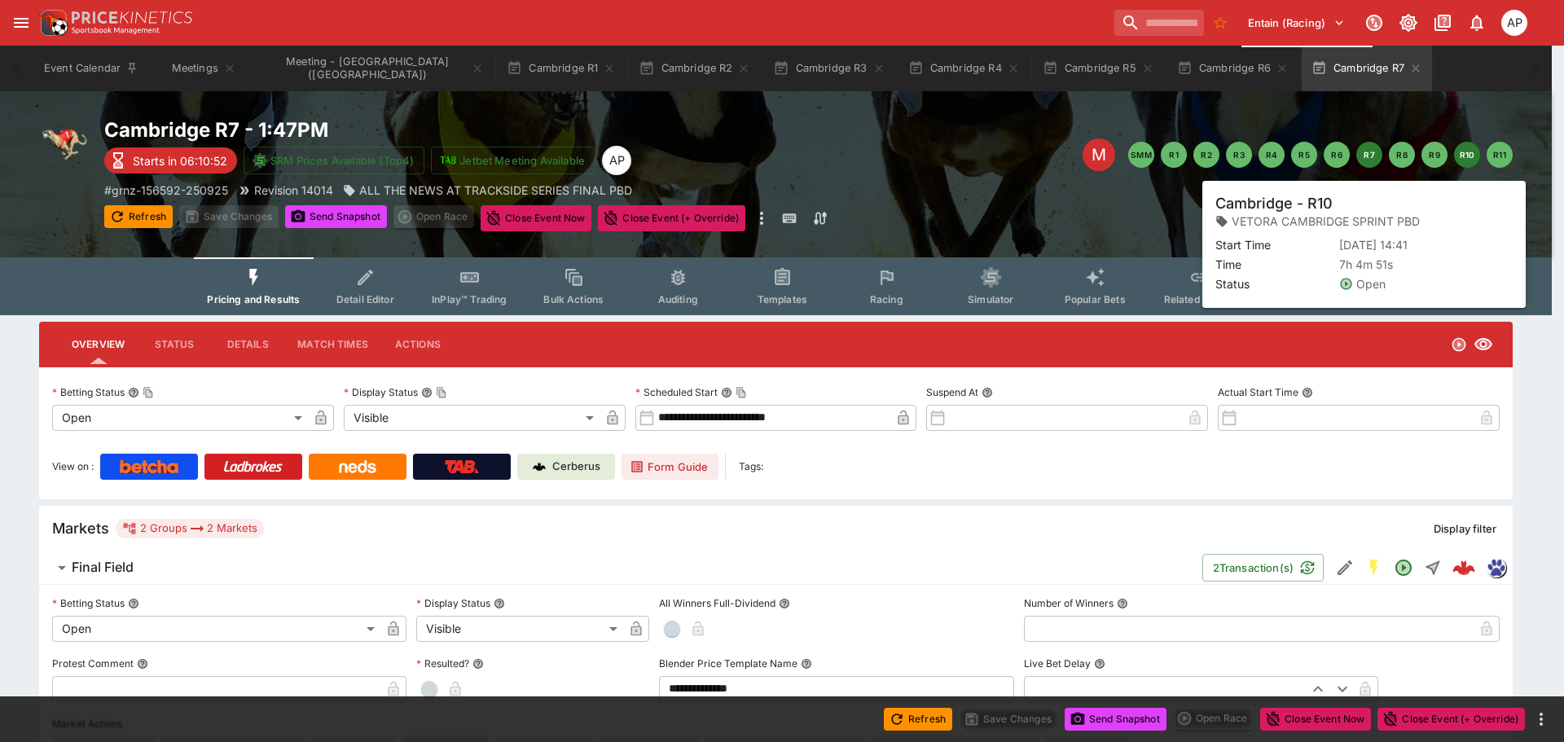
click at [1473, 159] on button "R10" at bounding box center [1467, 155] width 26 height 26
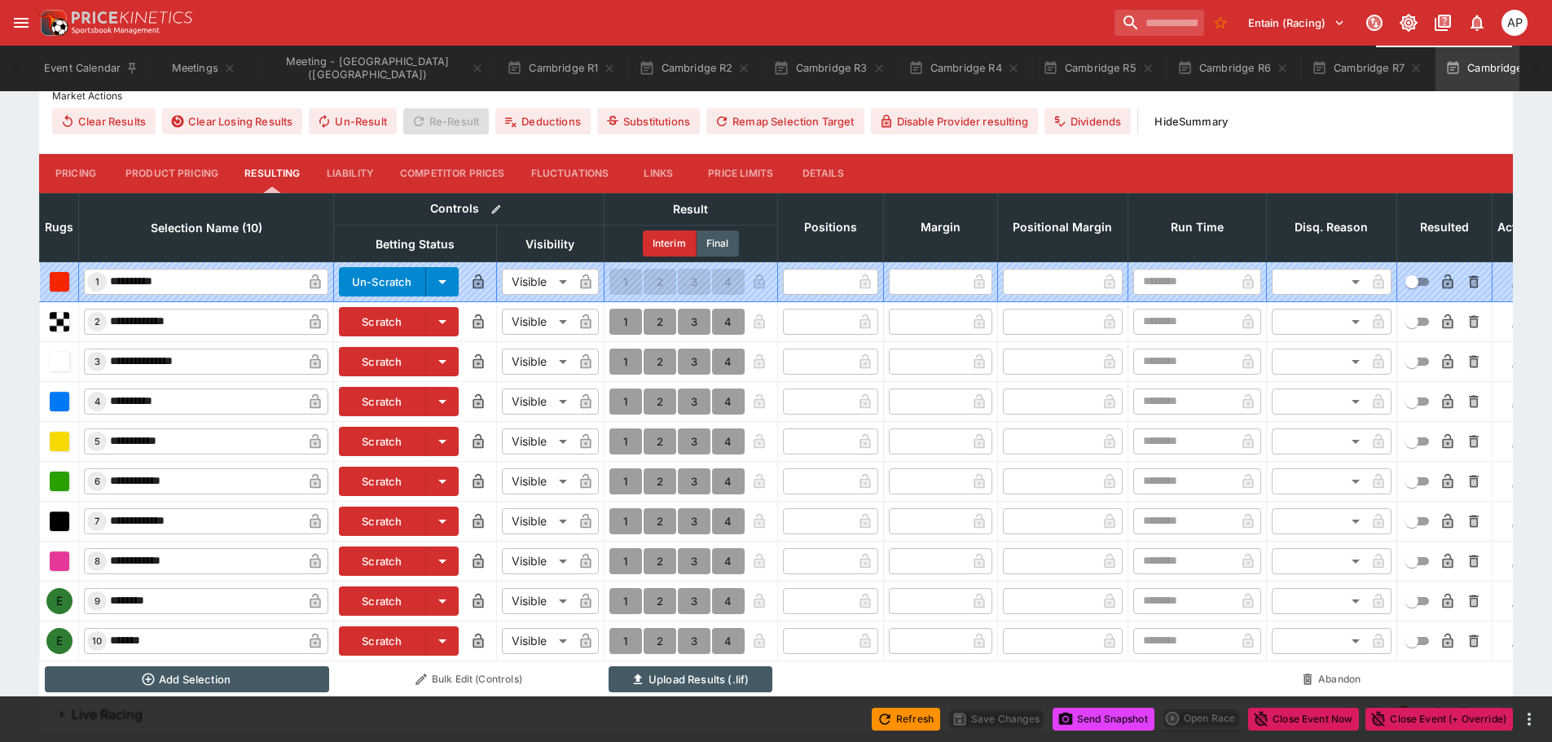
scroll to position [683, 0]
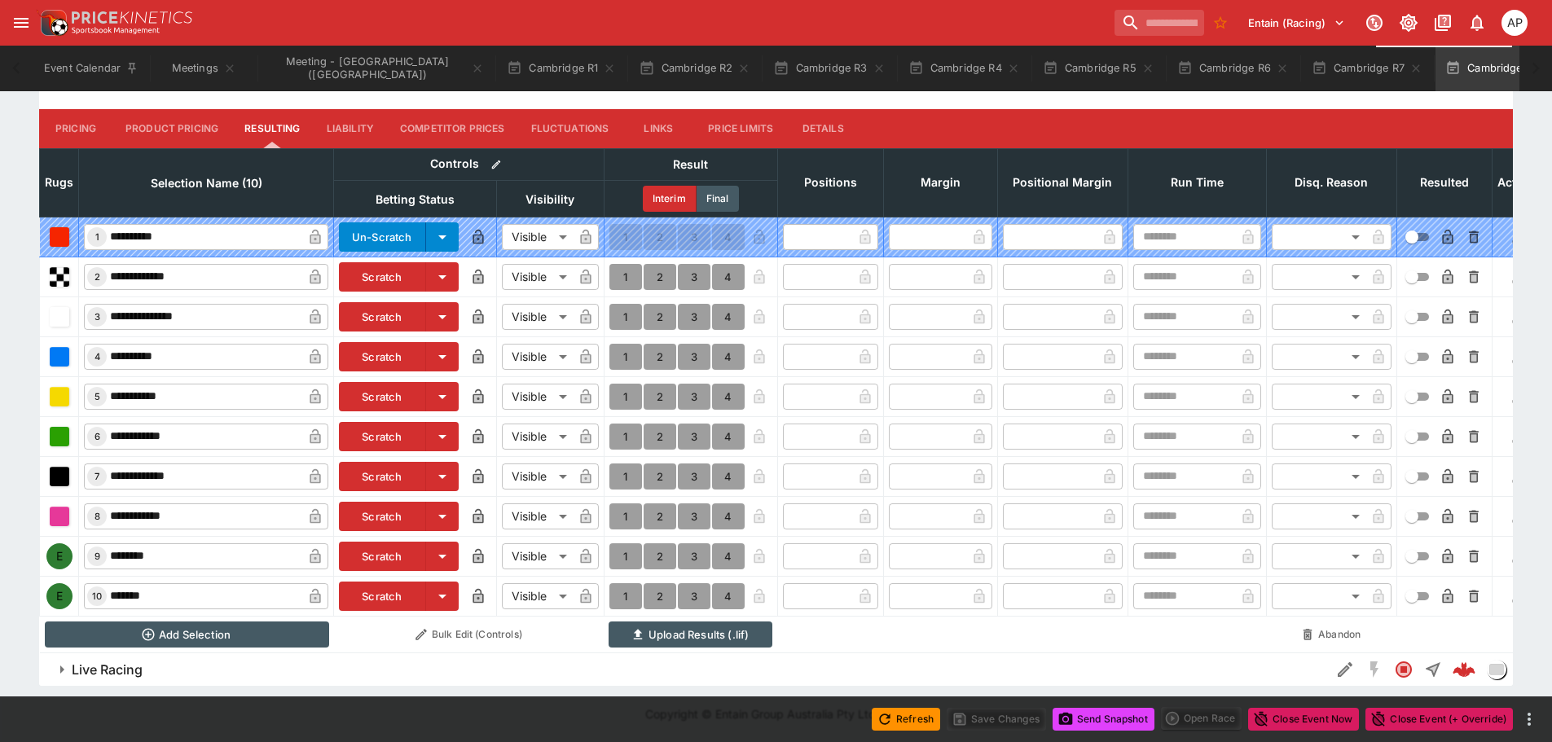
click at [382, 547] on button "Scratch" at bounding box center [382, 556] width 87 height 29
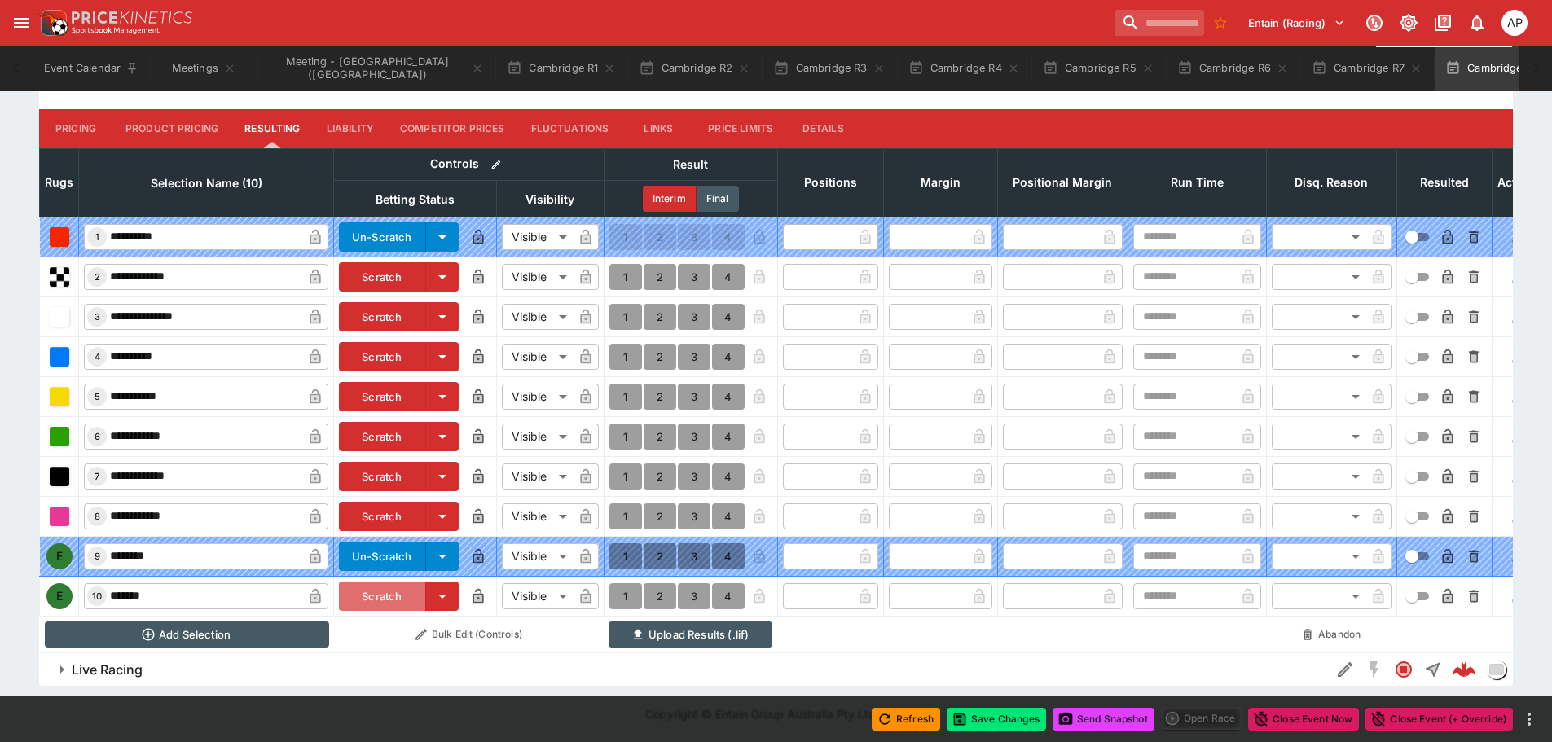
click at [384, 582] on button "Scratch" at bounding box center [382, 596] width 87 height 29
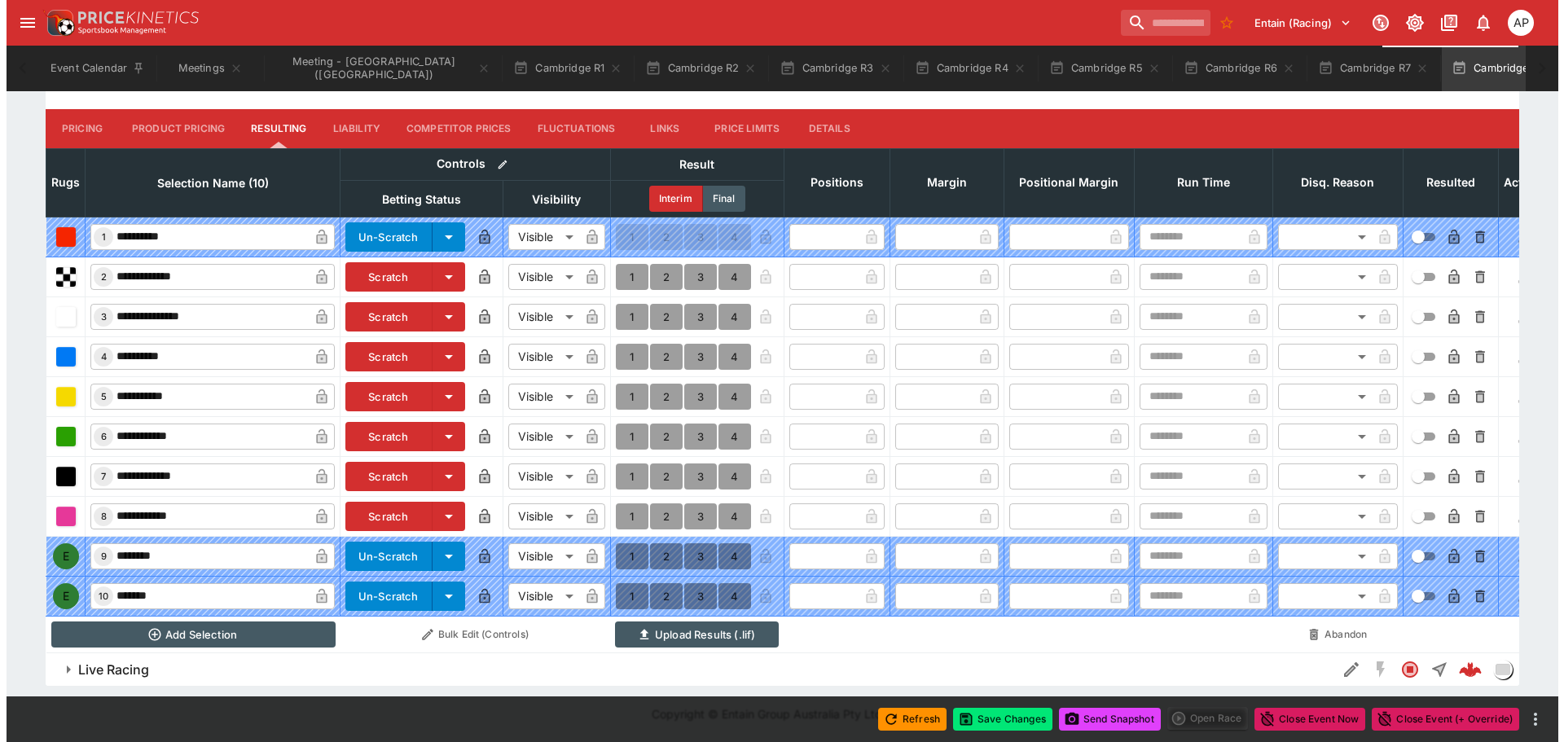
scroll to position [685, 0]
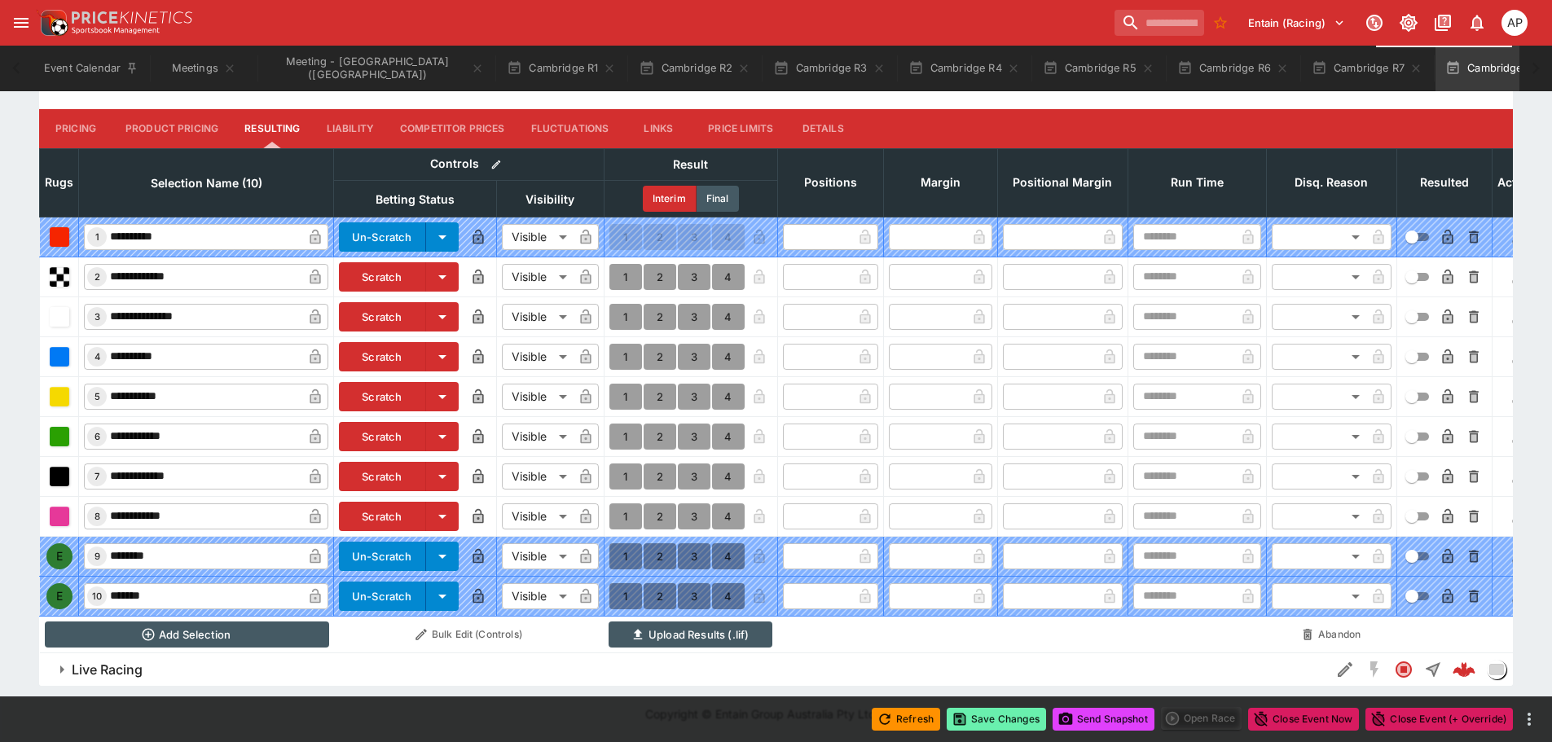
click at [994, 719] on button "Save Changes" at bounding box center [995, 719] width 99 height 23
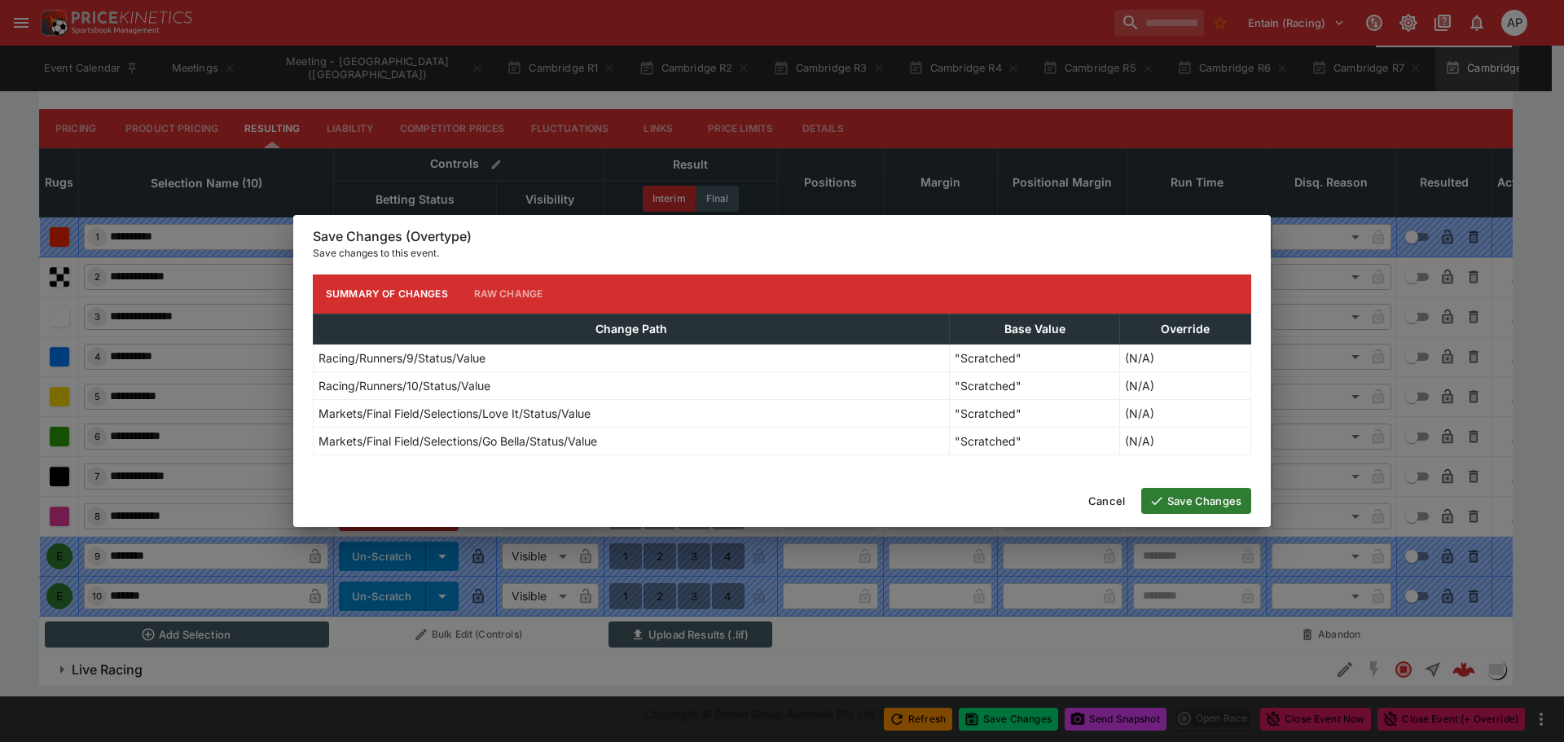
click at [1187, 494] on button "Save Changes" at bounding box center [1196, 501] width 110 height 26
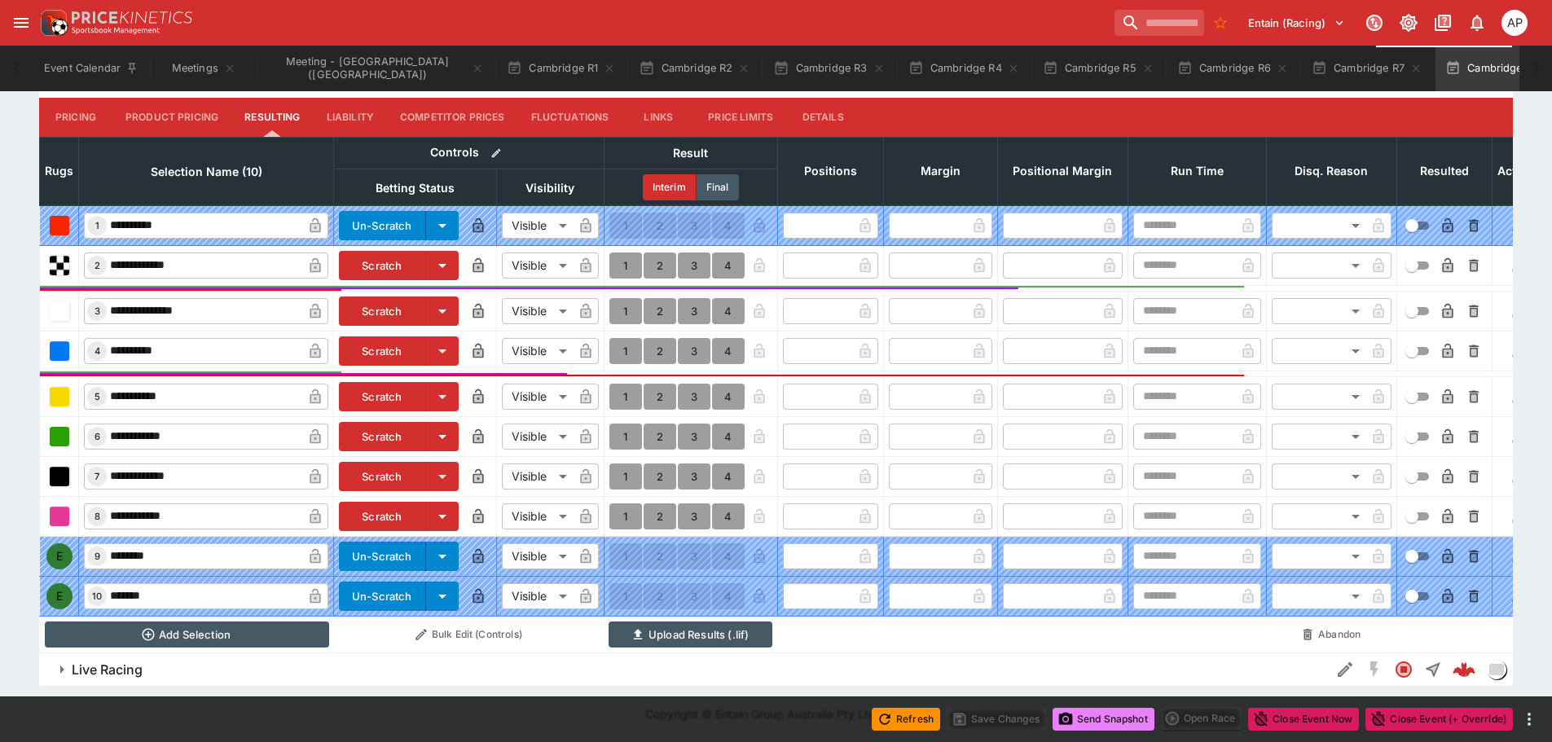
click at [1131, 723] on button "Send Snapshot" at bounding box center [1103, 719] width 102 height 23
click at [1548, 67] on icon "button" at bounding box center [1554, 68] width 13 height 13
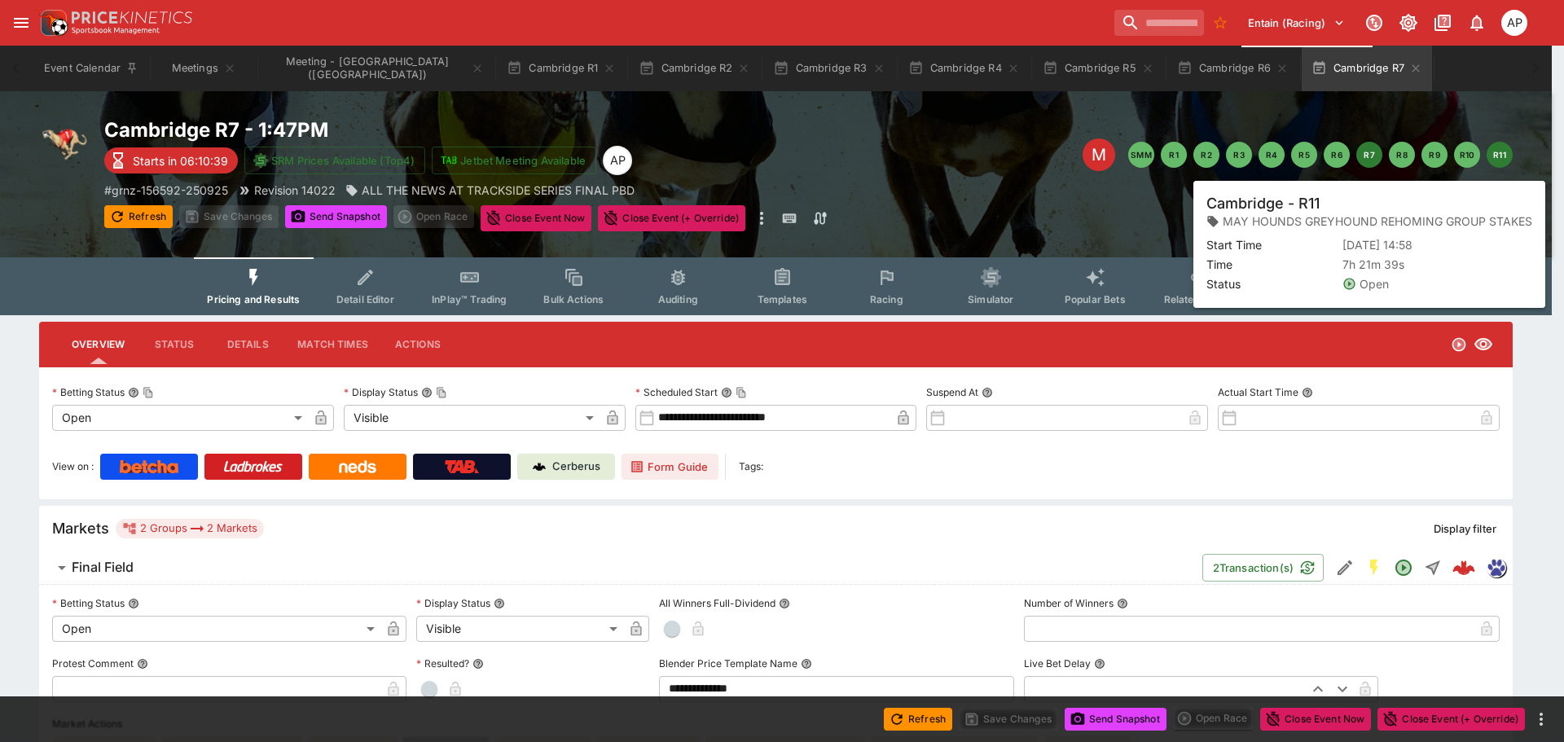
click at [1496, 159] on button "R11" at bounding box center [1499, 155] width 26 height 26
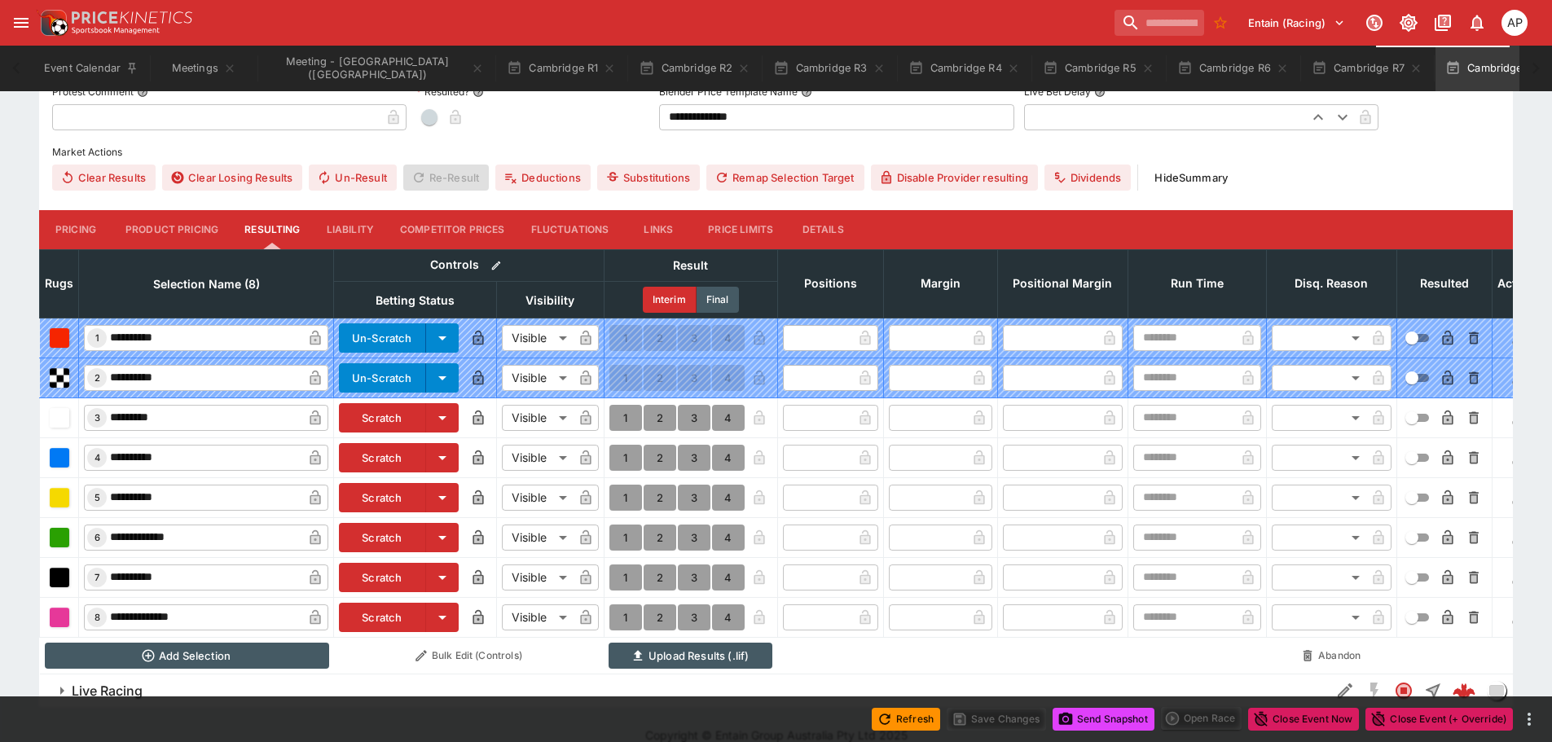
scroll to position [604, 0]
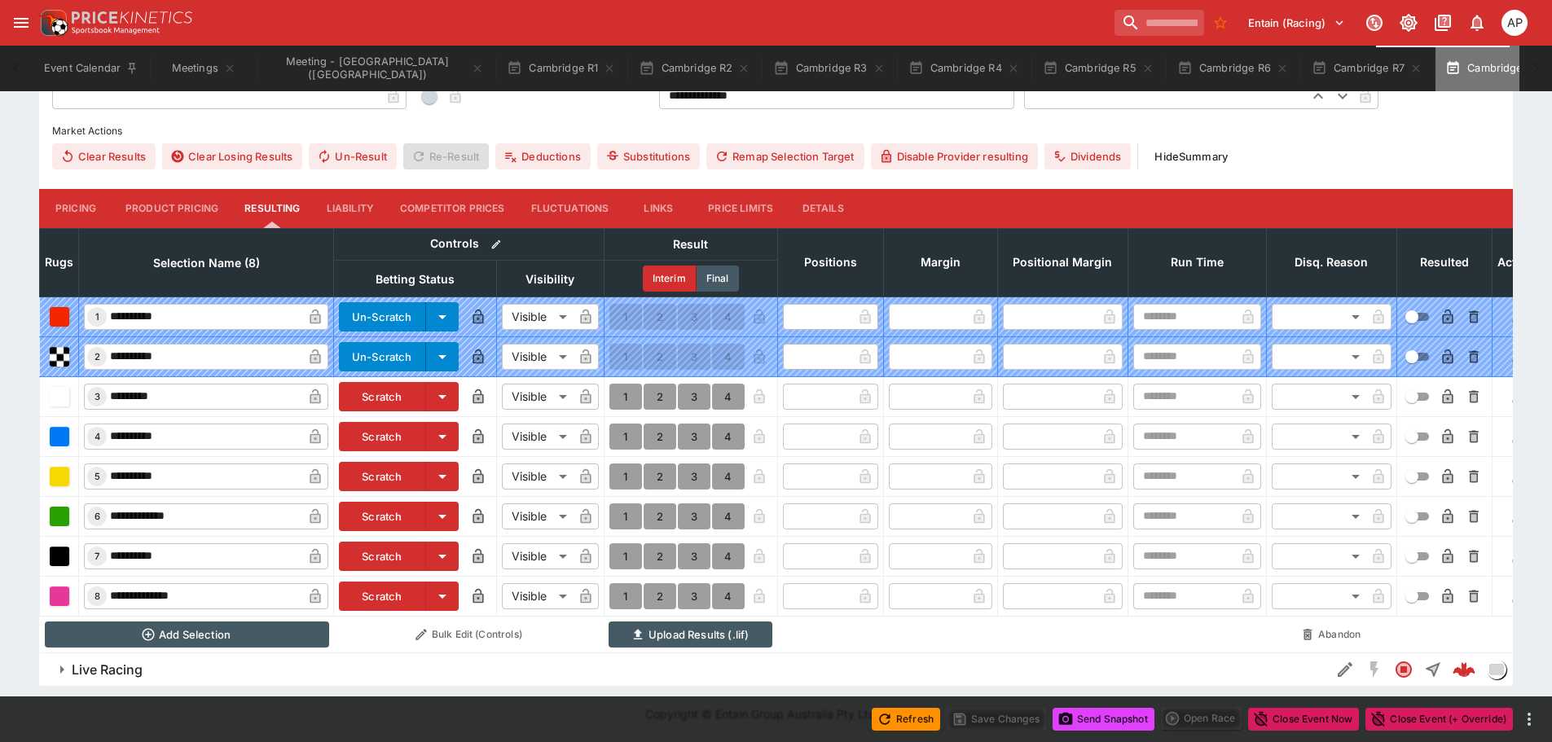
click at [1545, 70] on icon "button" at bounding box center [1551, 68] width 13 height 13
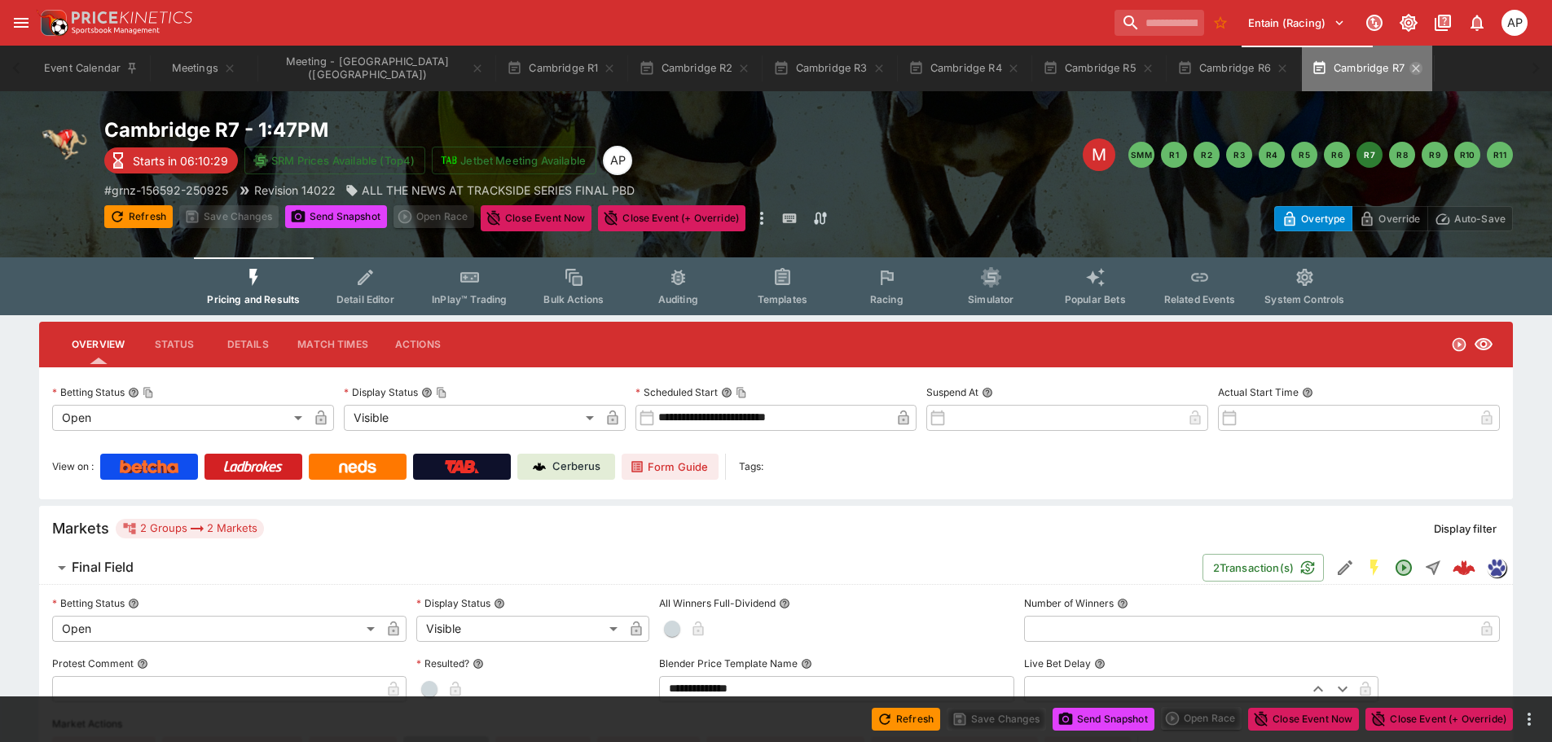
click at [1409, 72] on icon "button" at bounding box center [1415, 68] width 13 height 13
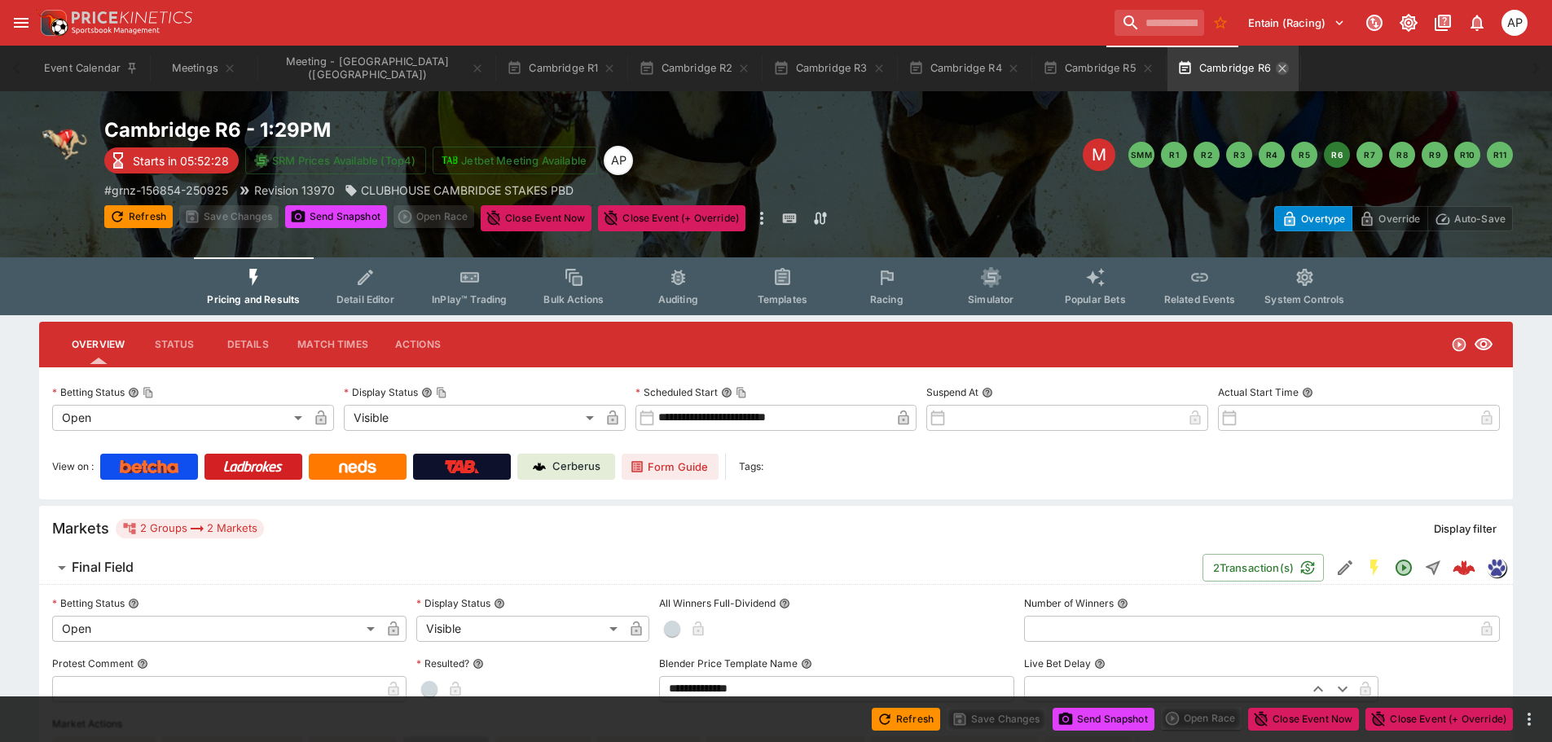
click at [1276, 68] on icon "button" at bounding box center [1282, 68] width 13 height 13
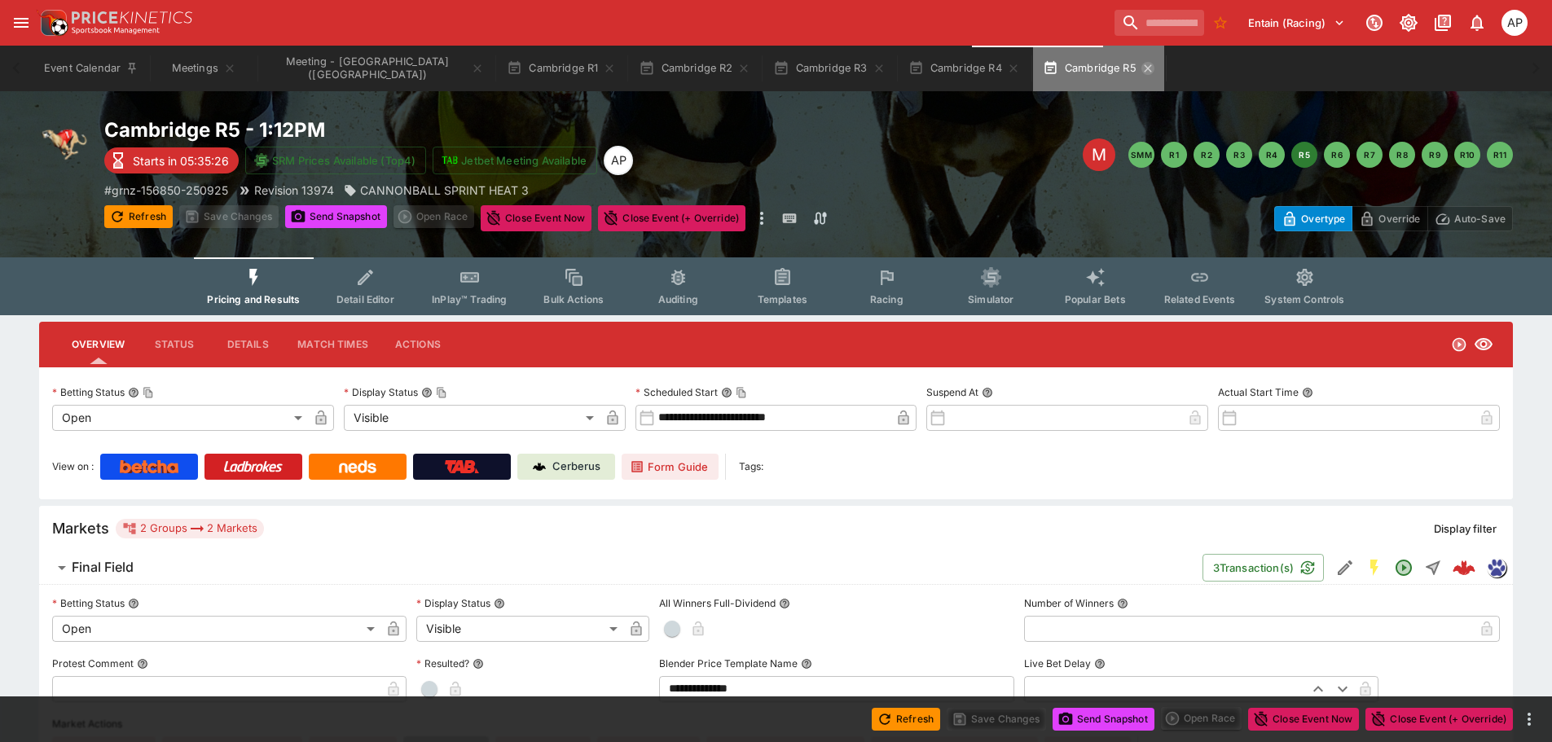
click at [1141, 71] on icon "button" at bounding box center [1147, 68] width 13 height 13
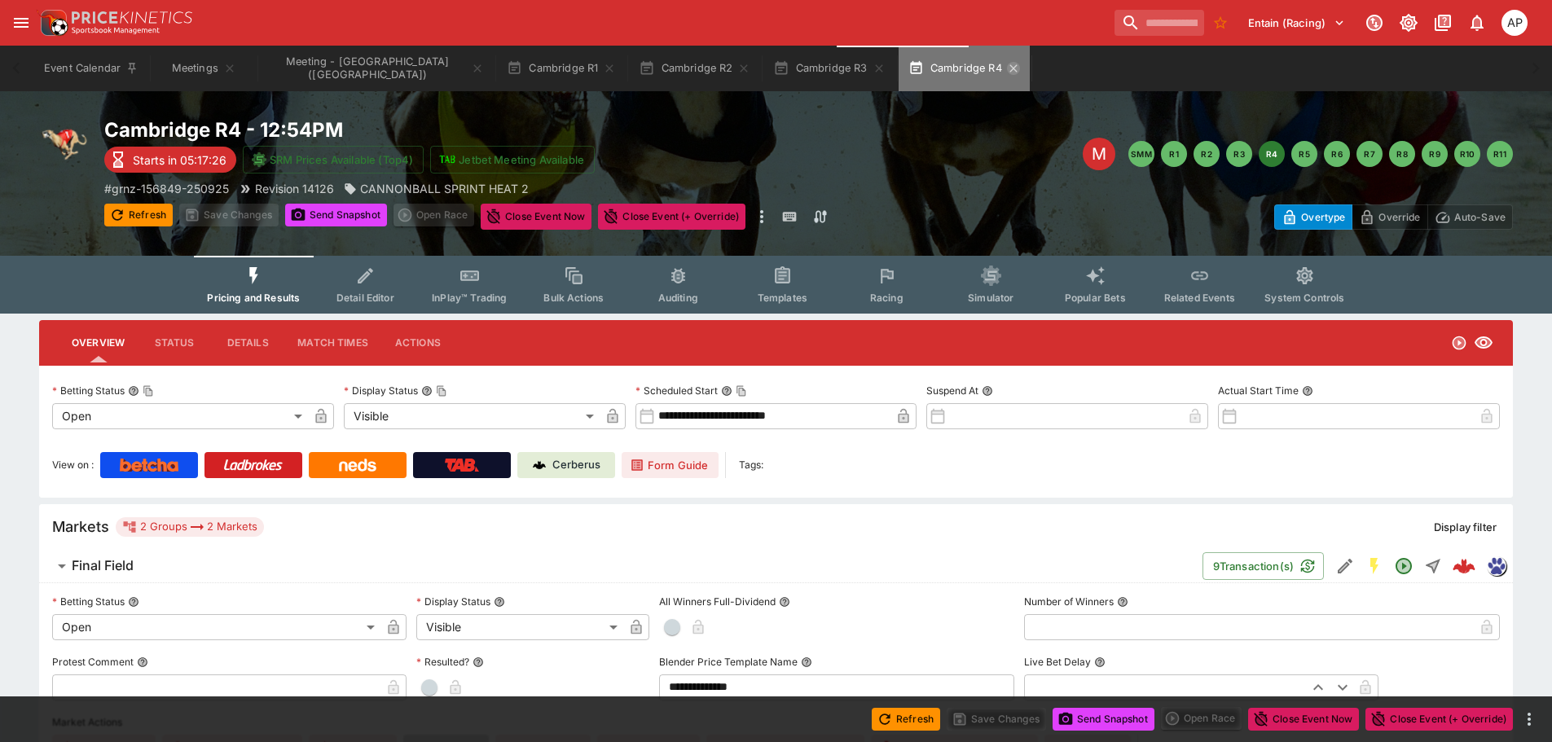
click at [1007, 68] on icon "button" at bounding box center [1013, 68] width 13 height 13
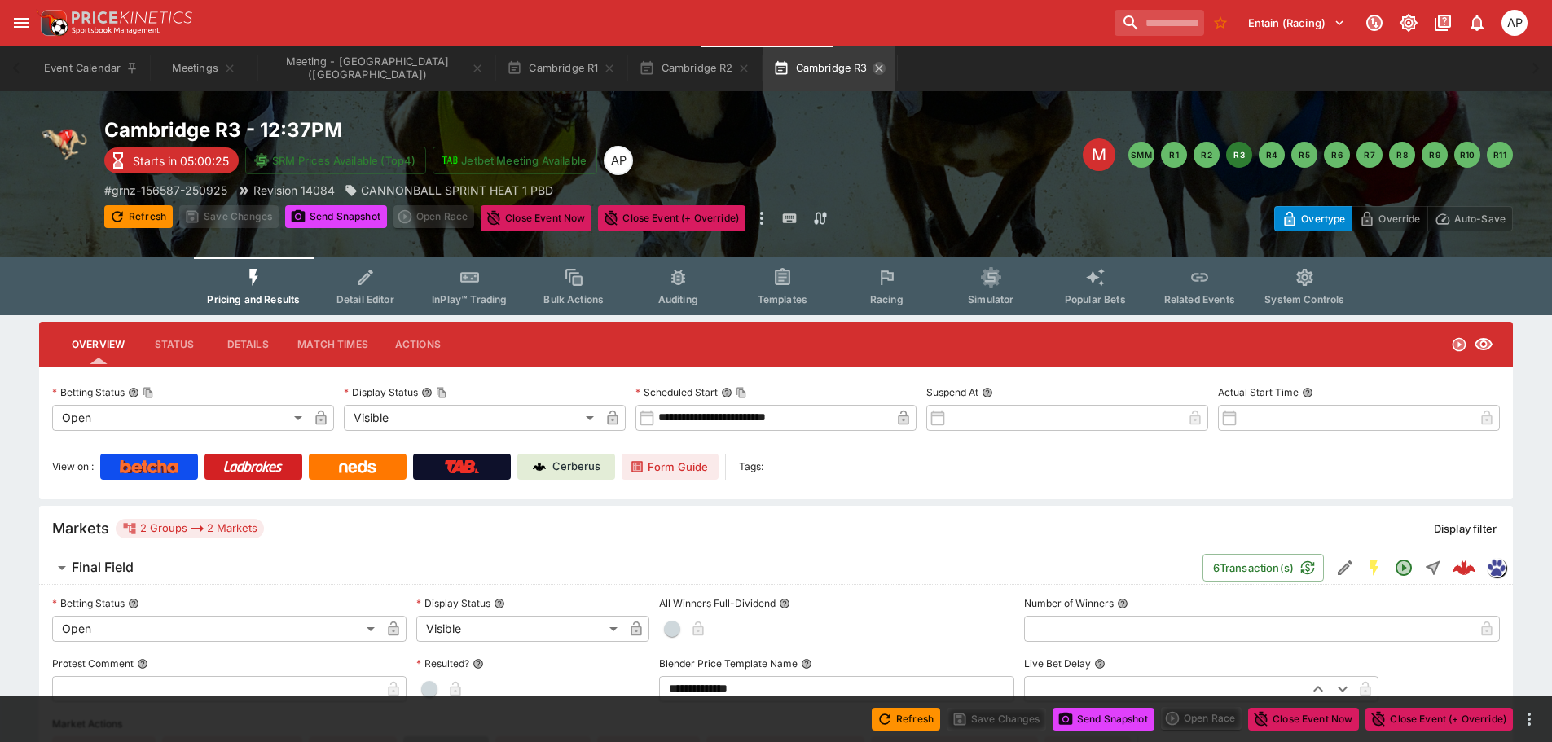
click at [872, 69] on icon "button" at bounding box center [878, 68] width 13 height 13
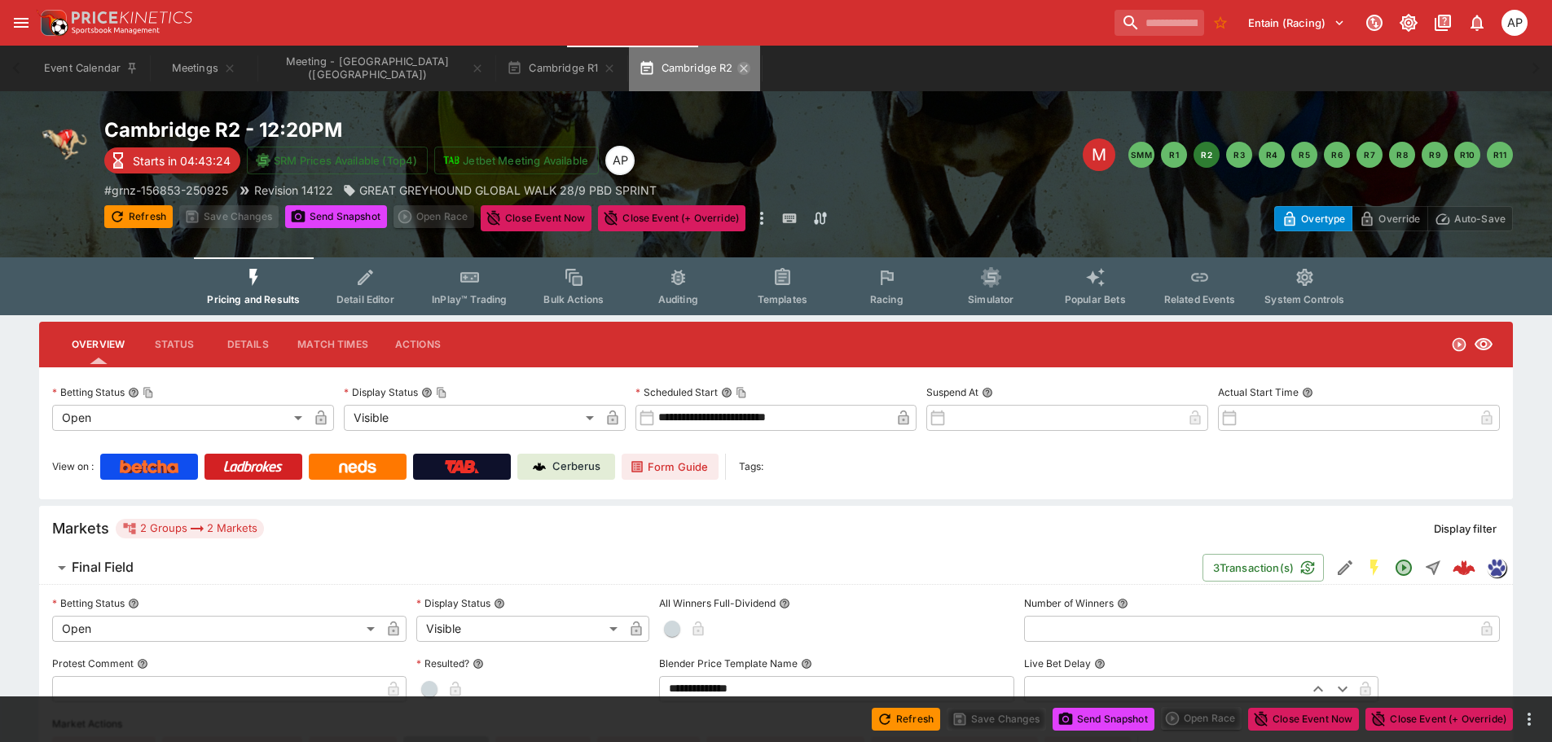
click at [737, 67] on icon "button" at bounding box center [743, 68] width 13 height 13
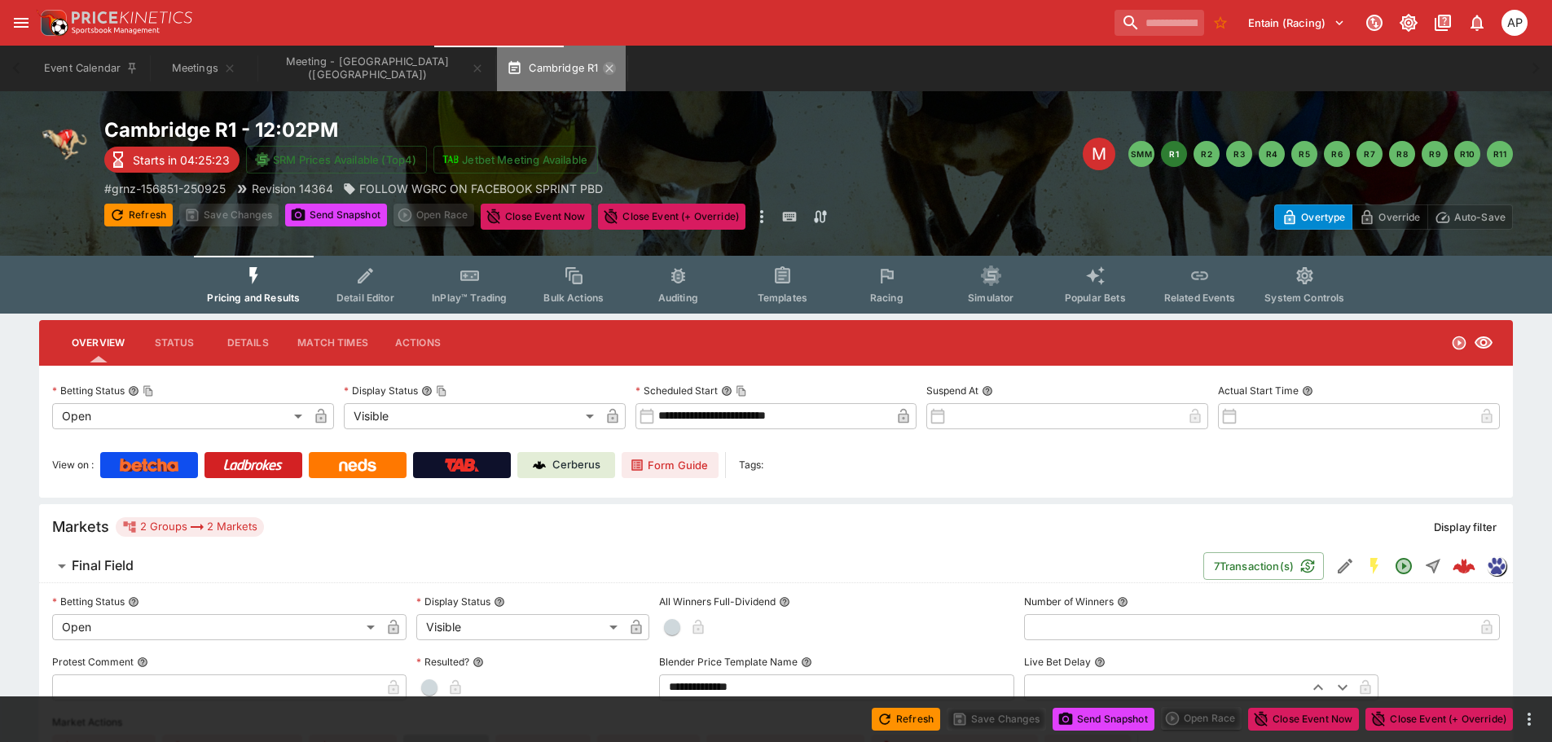
click at [603, 67] on icon "button" at bounding box center [609, 68] width 13 height 13
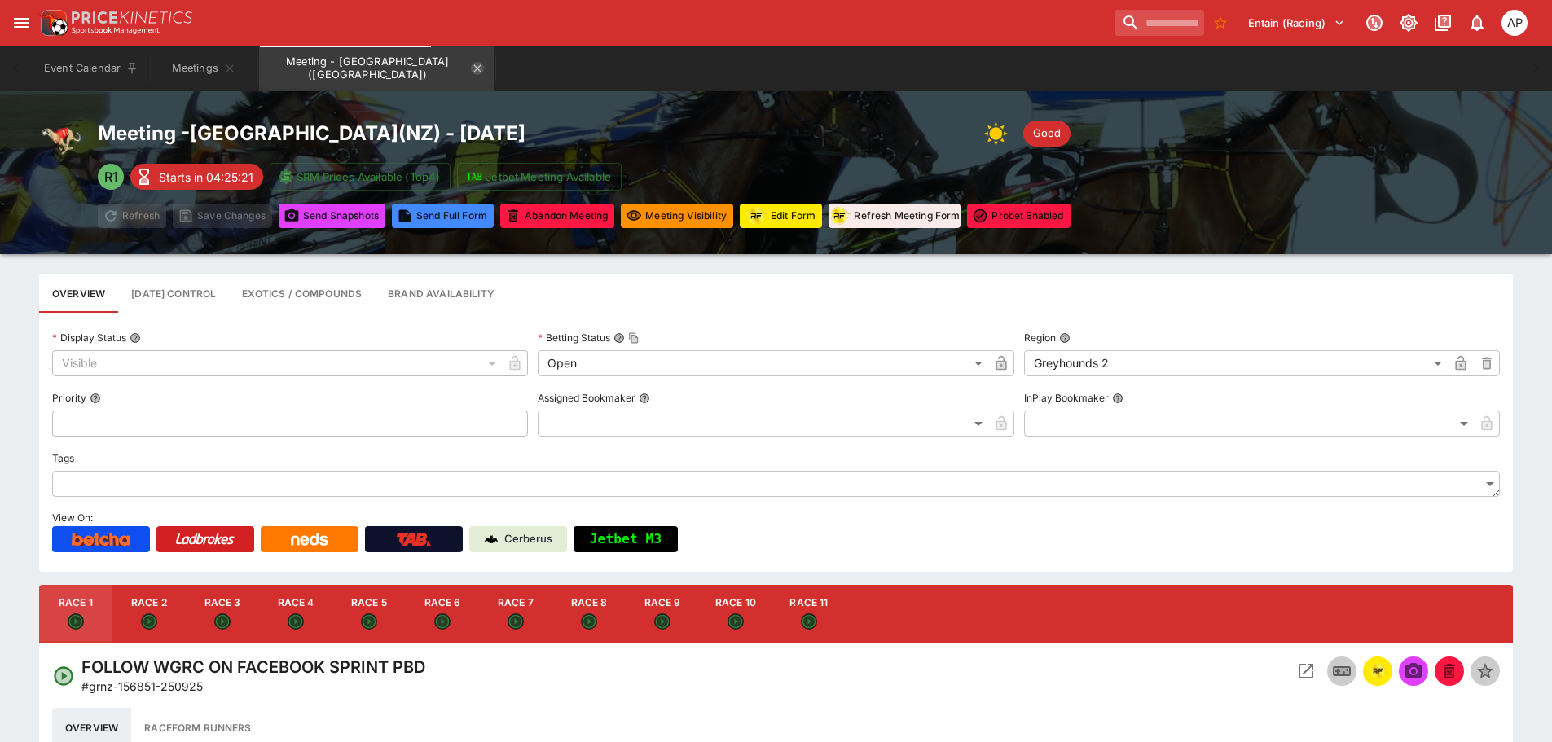
click at [474, 71] on icon "Meeting - Cambridge (NZ)" at bounding box center [477, 67] width 7 height 7
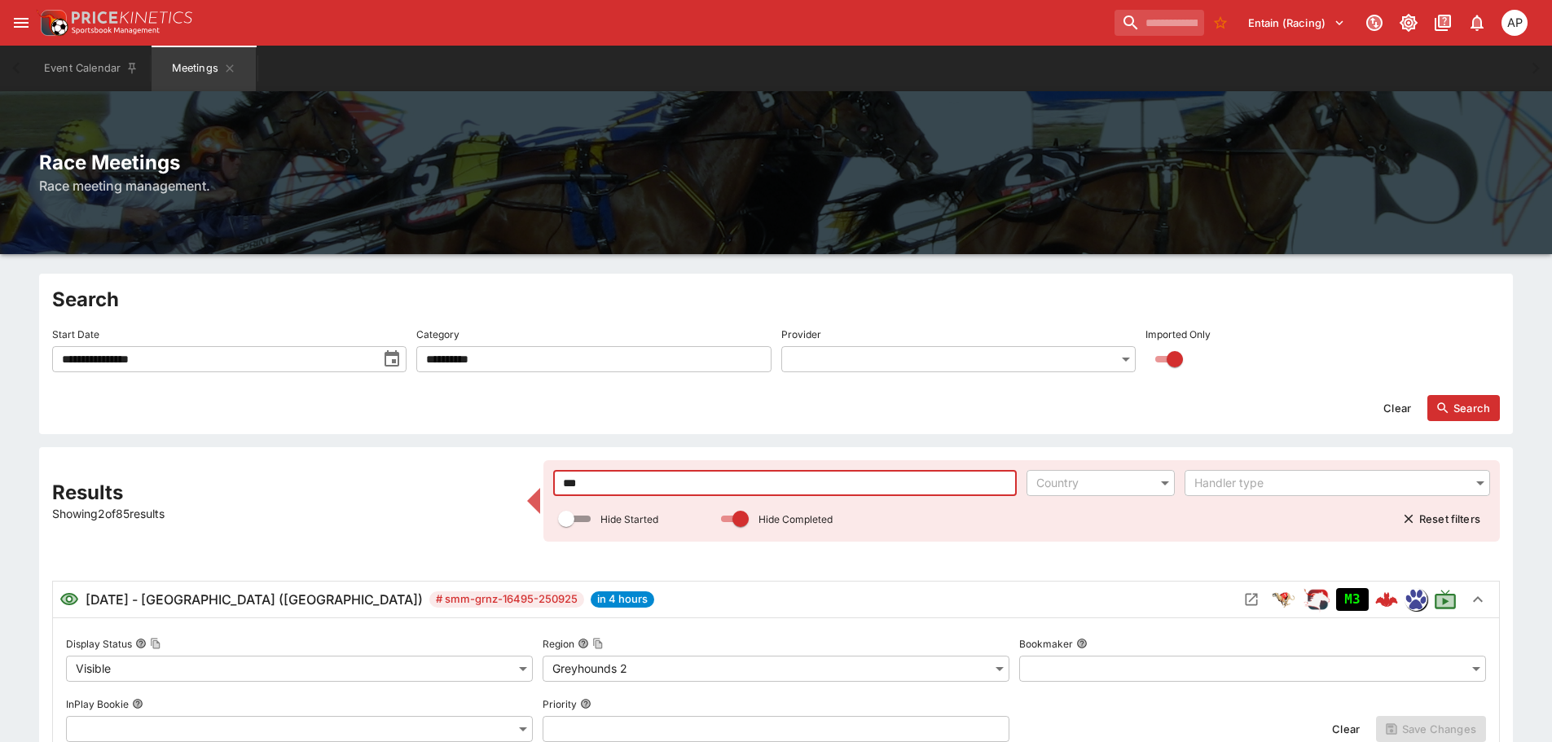
drag, startPoint x: 643, startPoint y: 474, endPoint x: 529, endPoint y: 481, distance: 113.4
click at [1253, 598] on icon "Open Meeting" at bounding box center [1251, 600] width 12 height 12
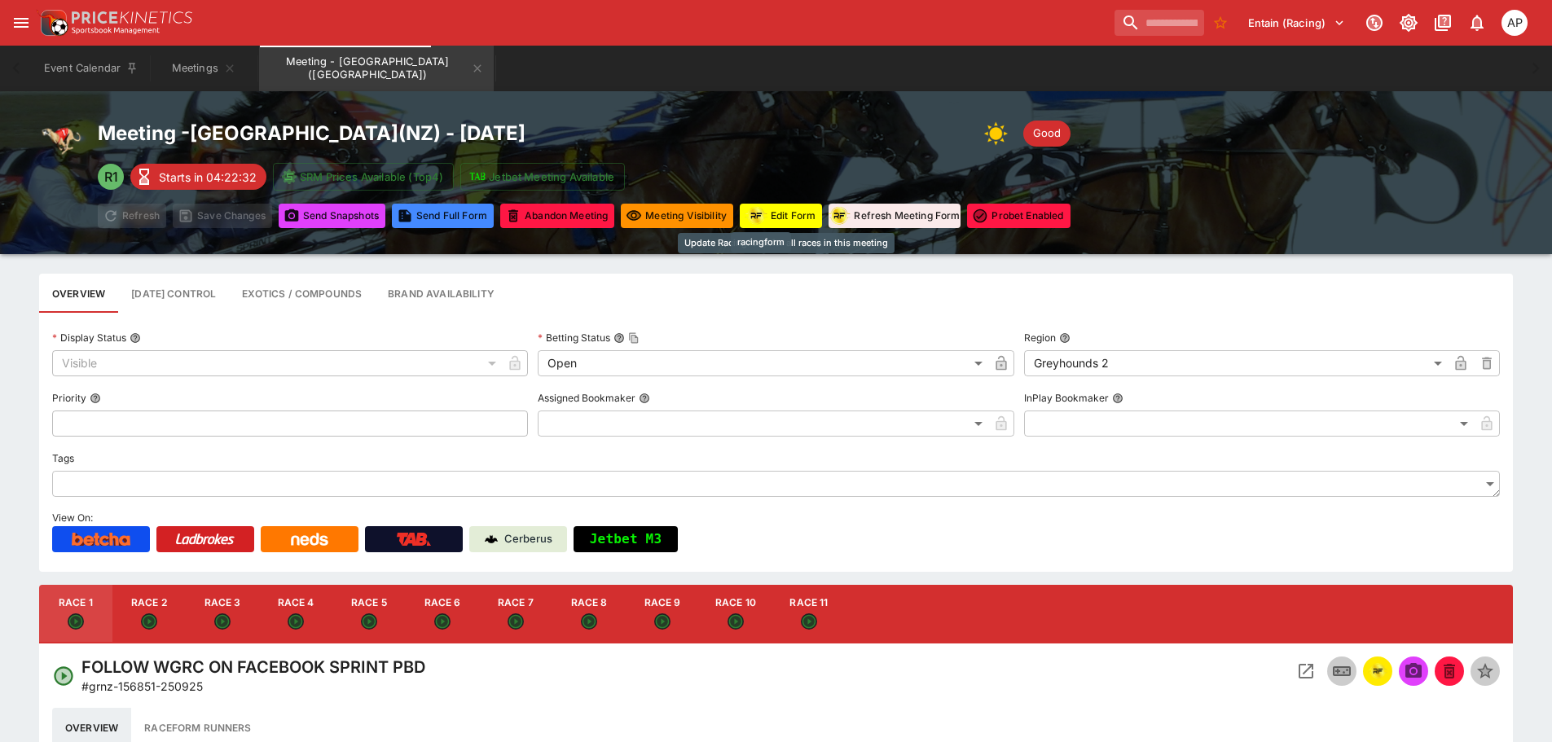
click at [767, 210] on img "racingform" at bounding box center [755, 215] width 23 height 20
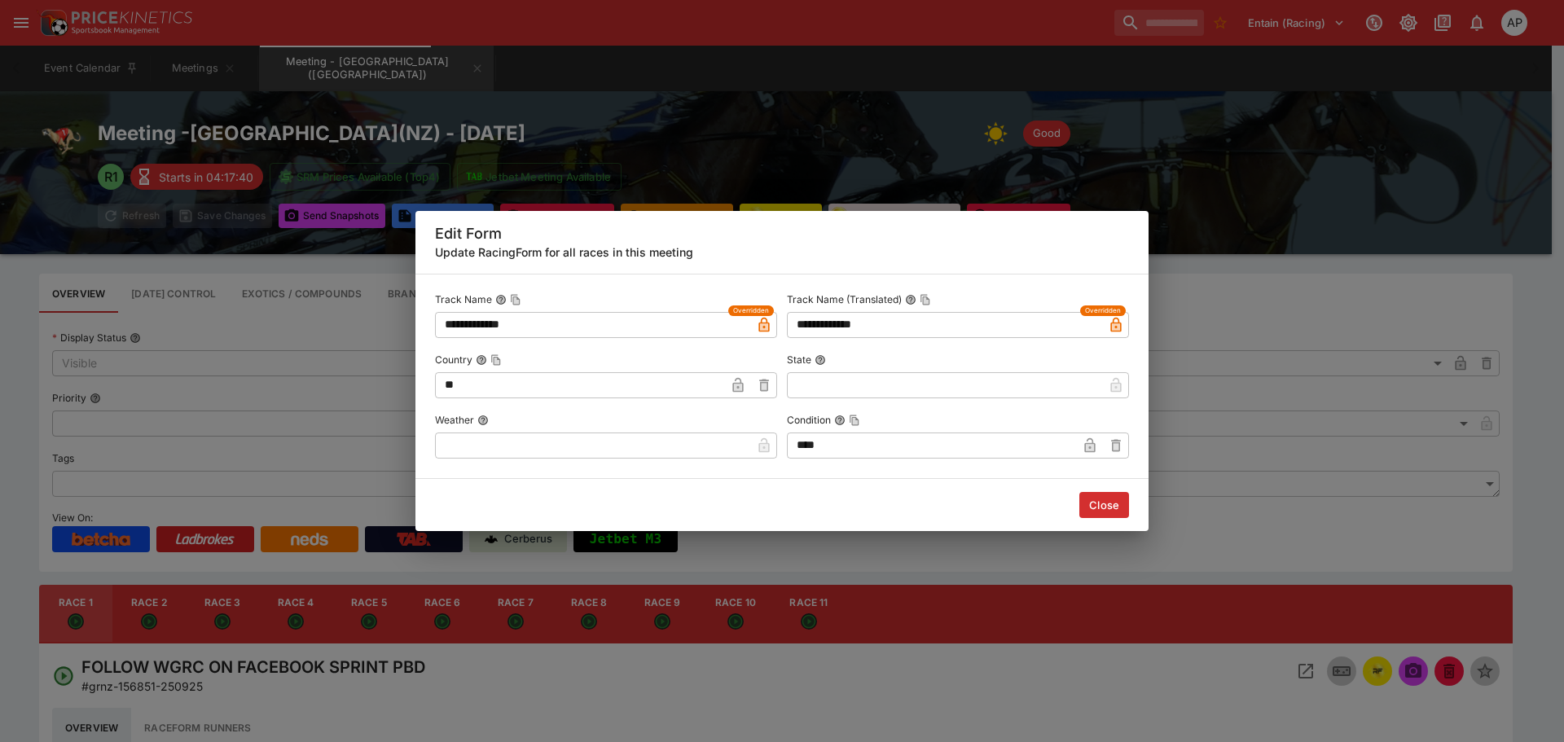
drag, startPoint x: 542, startPoint y: 433, endPoint x: 546, endPoint y: 441, distance: 8.4
click at [541, 434] on input "text" at bounding box center [593, 445] width 316 height 26
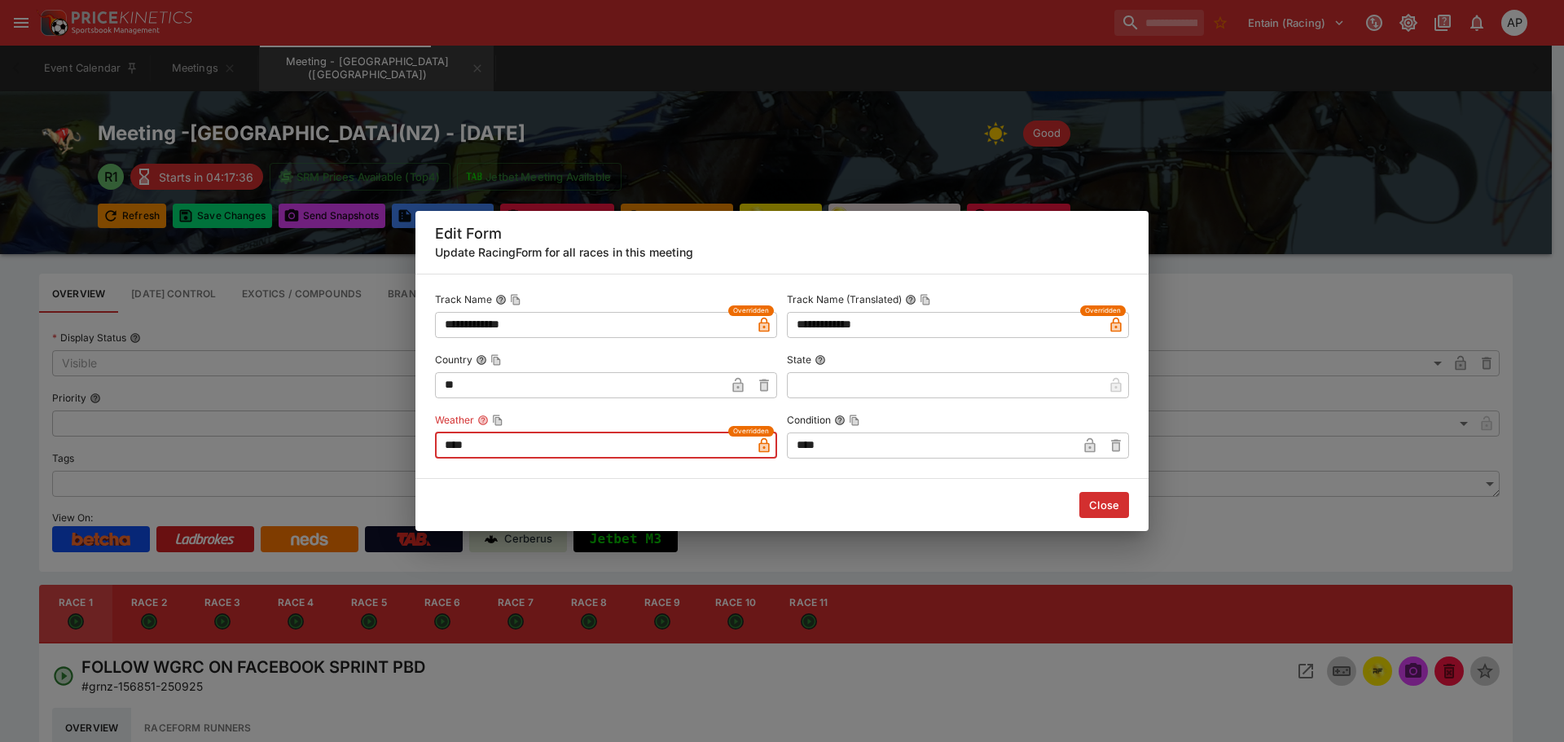
type input "****"
click at [1121, 512] on button "Close" at bounding box center [1104, 505] width 50 height 26
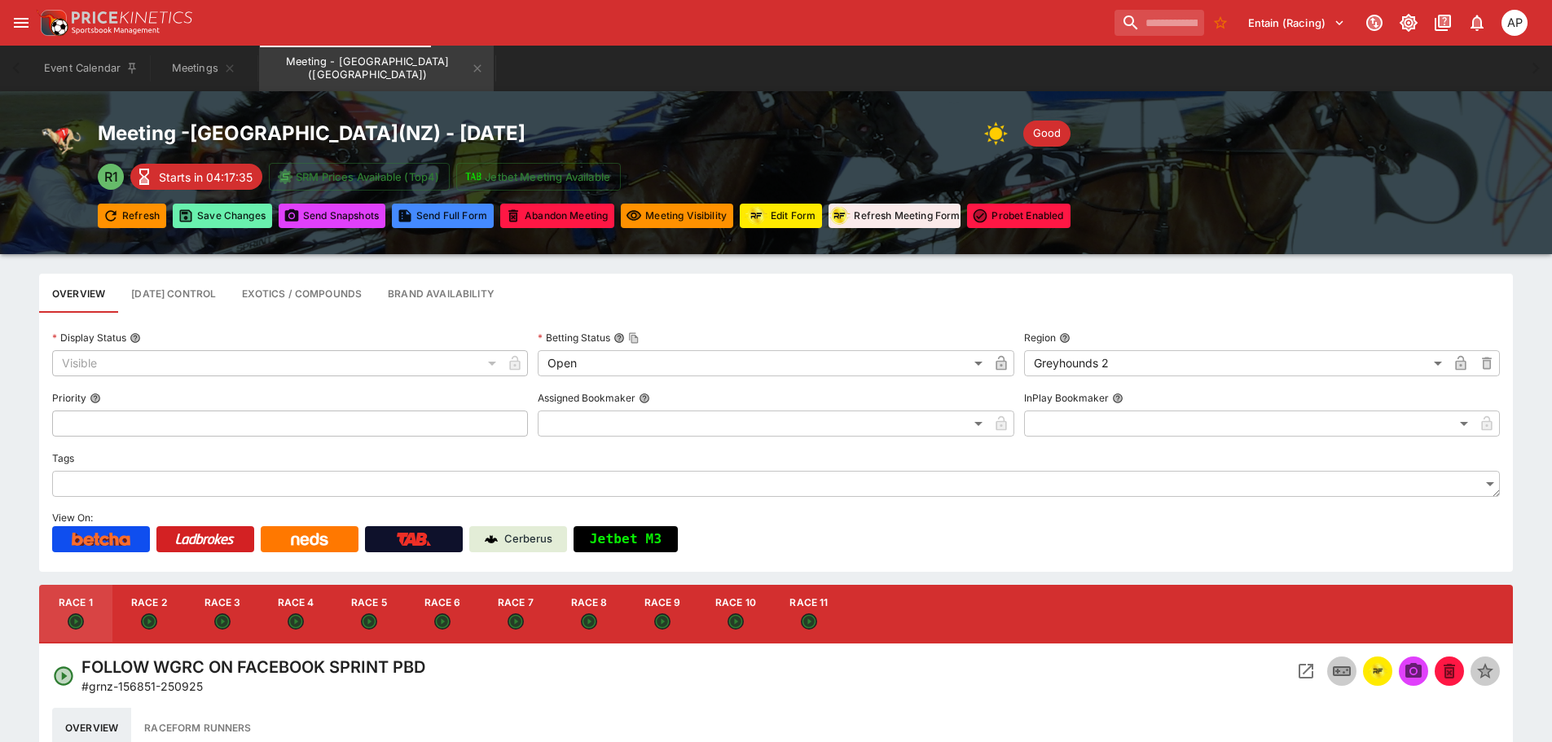
click at [233, 220] on button "Save Changes" at bounding box center [222, 216] width 99 height 24
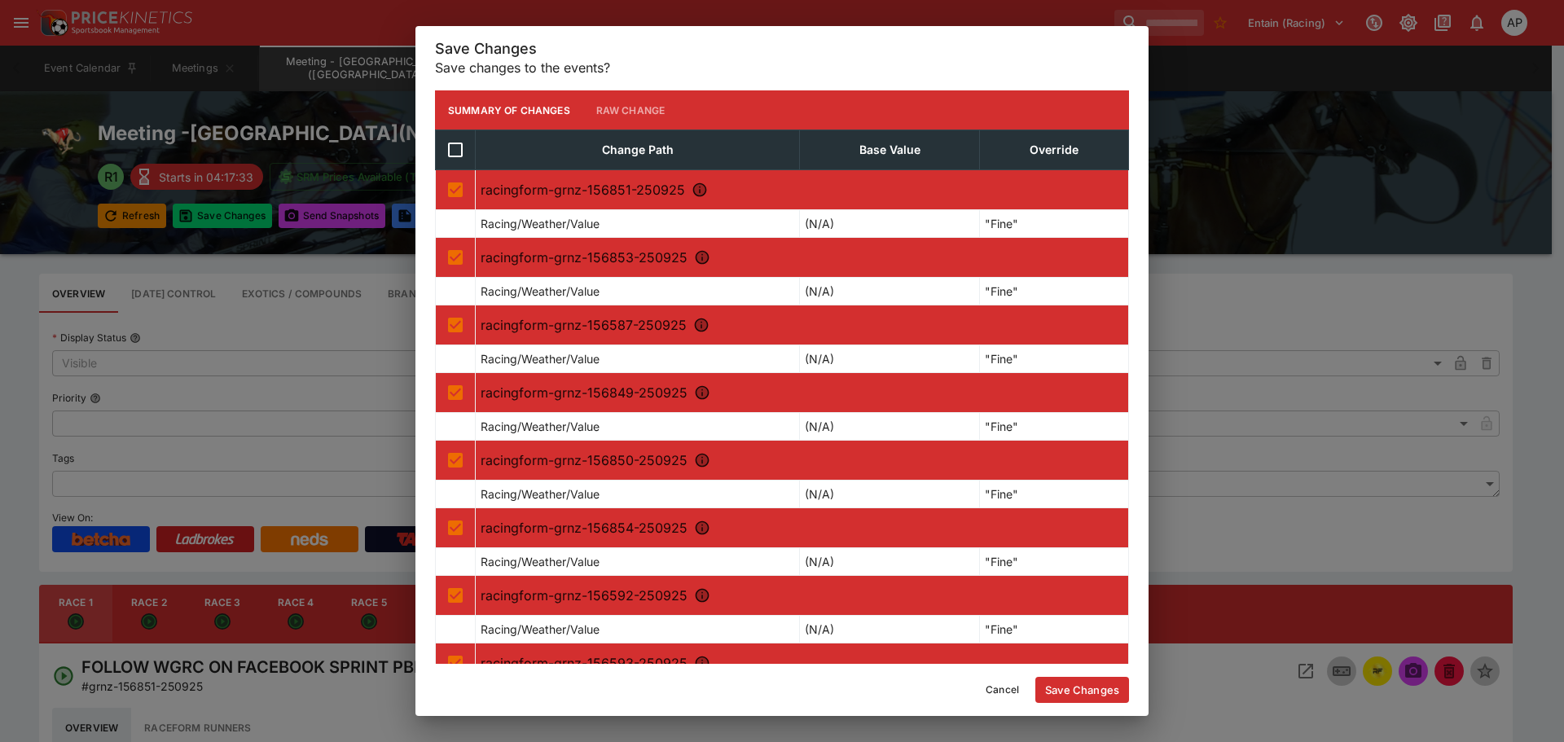
click at [1064, 689] on button "Save Changes" at bounding box center [1082, 690] width 94 height 26
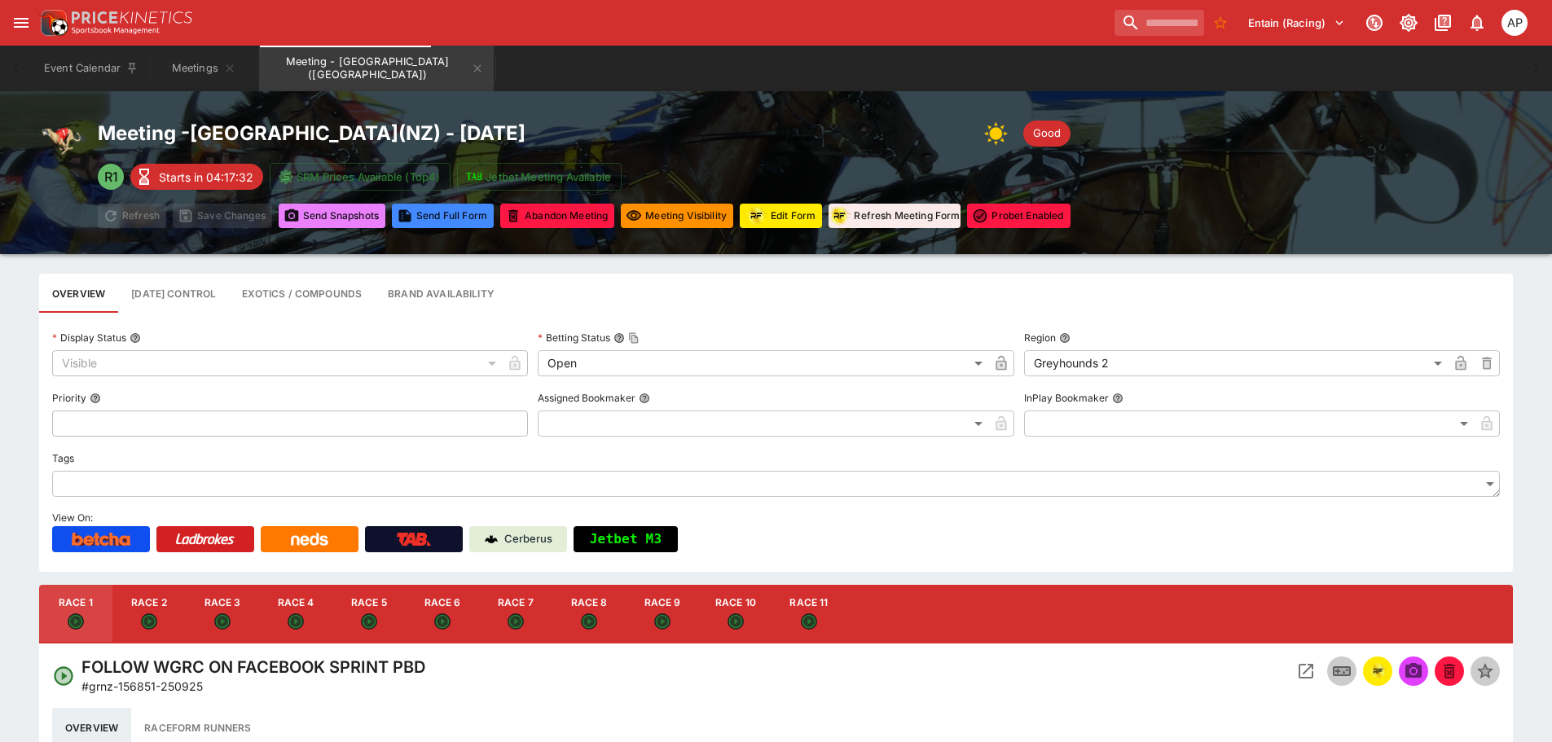
click at [323, 213] on button "Send Snapshot s" at bounding box center [332, 216] width 107 height 24
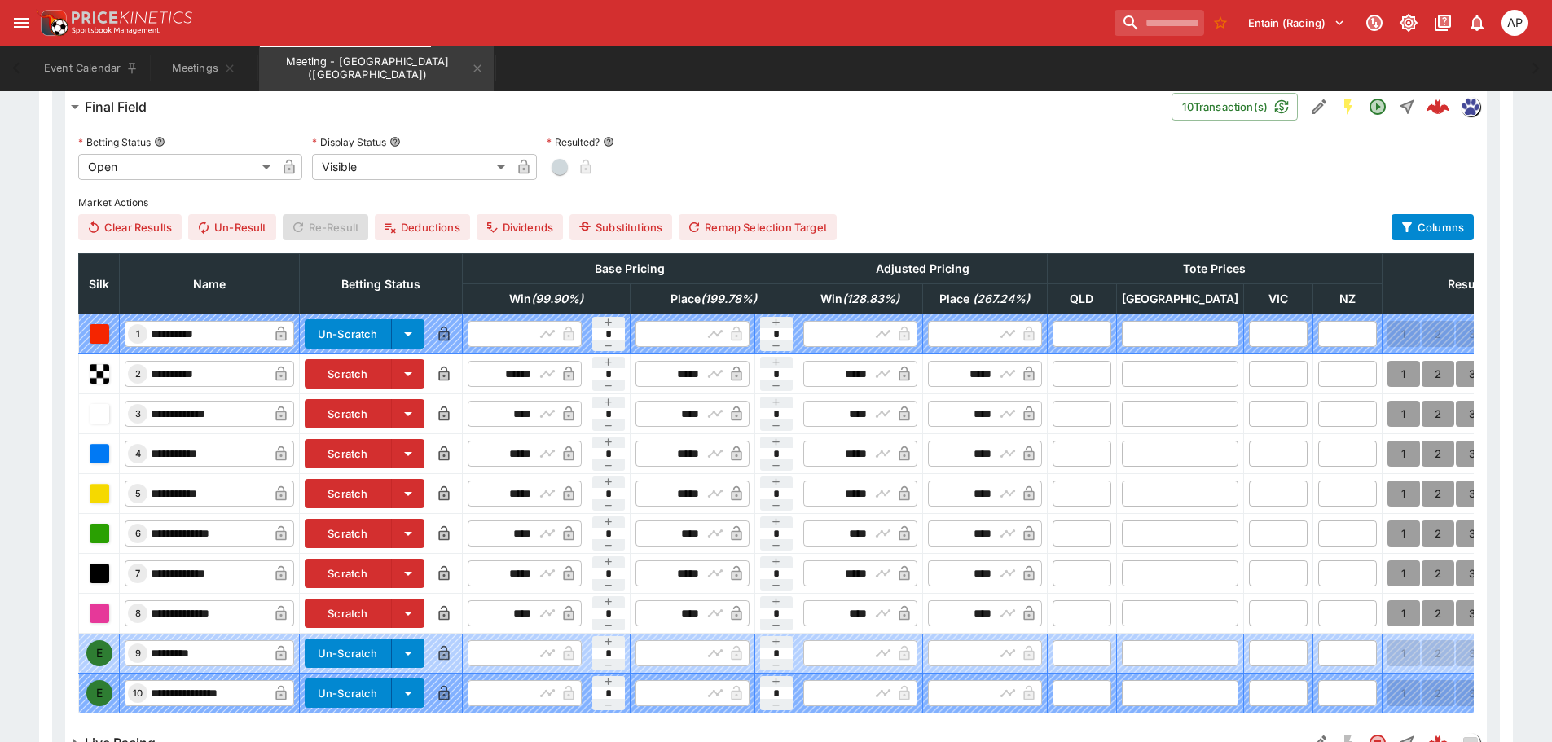
scroll to position [877, 0]
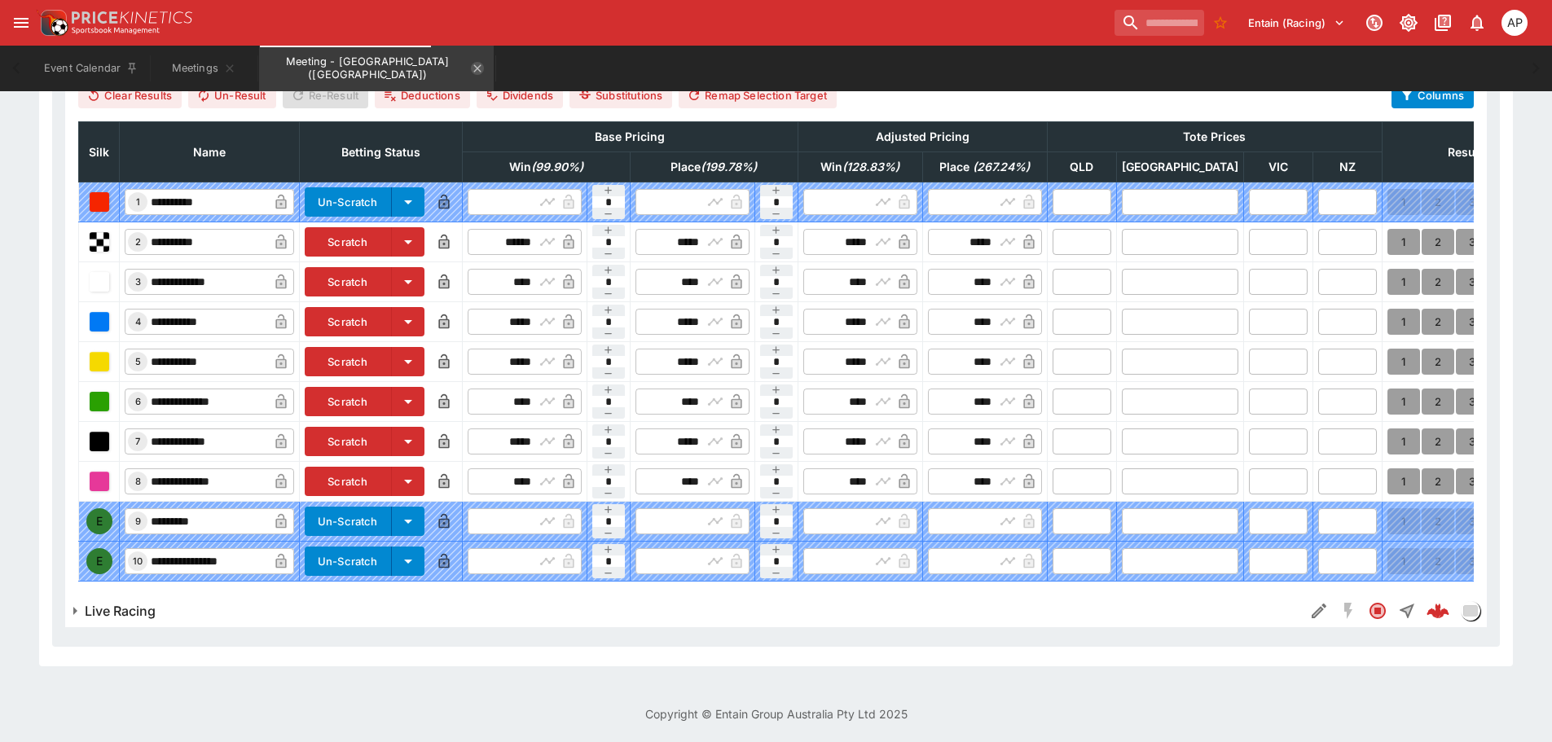
click at [471, 70] on icon "Meeting - Cambridge (NZ)" at bounding box center [477, 68] width 13 height 13
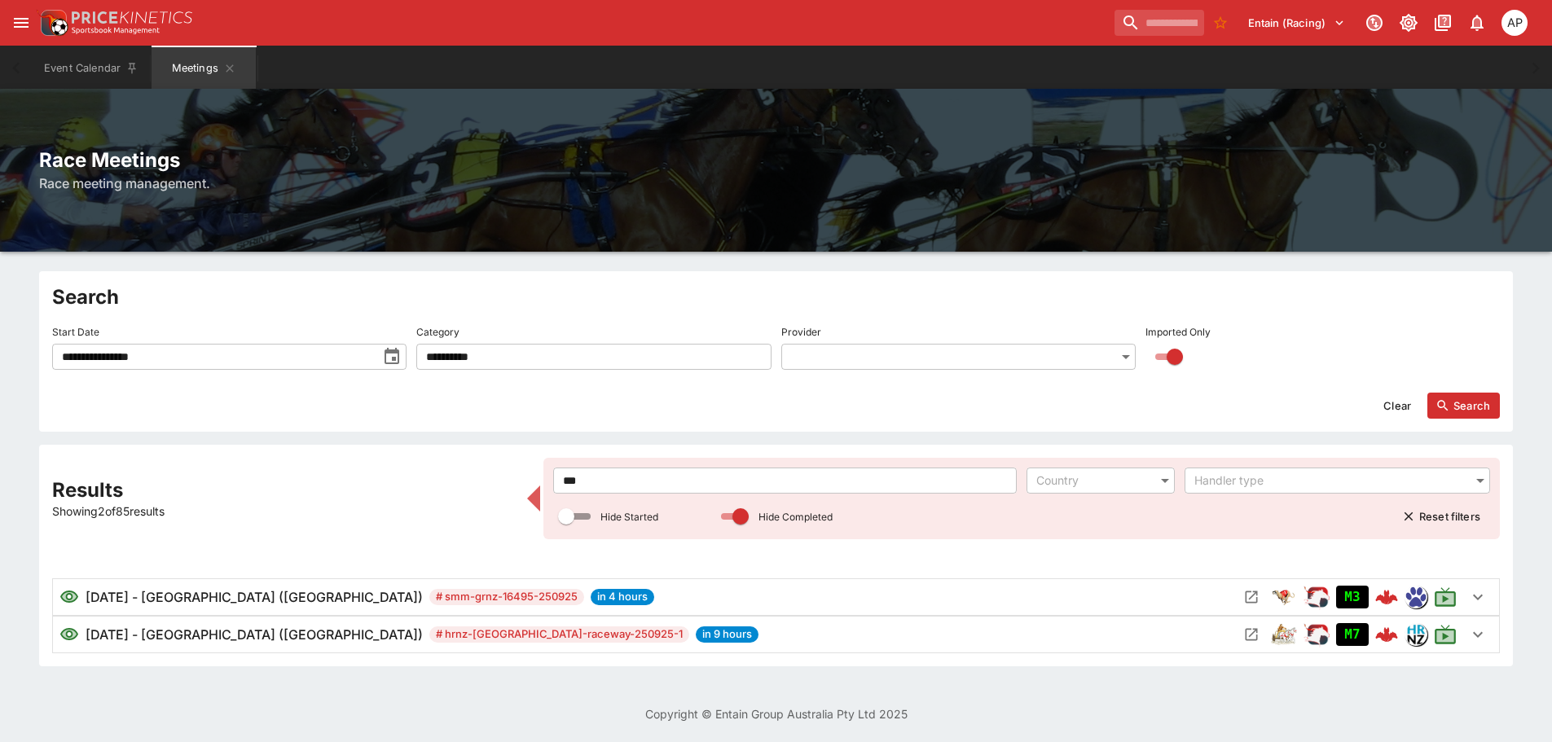
scroll to position [2, 0]
click at [1245, 633] on icon "Open Meeting" at bounding box center [1251, 634] width 16 height 16
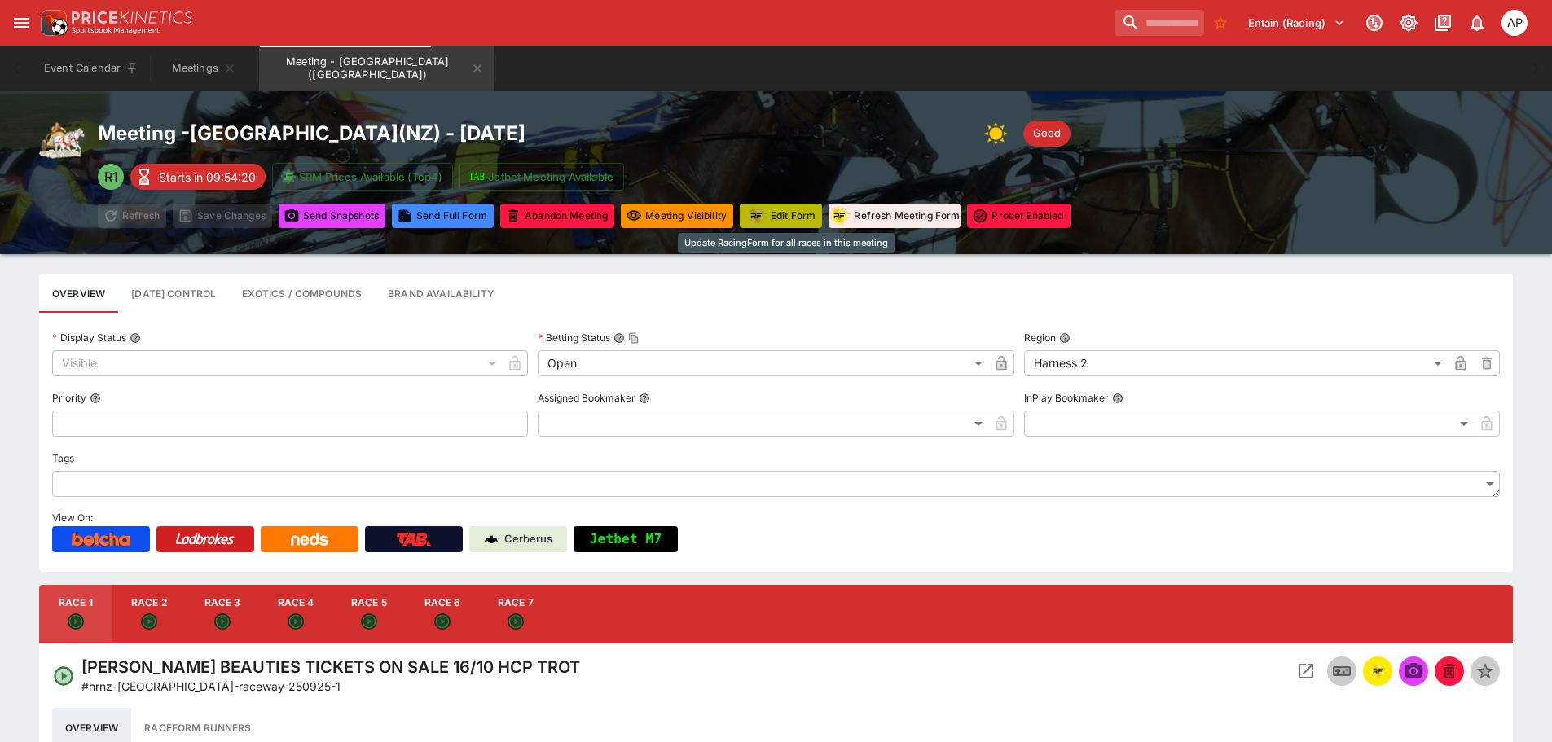
click at [791, 225] on button "Edit Form" at bounding box center [781, 216] width 82 height 24
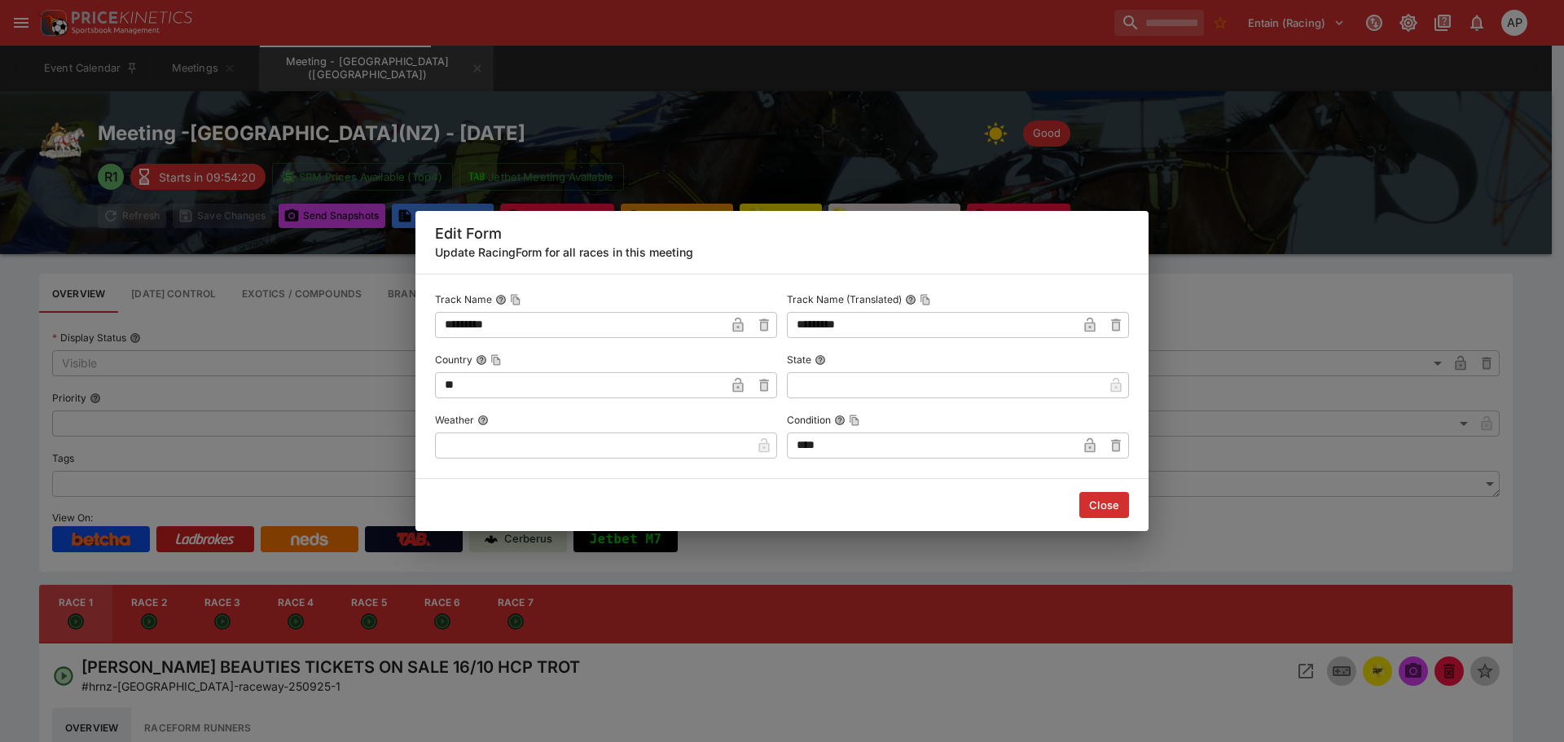
click at [596, 438] on input "text" at bounding box center [593, 445] width 316 height 26
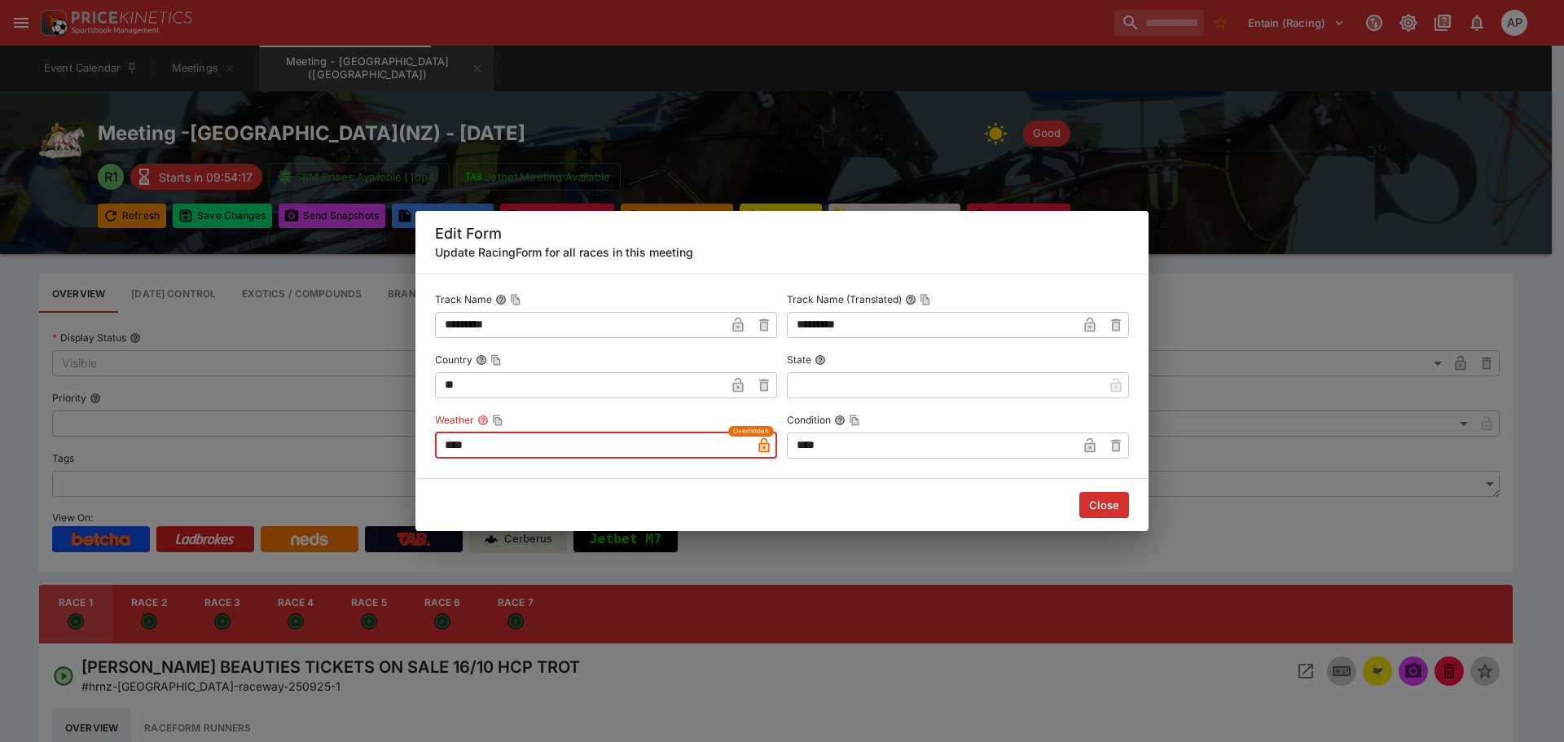
type input "****"
click at [1104, 500] on button "Close" at bounding box center [1104, 505] width 50 height 26
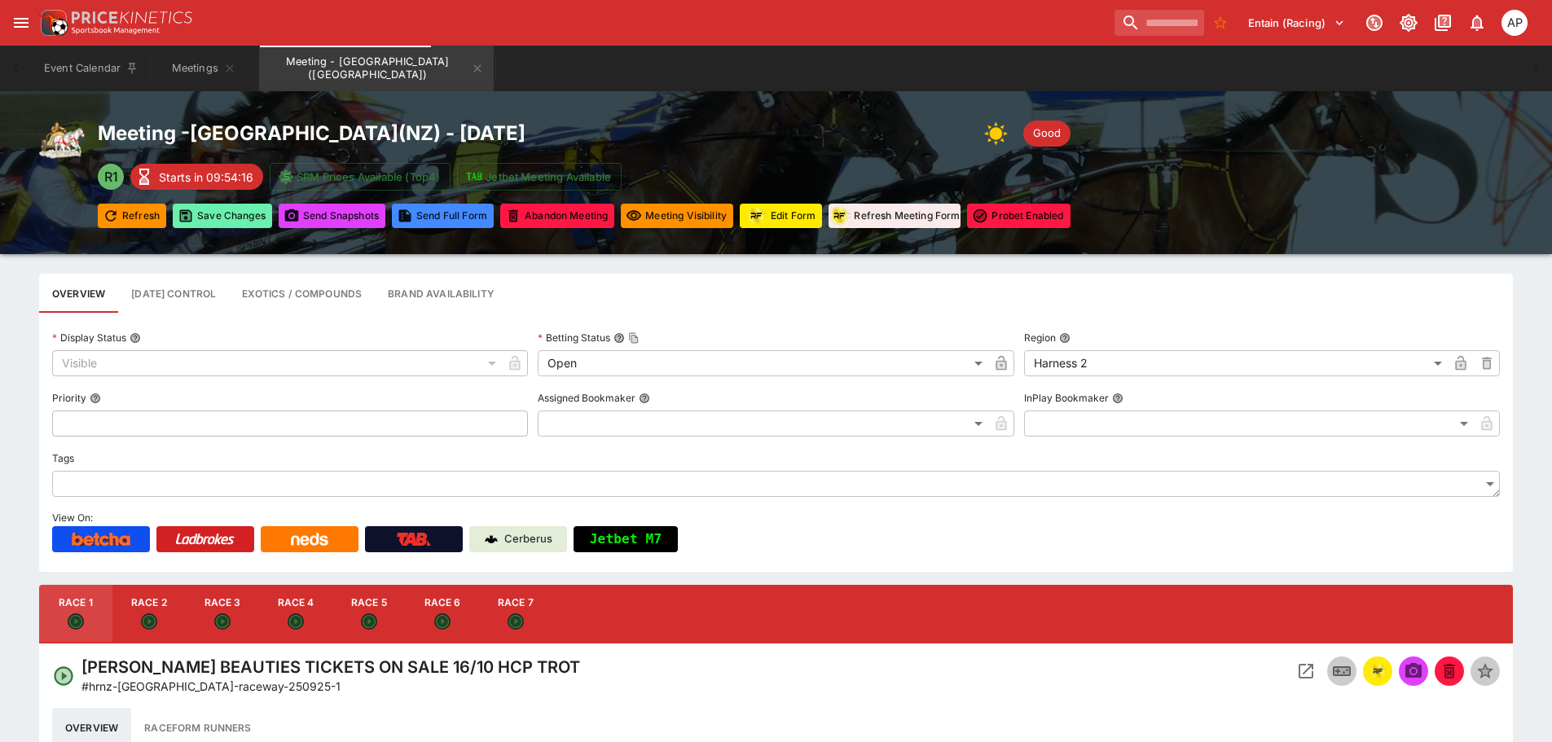
click at [217, 217] on button "Save Changes" at bounding box center [222, 216] width 99 height 24
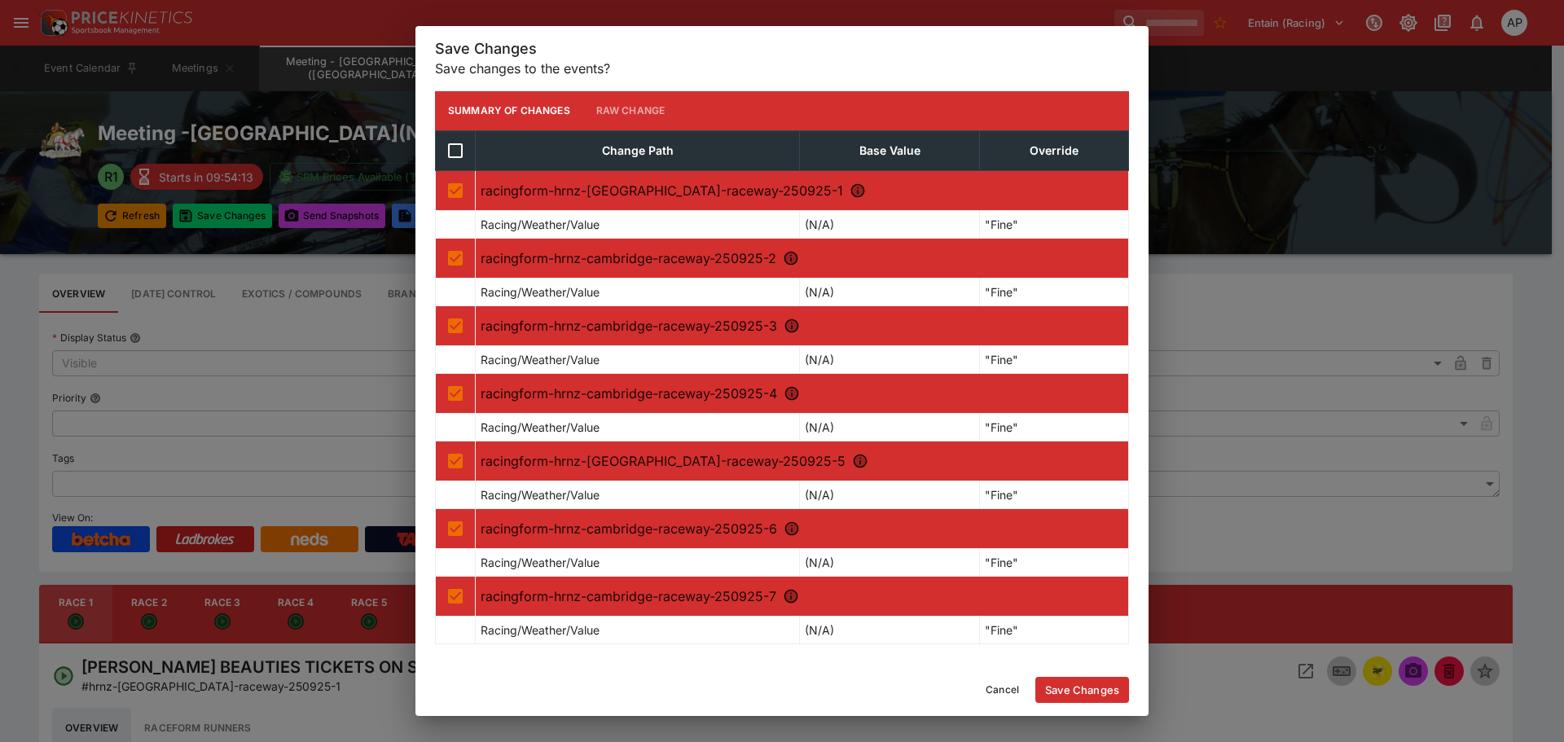
click at [1085, 688] on button "Save Changes" at bounding box center [1082, 690] width 94 height 26
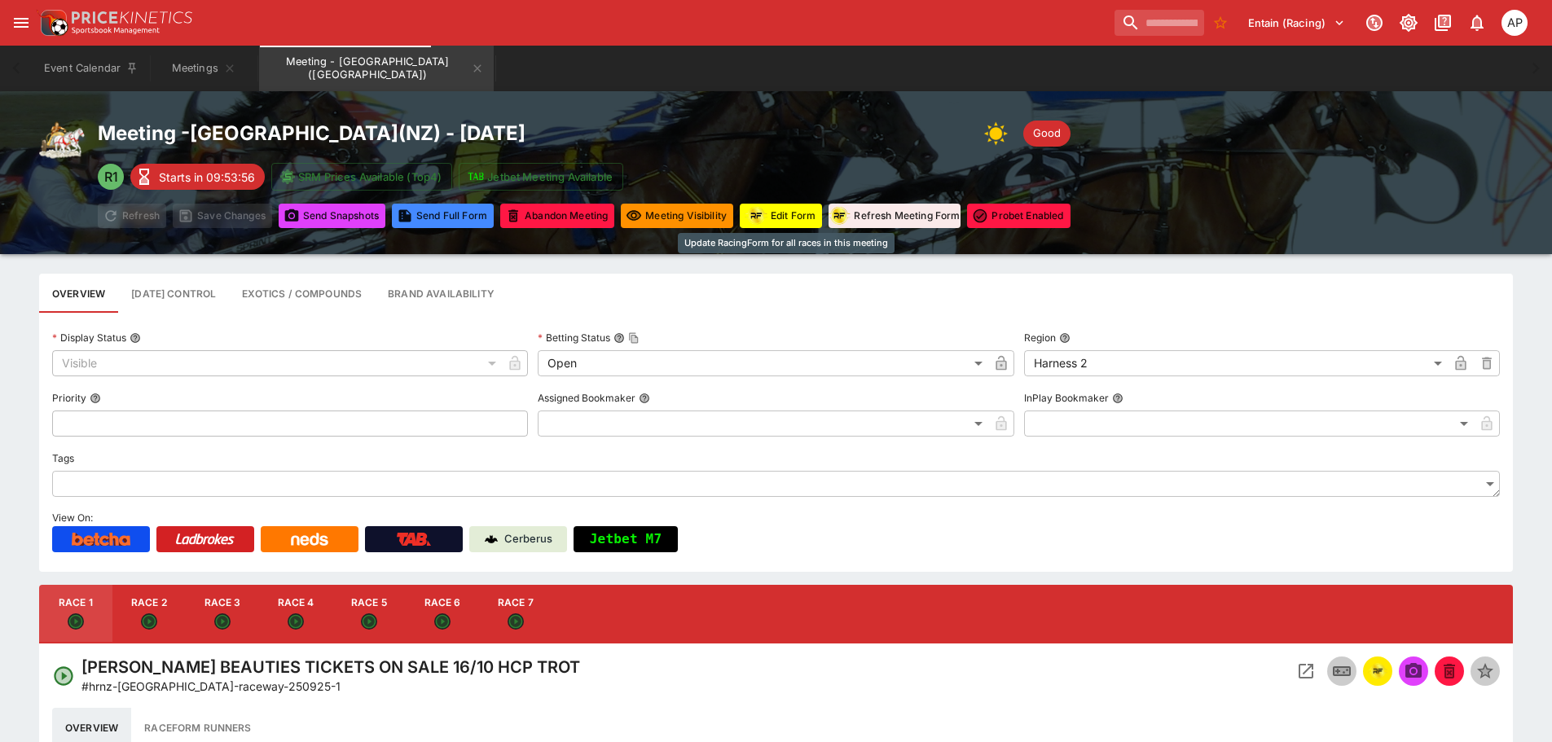
click at [778, 221] on button "Edit Form" at bounding box center [781, 216] width 82 height 24
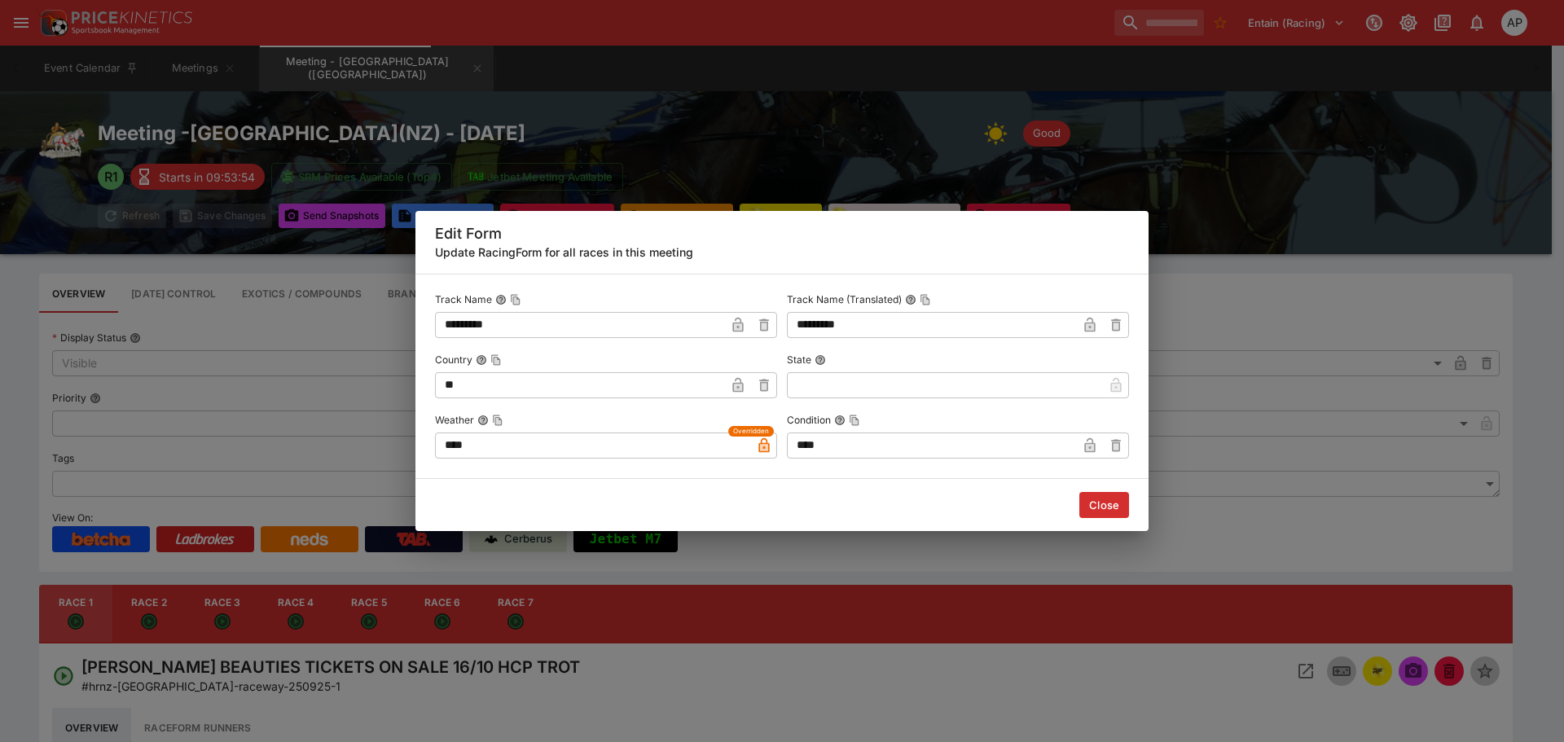
click at [1107, 505] on button "Close" at bounding box center [1104, 505] width 50 height 26
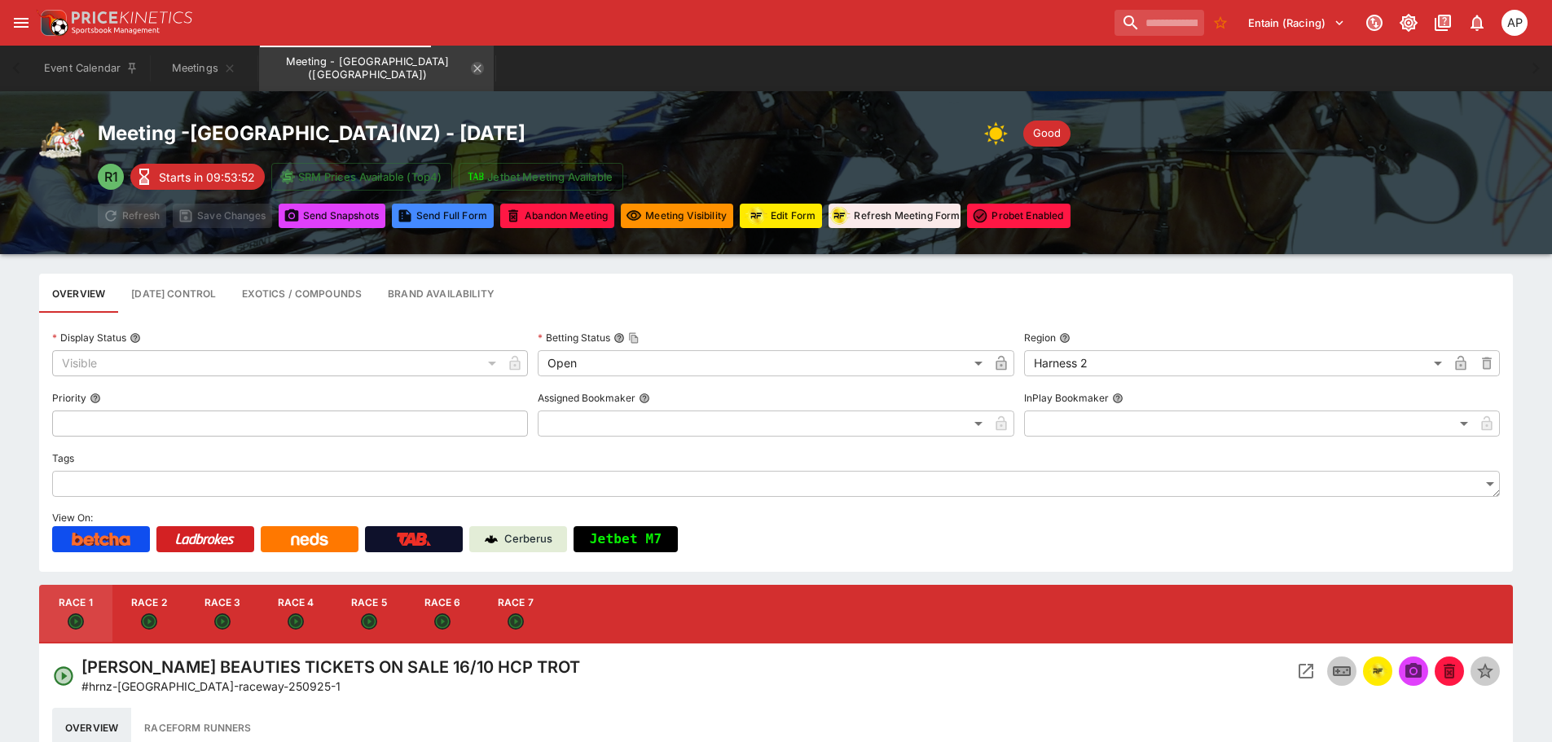
click at [474, 66] on icon "Meeting - Cambridge (NZ)" at bounding box center [477, 67] width 7 height 7
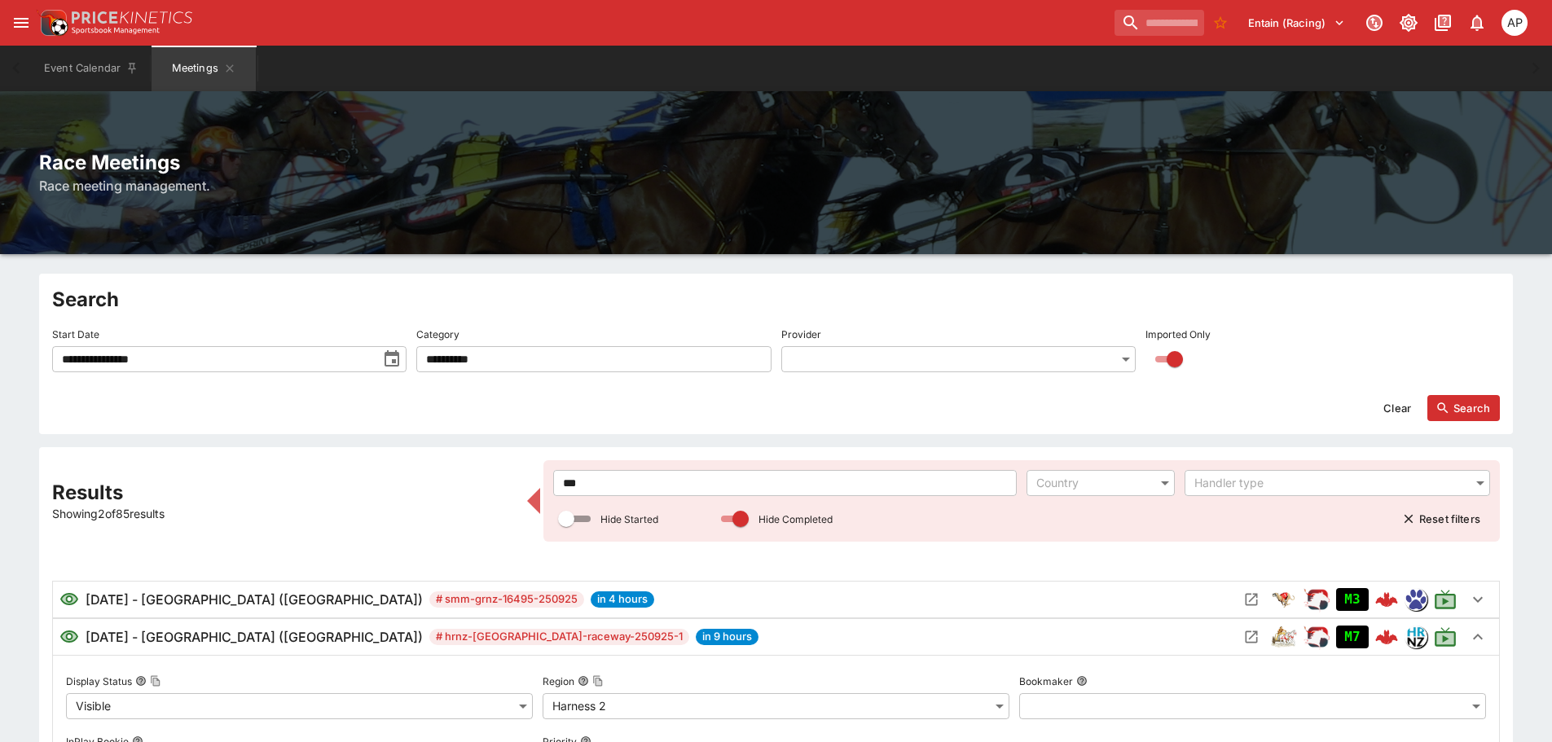
click at [617, 476] on input "***" at bounding box center [784, 483] width 463 height 26
click at [1247, 604] on icon "Open Meeting" at bounding box center [1251, 599] width 16 height 16
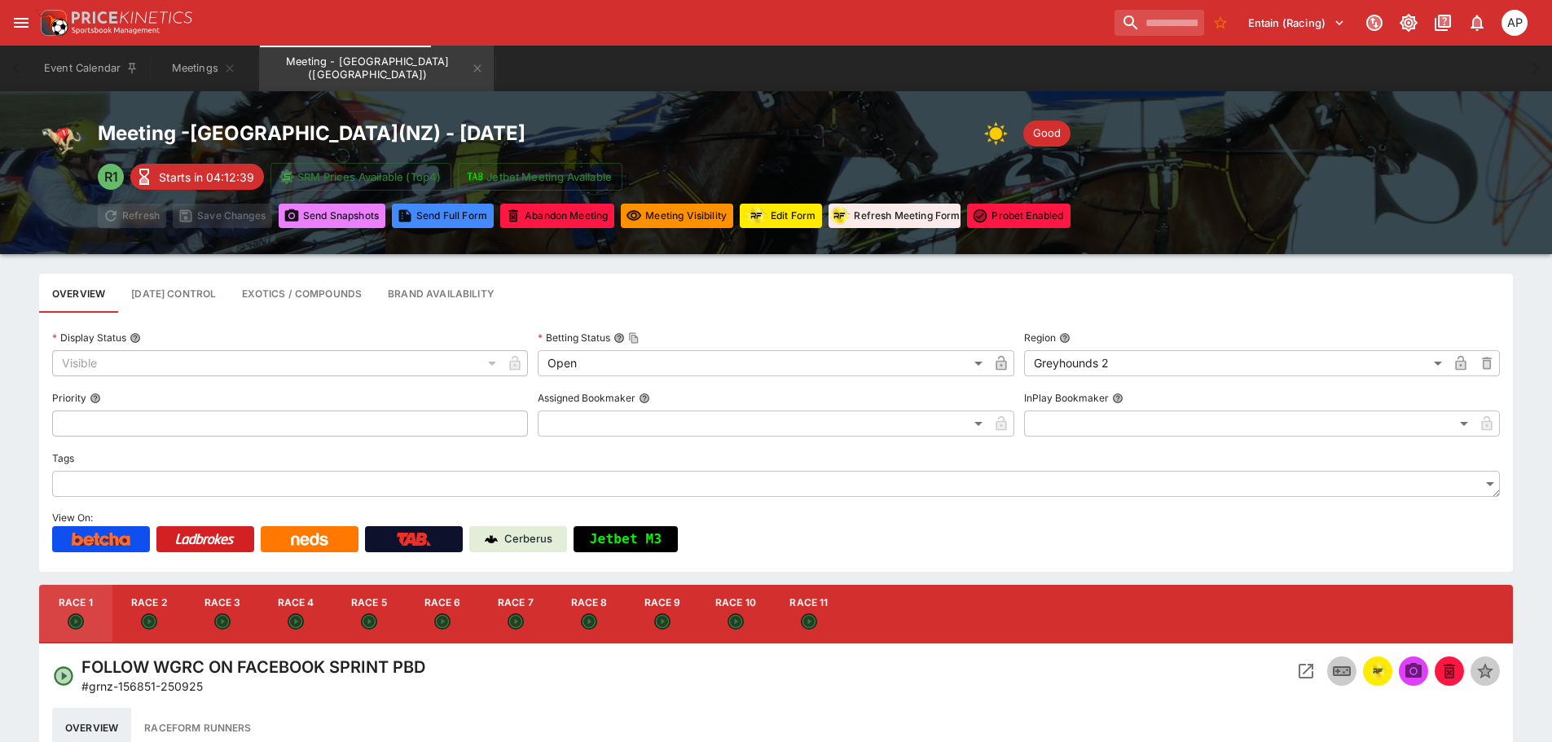
click at [353, 222] on button "Send Snapshot s" at bounding box center [332, 216] width 107 height 24
click at [437, 68] on icon "Meeting - Cambridge" at bounding box center [443, 68] width 13 height 13
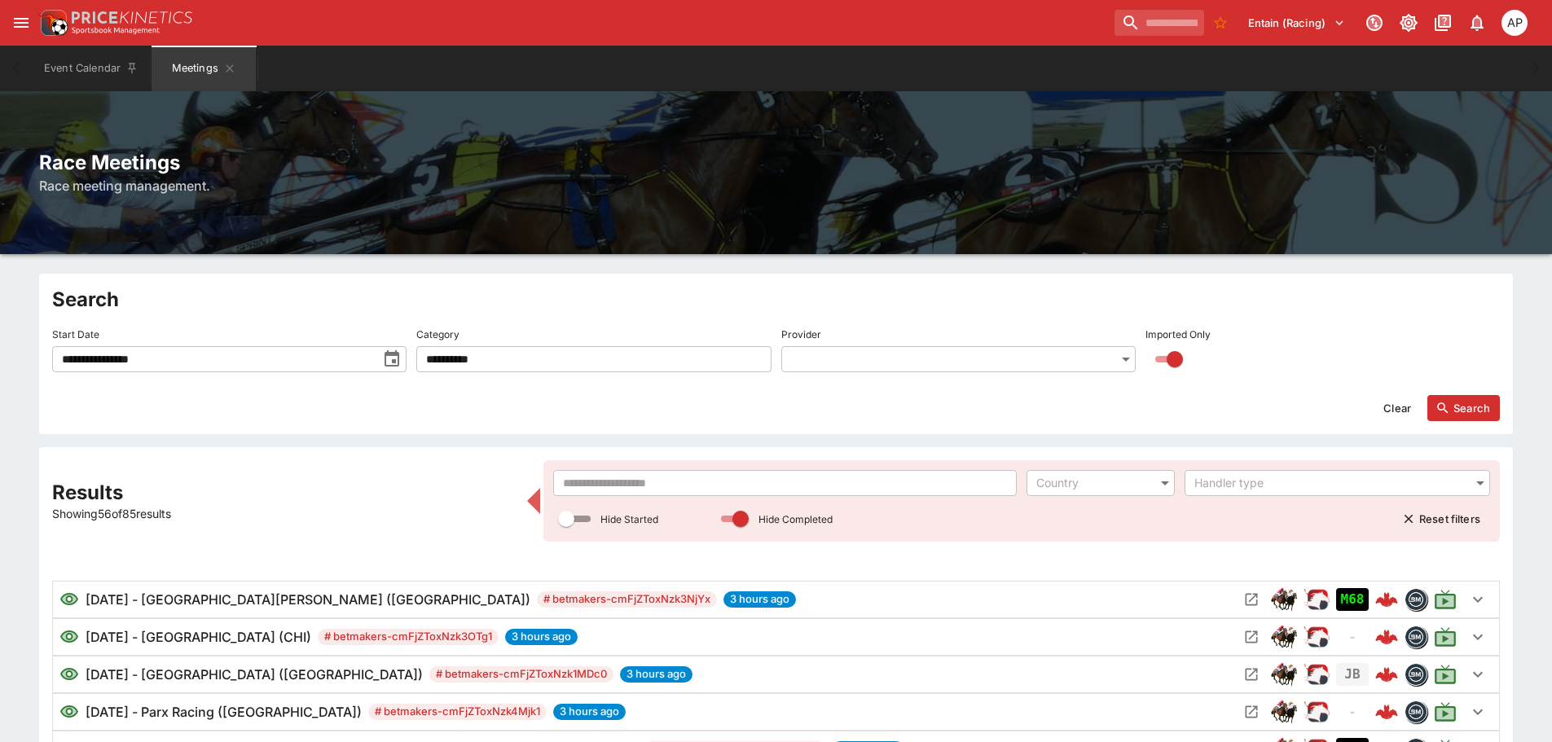
click at [601, 478] on input "text" at bounding box center [784, 483] width 463 height 26
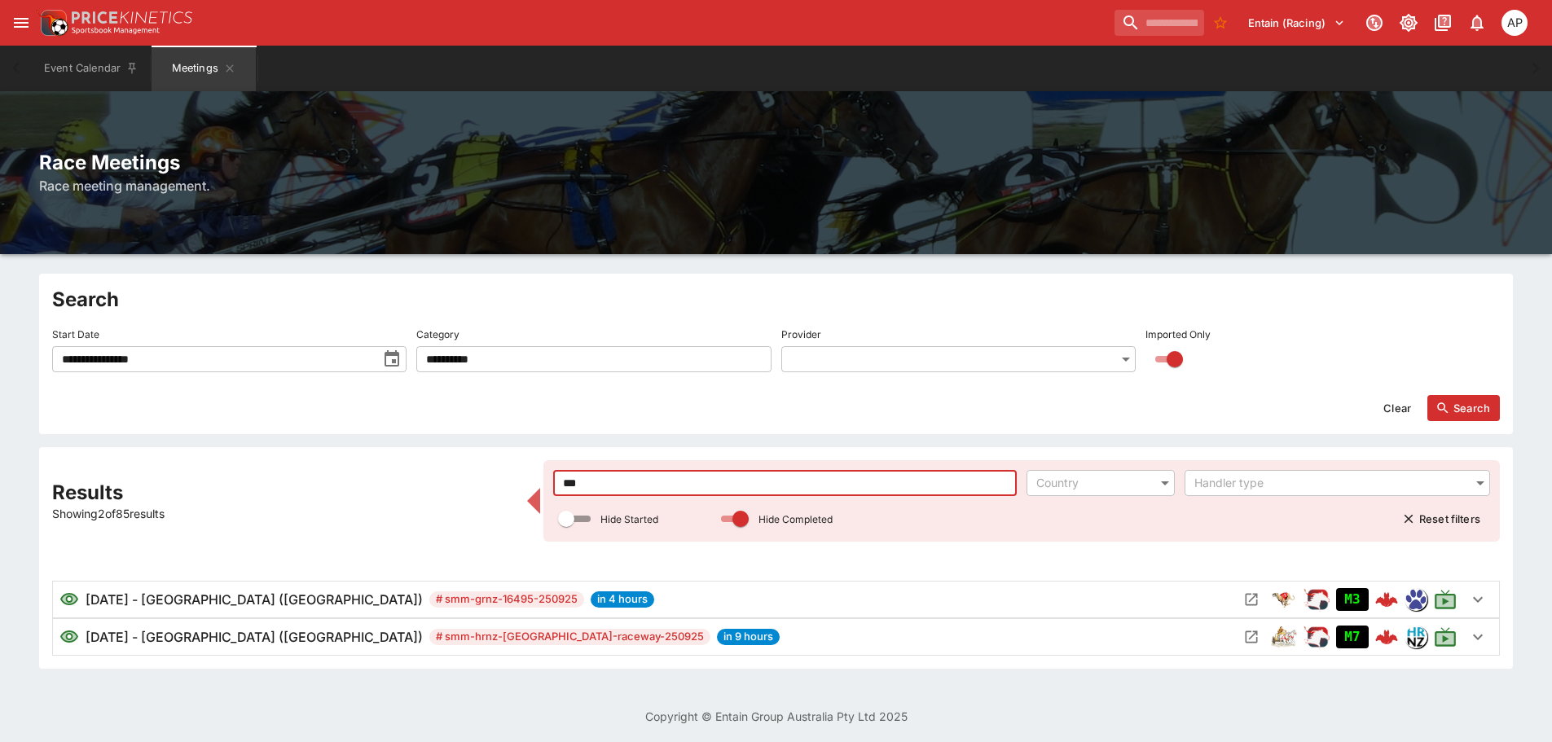
type input "***"
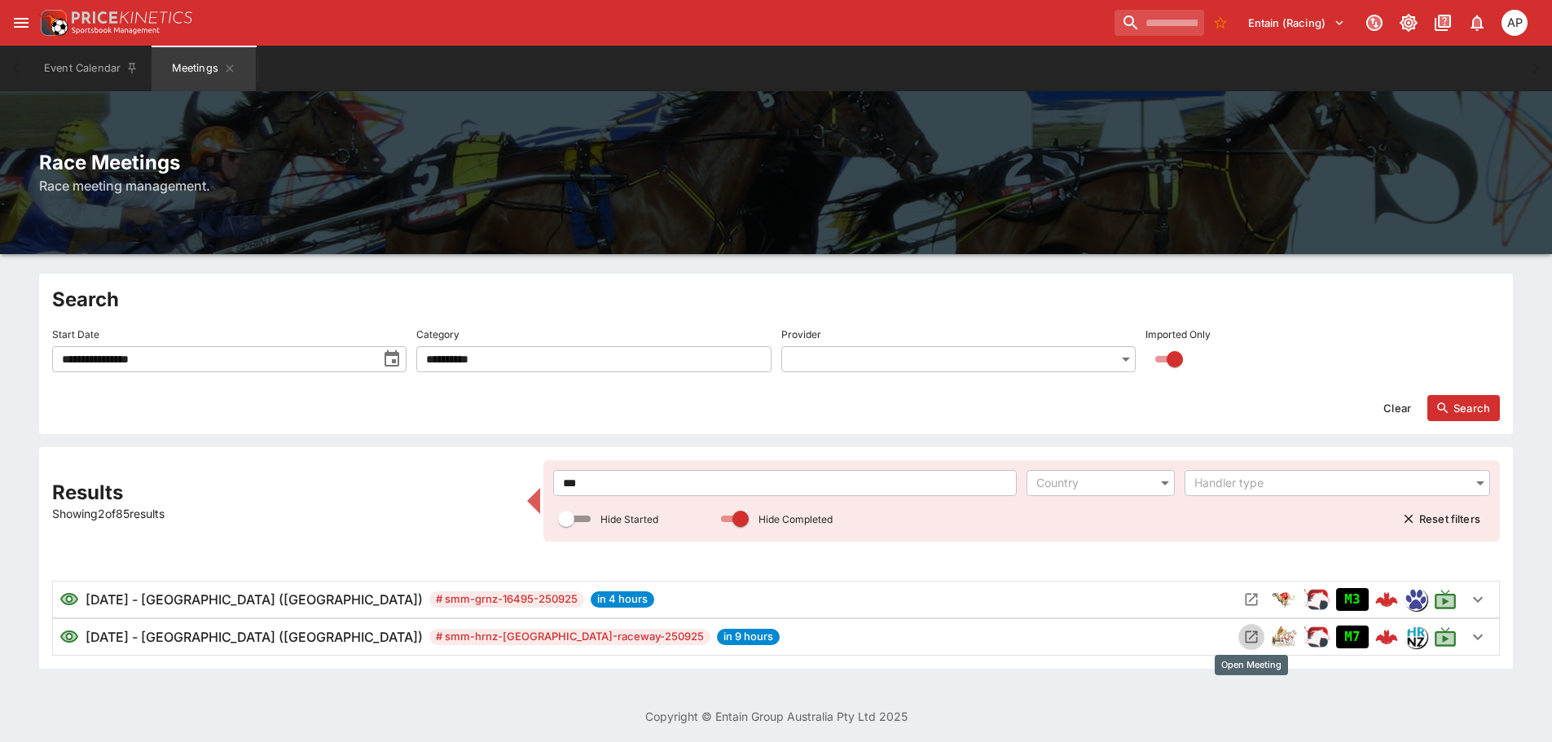
click at [1251, 632] on icon "Open Meeting" at bounding box center [1251, 637] width 12 height 12
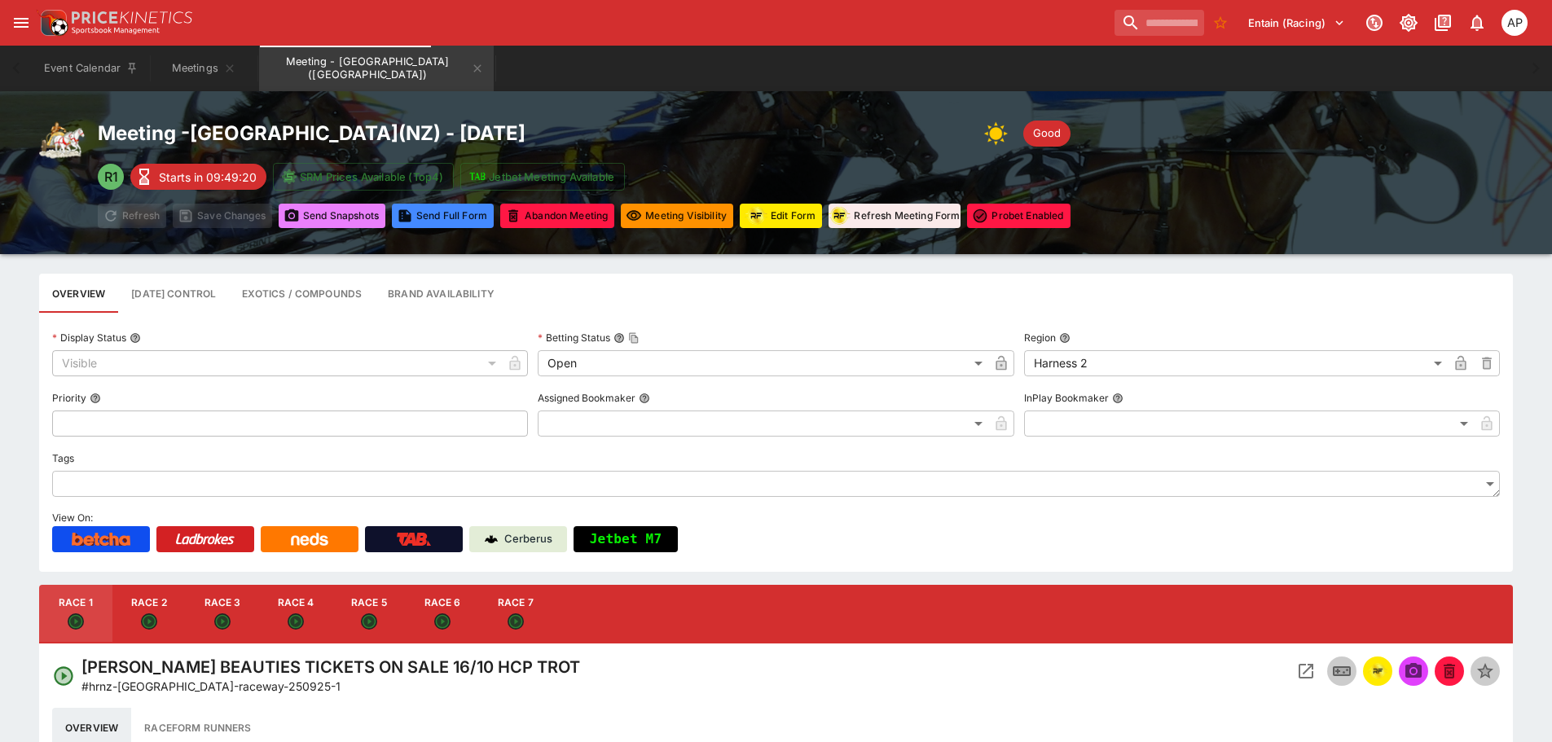
click at [334, 213] on button "Send Snapshot s" at bounding box center [332, 216] width 107 height 24
click at [418, 72] on button "Meeting - [GEOGRAPHIC_DATA] ([GEOGRAPHIC_DATA])" at bounding box center [376, 69] width 235 height 46
click at [415, 59] on button "Meeting - [GEOGRAPHIC_DATA] ([GEOGRAPHIC_DATA])" at bounding box center [376, 69] width 235 height 46
click at [471, 72] on icon "Meeting - Cambridge (NZ)" at bounding box center [477, 68] width 13 height 13
